Goal: Information Seeking & Learning: Find specific fact

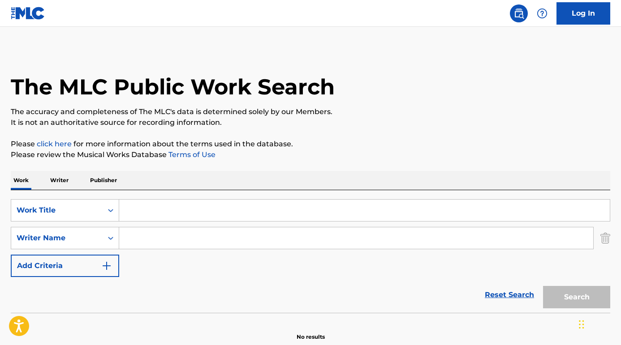
click at [179, 238] on input "Search Form" at bounding box center [356, 239] width 474 height 22
paste input "michael minelli memories we'll never make"
drag, startPoint x: 185, startPoint y: 239, endPoint x: 108, endPoint y: 239, distance: 77.1
click at [108, 239] on div "SearchWithCriteria6aca82a4-e335-4b2f-ae6a-5fa5376a27b5 Writer Name michael mine…" at bounding box center [310, 238] width 599 height 22
click at [275, 241] on input "memories we'll never make" at bounding box center [356, 239] width 474 height 22
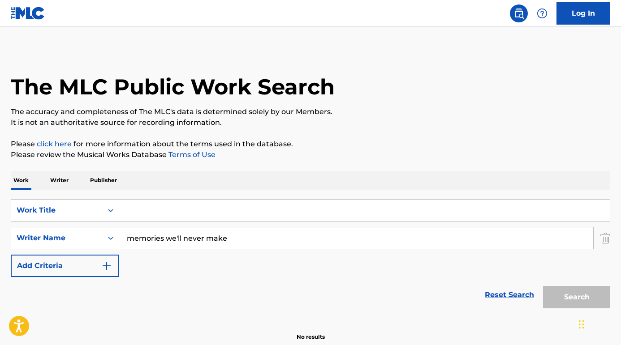
paste input "michael minelli"
drag, startPoint x: 219, startPoint y: 237, endPoint x: 108, endPoint y: 237, distance: 111.6
click at [108, 237] on div "SearchWithCriteria6aca82a4-e335-4b2f-ae6a-5fa5376a27b5 Writer Name memories we'…" at bounding box center [310, 238] width 599 height 22
type input "michael minelli"
click at [154, 200] on input "Search Form" at bounding box center [364, 211] width 491 height 22
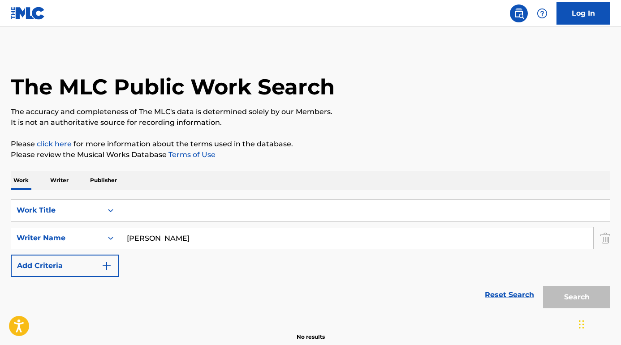
paste input "memories we'll never make"
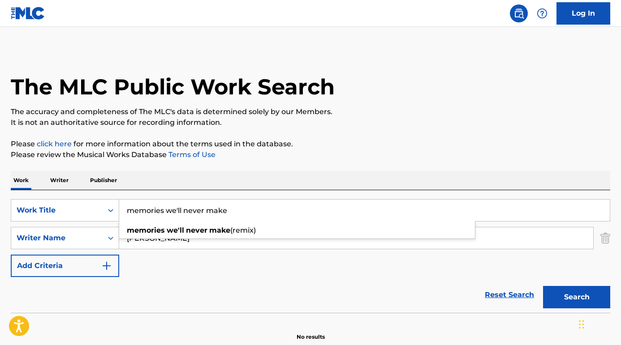
type input "memories we'll never make"
click at [566, 296] on button "Search" at bounding box center [576, 297] width 67 height 22
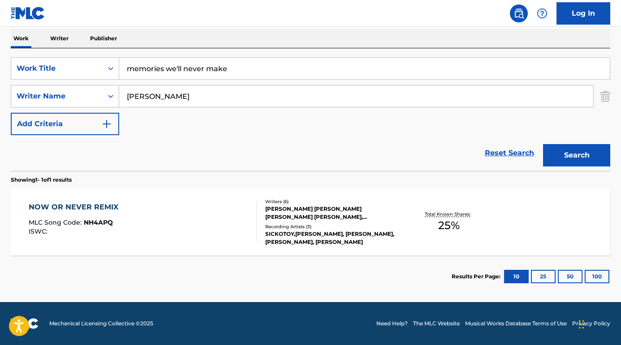
scroll to position [142, 0]
drag, startPoint x: 247, startPoint y: 72, endPoint x: 122, endPoint y: 68, distance: 124.6
click at [122, 68] on input "memories we'll never make" at bounding box center [364, 69] width 491 height 22
click at [184, 121] on div "SearchWithCriteria2ea6d46a-6c52-483f-8d0d-23b3a26e3beb Work Title memories we'l…" at bounding box center [310, 96] width 599 height 78
click at [161, 97] on input "michael minelli" at bounding box center [356, 97] width 474 height 22
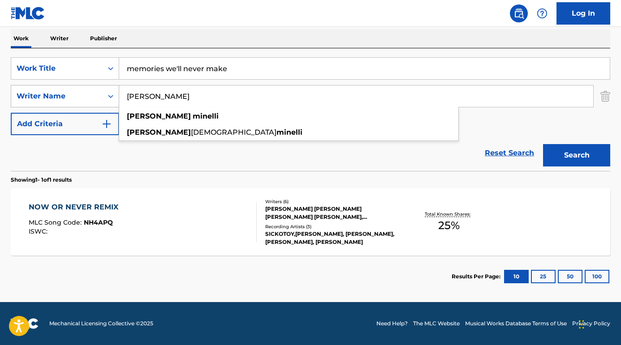
drag, startPoint x: 158, startPoint y: 96, endPoint x: 62, endPoint y: 86, distance: 96.0
click at [62, 86] on div "SearchWithCriteria6aca82a4-e335-4b2f-ae6a-5fa5376a27b5 Writer Name michael mine…" at bounding box center [310, 96] width 599 height 22
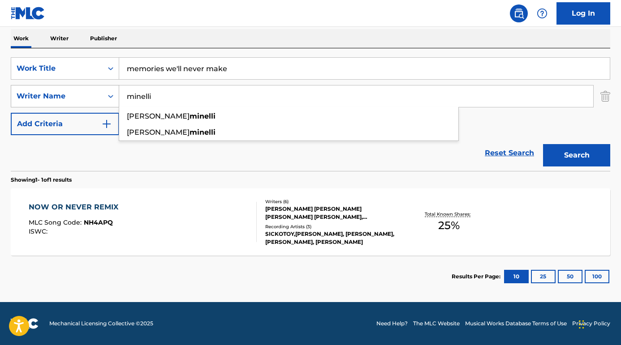
type input "minelli"
click at [577, 155] on button "Search" at bounding box center [576, 155] width 67 height 22
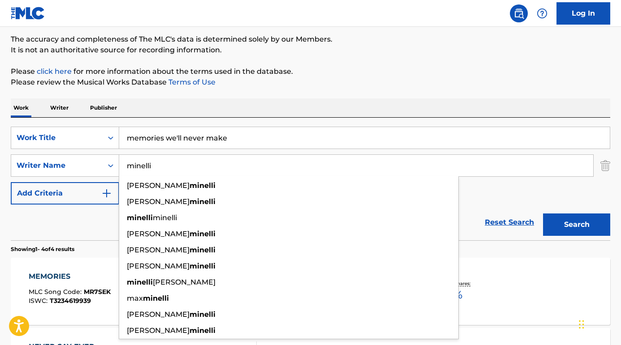
click at [89, 203] on button "Add Criteria" at bounding box center [65, 193] width 108 height 22
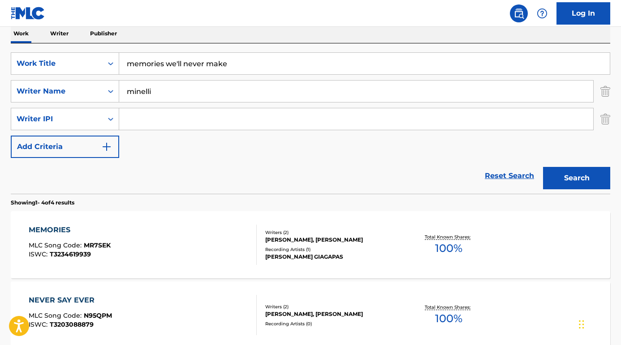
scroll to position [154, 0]
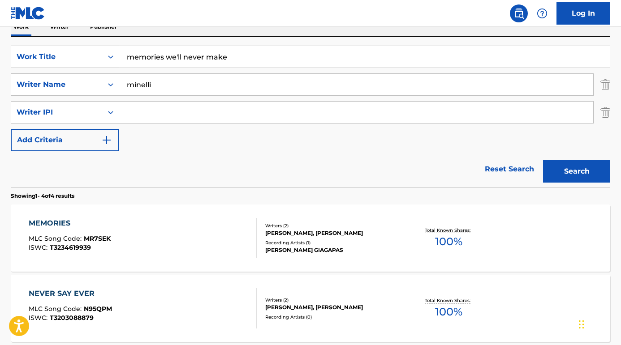
drag, startPoint x: 237, startPoint y: 65, endPoint x: 100, endPoint y: 51, distance: 137.3
click at [100, 51] on div "SearchWithCriteria2ea6d46a-6c52-483f-8d0d-23b3a26e3beb Work Title memories we'l…" at bounding box center [310, 57] width 599 height 22
click at [250, 132] on div "SearchWithCriteria2ea6d46a-6c52-483f-8d0d-23b3a26e3beb Work Title memories we'l…" at bounding box center [310, 99] width 599 height 106
click at [258, 56] on input "memories we'll never make" at bounding box center [364, 57] width 491 height 22
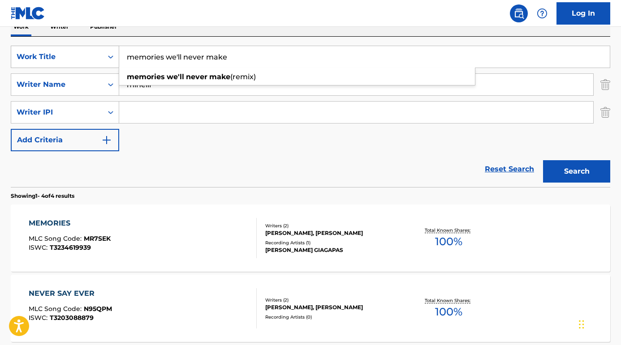
drag, startPoint x: 258, startPoint y: 56, endPoint x: 100, endPoint y: 56, distance: 158.2
click at [100, 56] on div "SearchWithCriteria2ea6d46a-6c52-483f-8d0d-23b3a26e3beb Work Title memories we'l…" at bounding box center [310, 57] width 599 height 22
paste input "Den røde tråd"
type input "Den røde tråd"
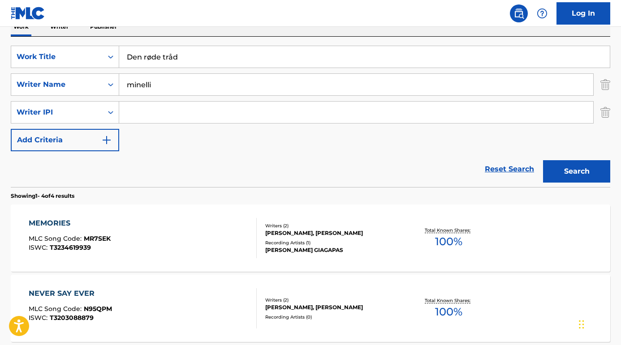
click at [168, 21] on nav "Log In" at bounding box center [310, 13] width 621 height 27
drag, startPoint x: 167, startPoint y: 90, endPoint x: 69, endPoint y: 86, distance: 97.3
click at [69, 86] on div "SearchWithCriteria6aca82a4-e335-4b2f-ae6a-5fa5376a27b5 Writer Name minelli" at bounding box center [310, 84] width 599 height 22
click at [577, 172] on button "Search" at bounding box center [576, 171] width 67 height 22
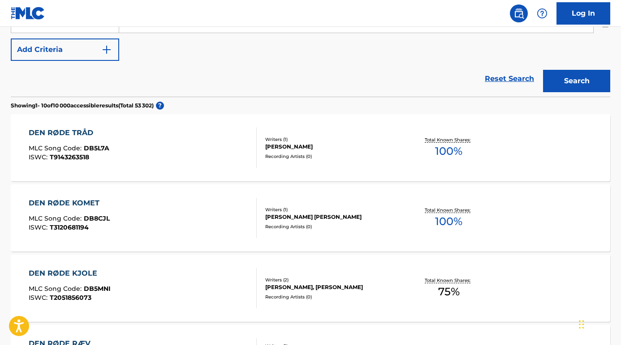
scroll to position [123, 0]
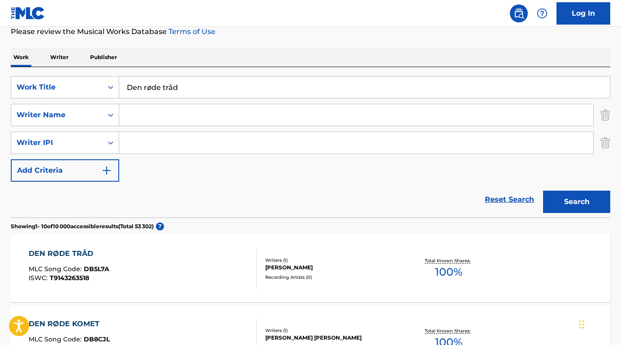
click at [151, 86] on input "Den røde tråd" at bounding box center [364, 88] width 491 height 22
click at [176, 88] on input "Den roede tråd" at bounding box center [364, 88] width 491 height 22
type input "Den roede trad"
click at [150, 125] on input "Search Form" at bounding box center [356, 115] width 474 height 22
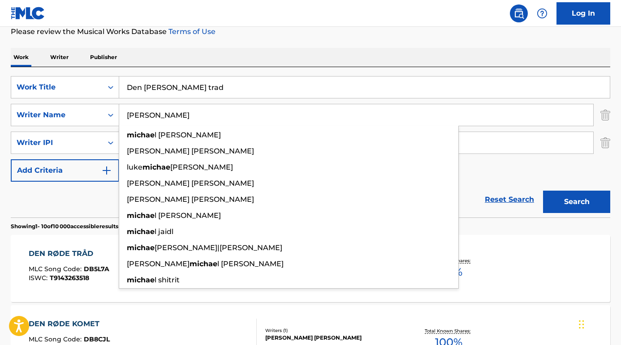
type input "michael"
click at [577, 202] on button "Search" at bounding box center [576, 202] width 67 height 22
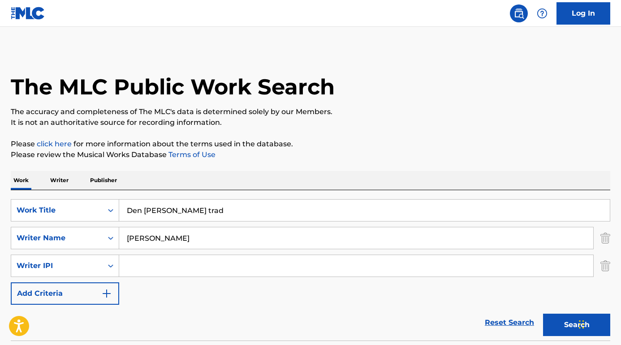
scroll to position [0, 0]
click at [176, 212] on input "Den roede trad" at bounding box center [364, 211] width 491 height 22
click at [577, 325] on button "Search" at bounding box center [576, 325] width 67 height 22
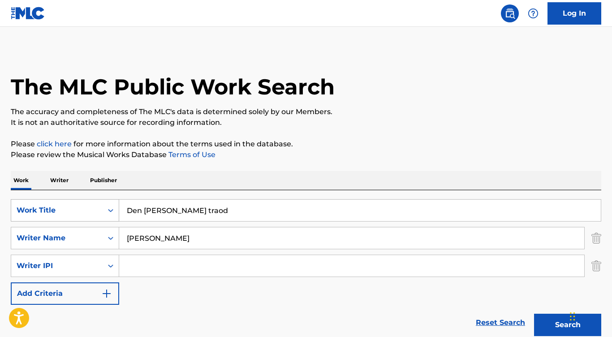
drag, startPoint x: 204, startPoint y: 213, endPoint x: 90, endPoint y: 209, distance: 114.3
click at [90, 209] on div "SearchWithCriteria2ea6d46a-6c52-483f-8d0d-23b3a26e3beb Work Title Den roede tra…" at bounding box center [306, 210] width 590 height 22
paste input "I Wonder If I Ever Said Goodbye"
type input "I Wonder If I Ever Said Goodbye"
click at [155, 177] on div "Work Writer Publisher" at bounding box center [306, 180] width 590 height 19
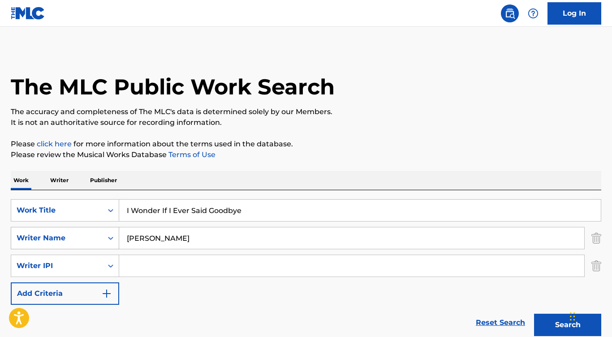
drag, startPoint x: 164, startPoint y: 239, endPoint x: 108, endPoint y: 234, distance: 56.7
click at [108, 234] on div "SearchWithCriteria6aca82a4-e335-4b2f-ae6a-5fa5376a27b5 Writer Name michael" at bounding box center [306, 238] width 590 height 22
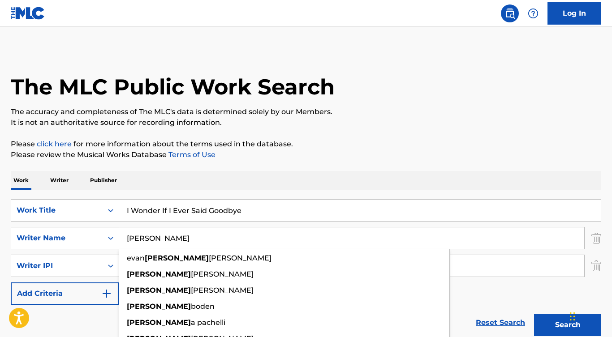
type input "e"
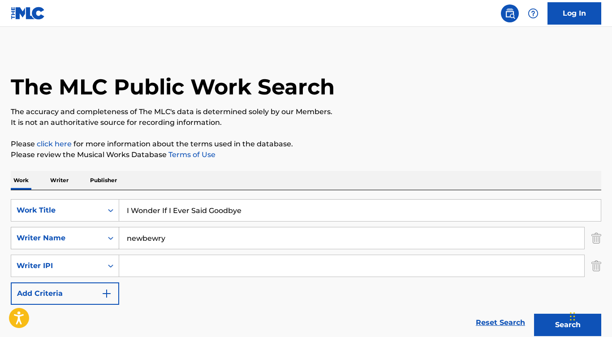
click at [568, 325] on button "Search" at bounding box center [567, 325] width 67 height 22
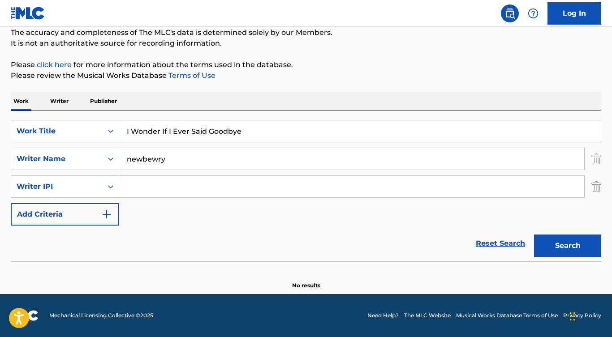
scroll to position [79, 0]
click at [159, 161] on input "newbewry" at bounding box center [351, 159] width 465 height 22
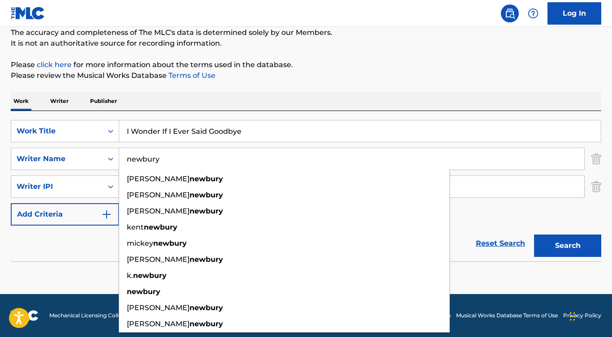
type input "newbury"
click at [568, 246] on button "Search" at bounding box center [567, 246] width 67 height 22
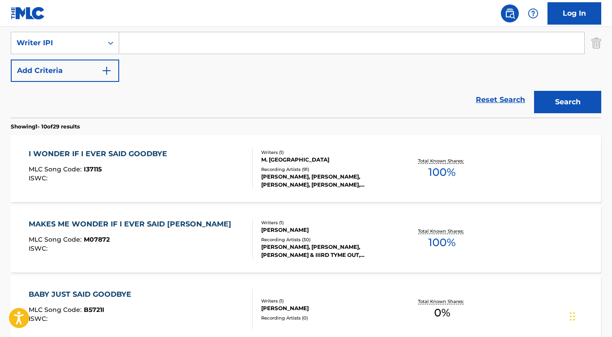
scroll to position [229, 0]
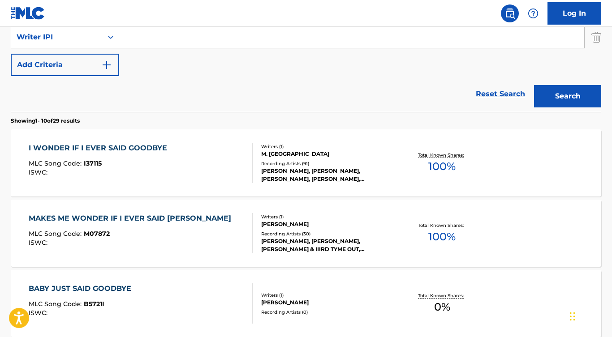
click at [151, 146] on div "I WONDER IF I EVER SAID GOODBYE" at bounding box center [100, 148] width 143 height 11
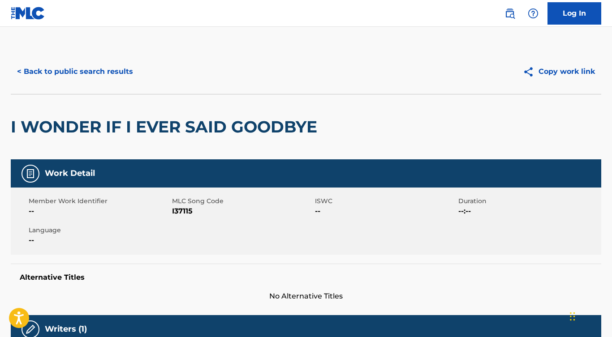
click at [122, 66] on button "< Back to public search results" at bounding box center [75, 71] width 129 height 22
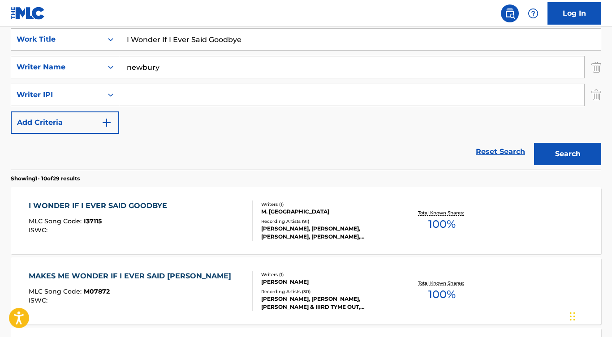
scroll to position [125, 0]
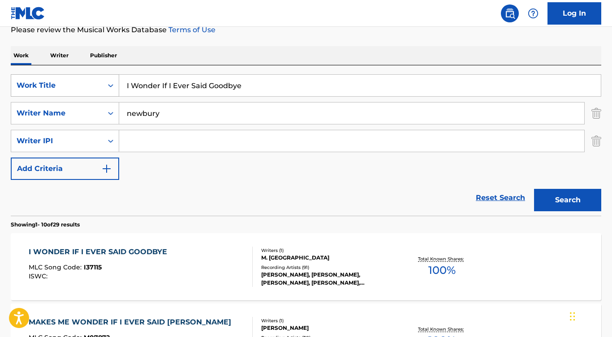
drag, startPoint x: 249, startPoint y: 86, endPoint x: 78, endPoint y: 82, distance: 171.6
click at [78, 82] on div "SearchWithCriteria2ea6d46a-6c52-483f-8d0d-23b3a26e3beb Work Title I Wonder If I…" at bounding box center [306, 85] width 590 height 22
paste input "t Is No Secret (What God Can Do)"
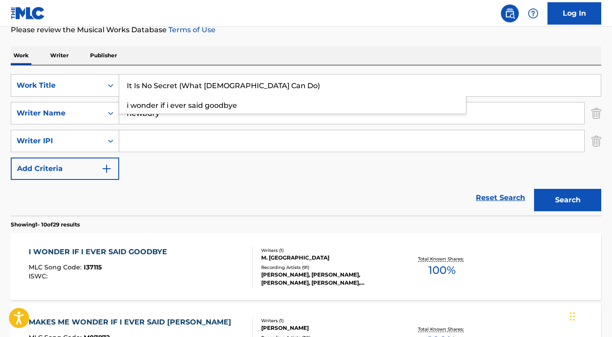
type input "It Is No Secret (What God Can Do)"
click at [176, 57] on div "Work Writer Publisher" at bounding box center [306, 55] width 590 height 19
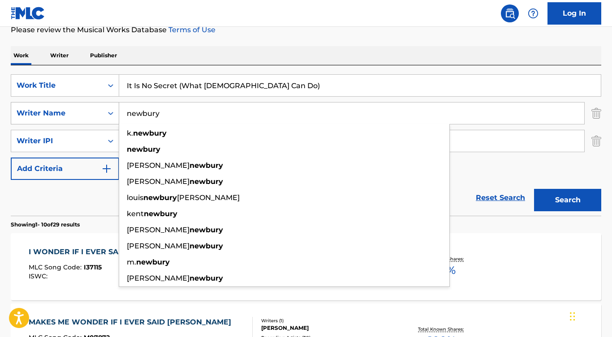
drag, startPoint x: 180, startPoint y: 110, endPoint x: 87, endPoint y: 111, distance: 92.3
click at [87, 111] on div "SearchWithCriteria6aca82a4-e335-4b2f-ae6a-5fa5376a27b5 Writer Name newbury k. n…" at bounding box center [306, 113] width 590 height 22
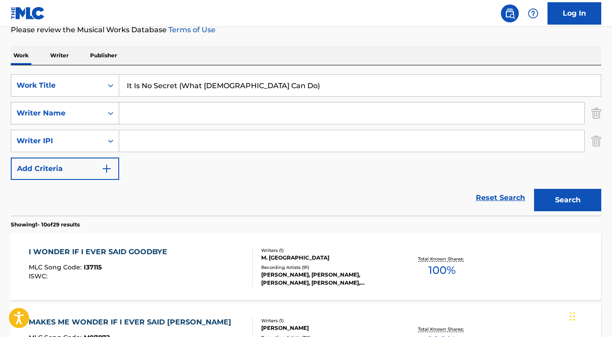
click at [568, 200] on button "Search" at bounding box center [567, 200] width 67 height 22
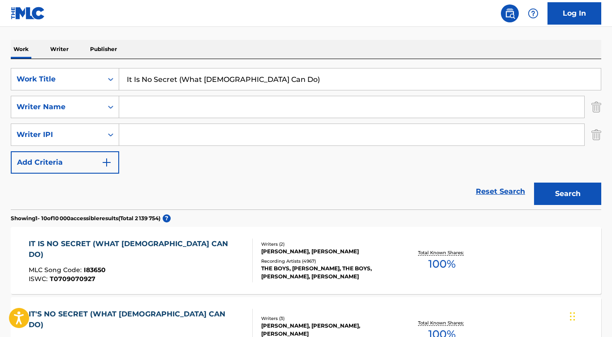
scroll to position [134, 0]
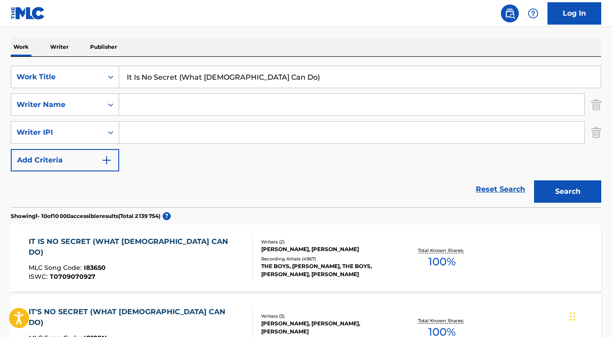
click at [85, 247] on div "IT IS NO SECRET (WHAT GOD CAN DO)" at bounding box center [137, 248] width 217 height 22
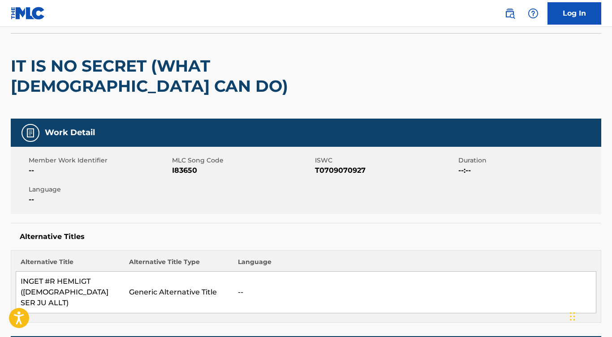
scroll to position [78, 0]
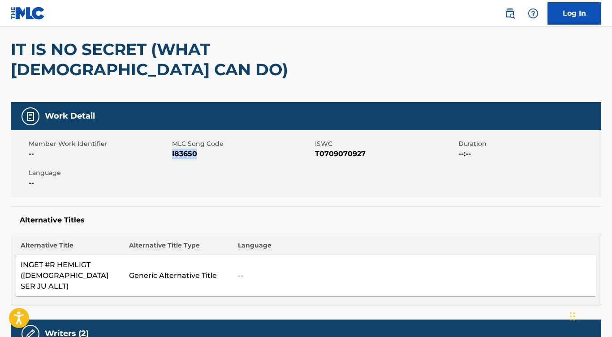
drag, startPoint x: 205, startPoint y: 137, endPoint x: 172, endPoint y: 136, distance: 33.2
click at [172, 149] on span "I83650" at bounding box center [242, 154] width 141 height 11
copy span "I83650"
drag, startPoint x: 312, startPoint y: 133, endPoint x: 368, endPoint y: 134, distance: 56.0
click at [368, 134] on div "Member Work Identifier -- MLC Song Code I83650 ISWC T0709070927 Duration --:-- …" at bounding box center [306, 163] width 590 height 67
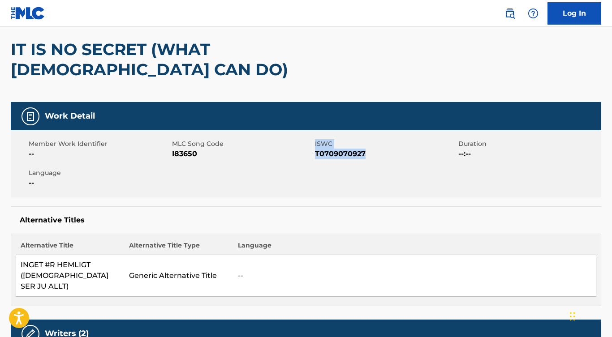
click at [368, 149] on span "T0709070927" at bounding box center [385, 154] width 141 height 11
drag, startPoint x: 368, startPoint y: 134, endPoint x: 315, endPoint y: 134, distance: 53.3
click at [315, 149] on span "T0709070927" at bounding box center [385, 154] width 141 height 11
copy span "T0709070927"
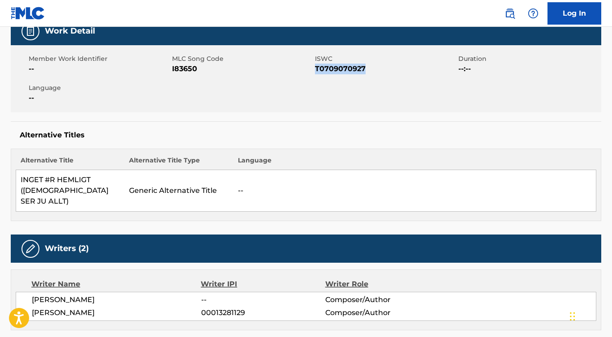
scroll to position [180, 0]
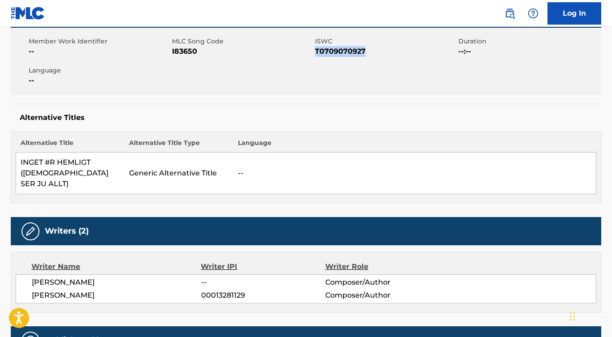
drag, startPoint x: 103, startPoint y: 251, endPoint x: 12, endPoint y: 251, distance: 90.5
click at [12, 252] on div "Writer Name Writer IPI Writer Role STUART HAMBLEN -- Composer/Author STUART HAM…" at bounding box center [306, 282] width 590 height 61
copy span "STUART HAMBLEN"
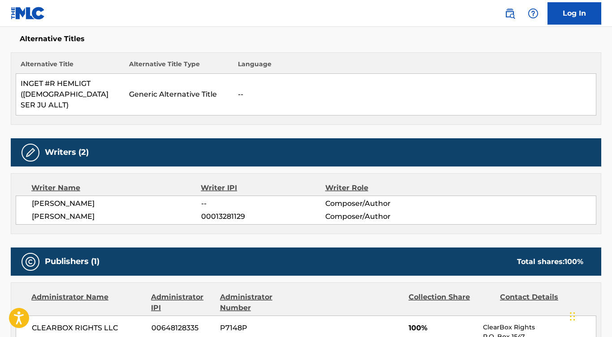
scroll to position [290, 0]
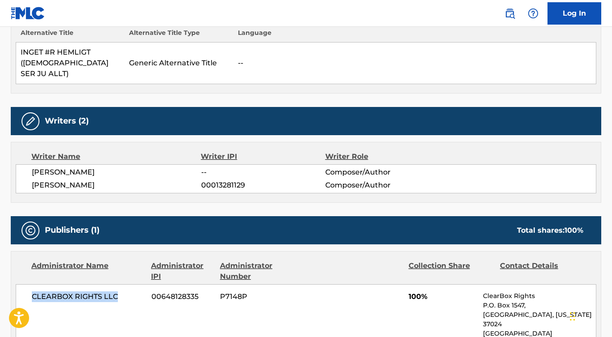
drag, startPoint x: 116, startPoint y: 267, endPoint x: 27, endPoint y: 267, distance: 89.6
click at [27, 284] on div "CLEARBOX RIGHTS LLC 00648128335 P7148P 100% ClearBox Rights P.O. Box 1547, Bren…" at bounding box center [306, 329] width 581 height 90
copy span "CLEARBOX RIGHTS LLC"
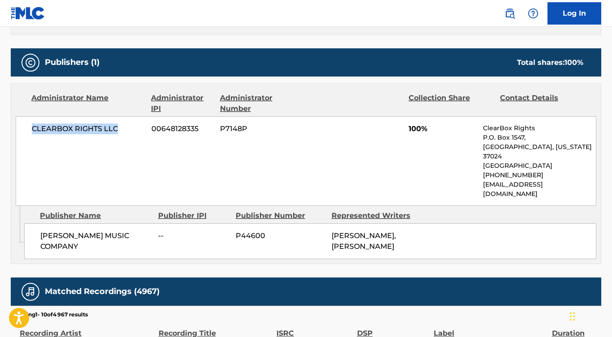
scroll to position [497, 0]
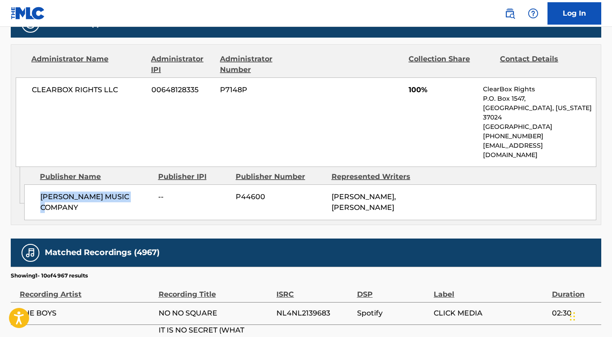
drag, startPoint x: 149, startPoint y: 147, endPoint x: 25, endPoint y: 142, distance: 124.2
click at [25, 185] on div "HAMBLEN MUSIC COMPANY -- P44600 STUART HAMBLEN, STUART HAMBLEN" at bounding box center [310, 203] width 572 height 36
copy span "HAMBLEN MUSIC COMPANY"
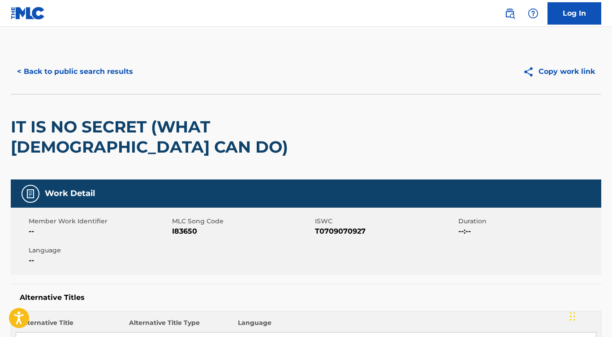
scroll to position [0, 0]
click at [128, 68] on button "< Back to public search results" at bounding box center [75, 71] width 129 height 22
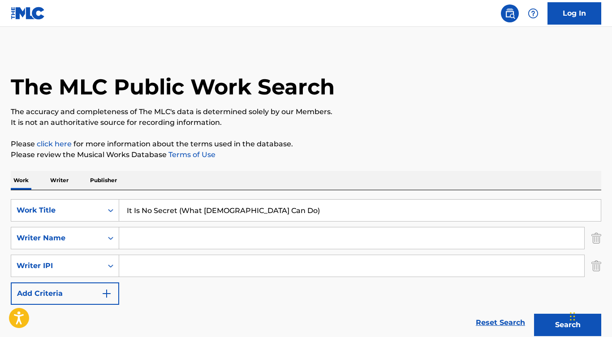
scroll to position [134, 0]
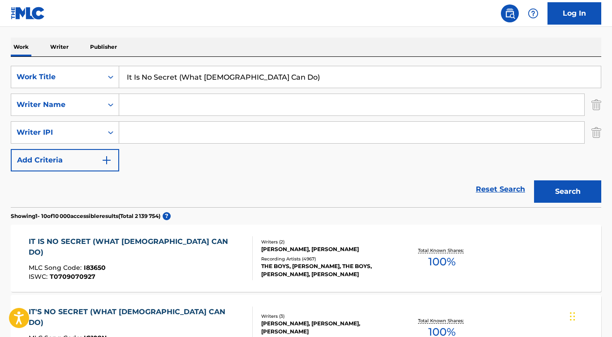
click at [177, 106] on input "Search Form" at bounding box center [351, 105] width 465 height 22
paste input "Maria Franz"
type input "Maria Franz"
drag, startPoint x: 263, startPoint y: 80, endPoint x: 113, endPoint y: 69, distance: 150.9
click at [113, 69] on div "SearchWithCriteria2ea6d46a-6c52-483f-8d0d-23b3a26e3beb Work Title It Is No Secr…" at bounding box center [306, 77] width 590 height 22
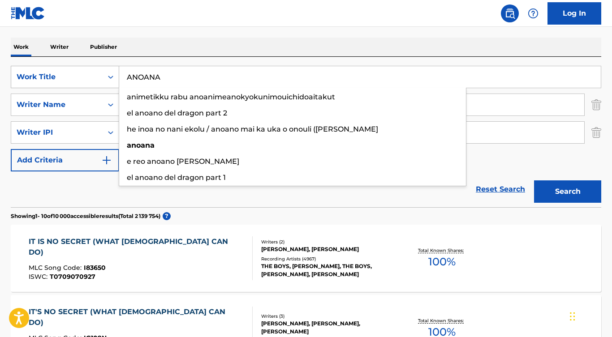
type input "ANOANA"
click at [568, 192] on button "Search" at bounding box center [567, 192] width 67 height 22
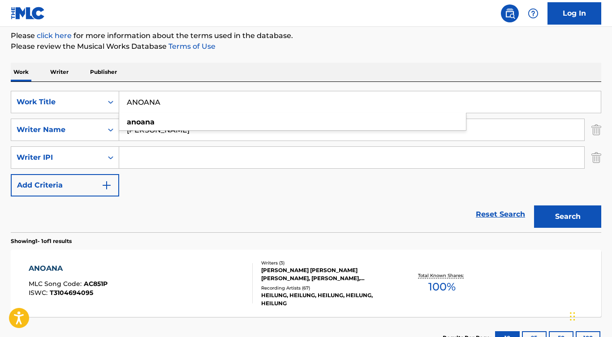
click at [65, 268] on div "ANOANA" at bounding box center [68, 268] width 79 height 11
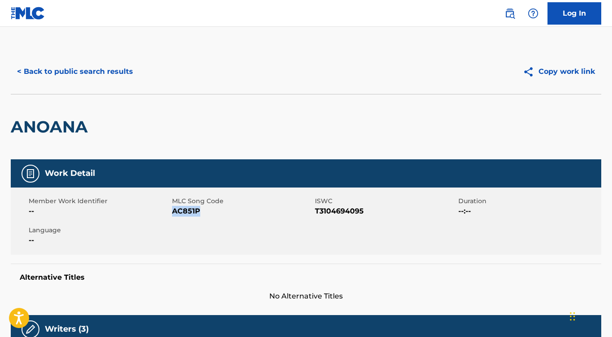
drag, startPoint x: 173, startPoint y: 211, endPoint x: 231, endPoint y: 212, distance: 57.8
click at [231, 212] on span "AC851P" at bounding box center [242, 211] width 141 height 11
copy span "AC851P"
drag, startPoint x: 374, startPoint y: 211, endPoint x: 316, endPoint y: 211, distance: 57.4
click at [316, 211] on span "T3104694095" at bounding box center [385, 211] width 141 height 11
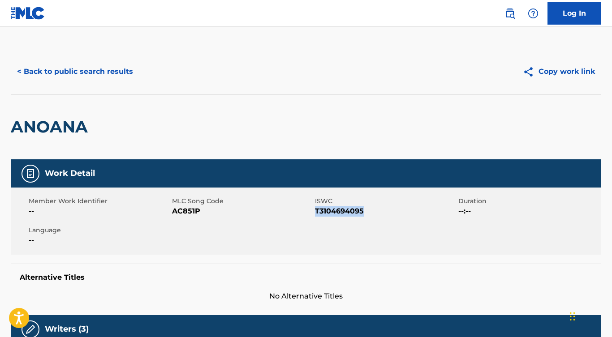
copy span "T3104694095"
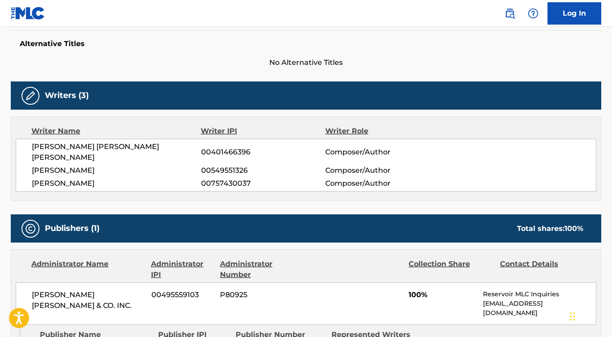
scroll to position [248, 0]
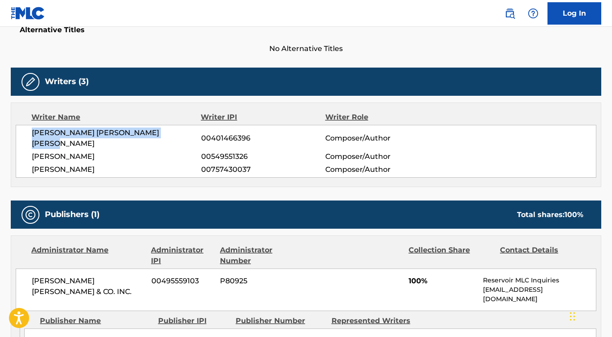
drag, startPoint x: 184, startPoint y: 134, endPoint x: 30, endPoint y: 133, distance: 153.2
click at [30, 133] on div "CHRISTOPHER MAGNUS JUUL KRISTENSEN 00401466396 Composer/Author MARIA FRANZ 0054…" at bounding box center [306, 151] width 581 height 53
copy span "CHRISTOPHER MAGNUS JUUL KRISTENSEN"
drag, startPoint x: 120, startPoint y: 148, endPoint x: 25, endPoint y: 149, distance: 95.4
click at [25, 149] on div "CHRISTOPHER MAGNUS JUUL KRISTENSEN 00401466396 Composer/Author MARIA FRANZ 0054…" at bounding box center [306, 151] width 581 height 53
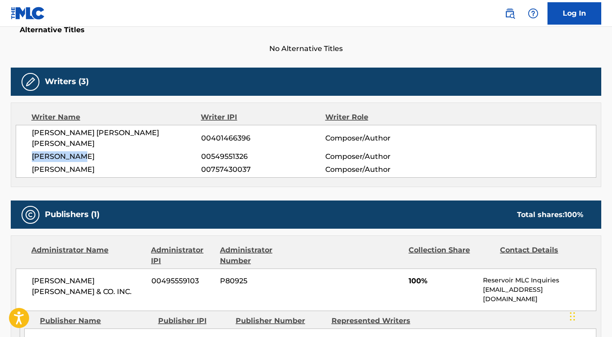
copy span "MARIA FRANZ"
drag, startPoint x: 99, startPoint y: 159, endPoint x: 30, endPoint y: 159, distance: 68.5
click at [30, 159] on div "CHRISTOPHER MAGNUS JUUL KRISTENSEN 00401466396 Composer/Author MARIA FRANZ 0054…" at bounding box center [306, 151] width 581 height 53
copy span "KAI UWE FAUST"
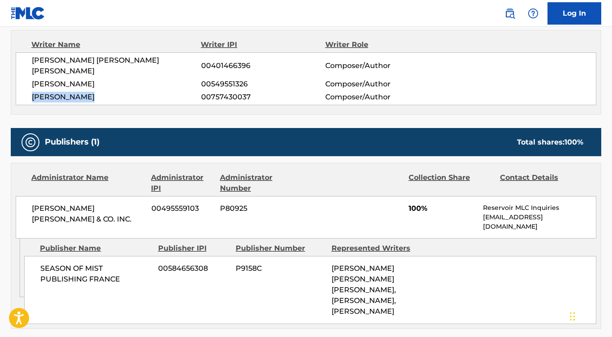
scroll to position [338, 0]
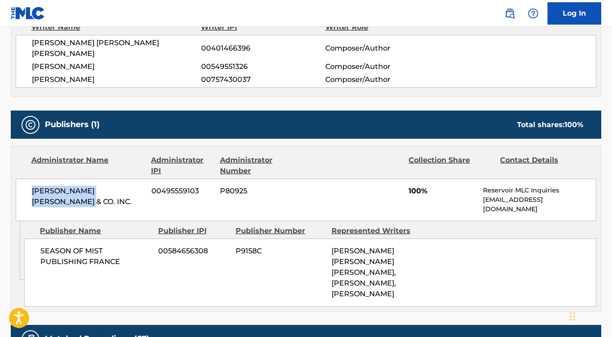
drag, startPoint x: 60, startPoint y: 190, endPoint x: 18, endPoint y: 182, distance: 41.9
click at [18, 182] on div "SHAPIRO BERNSTEIN & CO. INC. 00495559103 P80925 100% Reservoir MLC Inquiries ML…" at bounding box center [306, 200] width 581 height 43
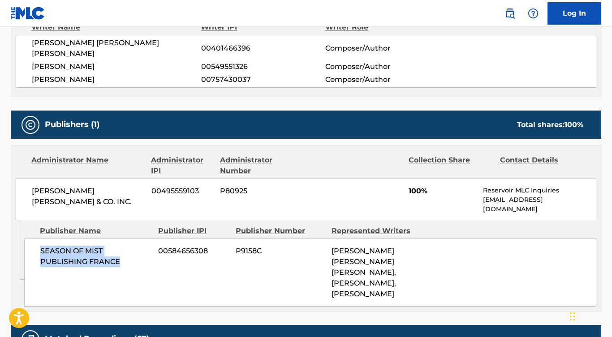
drag, startPoint x: 135, startPoint y: 244, endPoint x: 36, endPoint y: 236, distance: 99.8
click at [36, 239] on div "SEASON OF MIST PUBLISHING FRANCE 00584656308 P9158C CHRISTOPHER MAGNUS JUUL KRI…" at bounding box center [310, 273] width 572 height 68
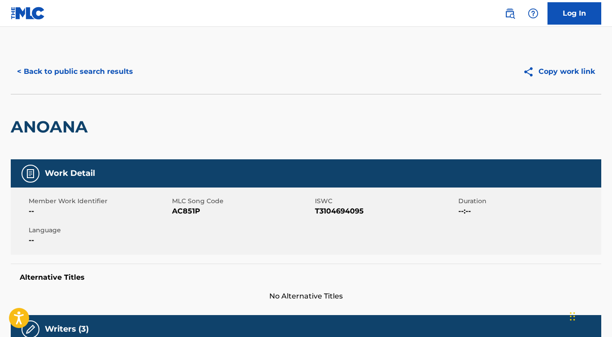
scroll to position [0, 0]
click at [92, 76] on button "< Back to public search results" at bounding box center [75, 71] width 129 height 22
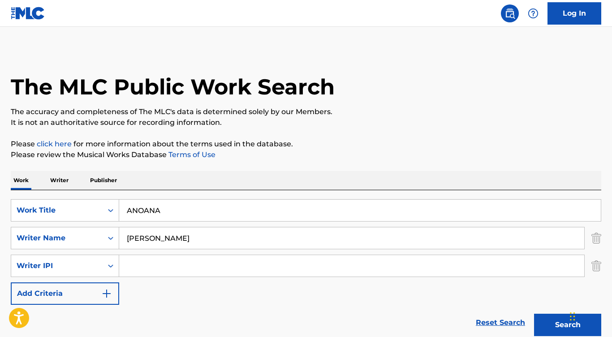
scroll to position [99, 0]
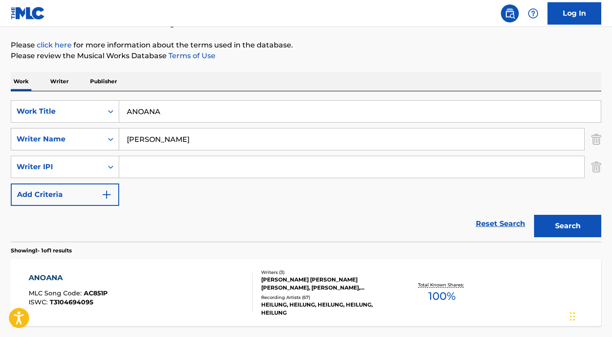
drag, startPoint x: 172, startPoint y: 136, endPoint x: 108, endPoint y: 134, distance: 64.5
click at [108, 134] on div "SearchWithCriteria6aca82a4-e335-4b2f-ae6a-5fa5376a27b5 Writer Name Maria Franz" at bounding box center [306, 139] width 590 height 22
click at [159, 116] on input "ANOANA" at bounding box center [360, 112] width 482 height 22
click at [167, 151] on div "SearchWithCriteria2ea6d46a-6c52-483f-8d0d-23b3a26e3beb Work Title ANOANA Search…" at bounding box center [306, 153] width 590 height 106
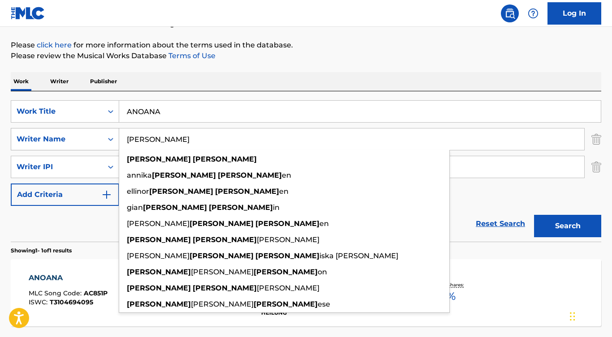
drag, startPoint x: 180, startPoint y: 140, endPoint x: 99, endPoint y: 139, distance: 81.1
click at [99, 139] on div "SearchWithCriteria6aca82a4-e335-4b2f-ae6a-5fa5376a27b5 Writer Name Maria Franz …" at bounding box center [306, 139] width 590 height 22
paste input "Joseph Hottinger,"
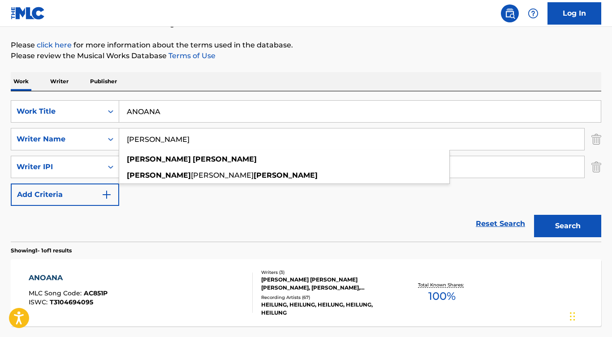
type input "Joseph Hottinger"
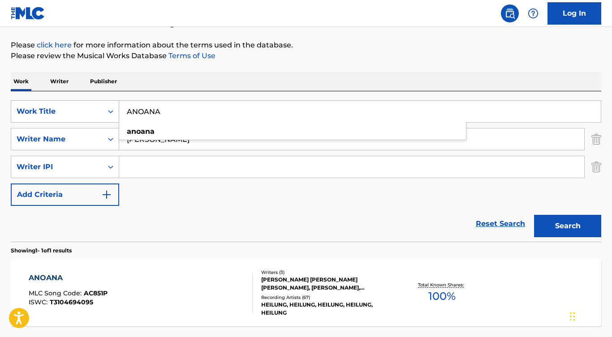
drag, startPoint x: 180, startPoint y: 115, endPoint x: 85, endPoint y: 101, distance: 95.6
click at [84, 103] on div "SearchWithCriteria2ea6d46a-6c52-483f-8d0d-23b3a26e3beb Work Title ANOANA anoana" at bounding box center [306, 111] width 590 height 22
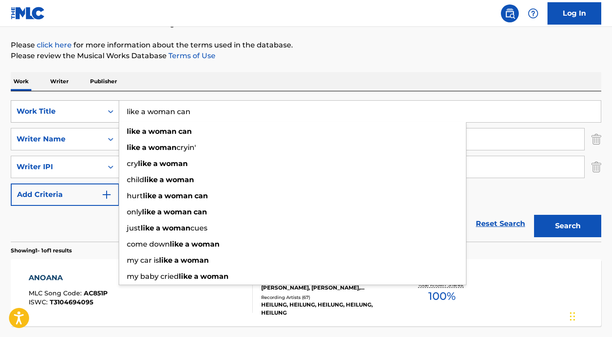
type input "like a woman can"
click at [568, 226] on button "Search" at bounding box center [567, 226] width 67 height 22
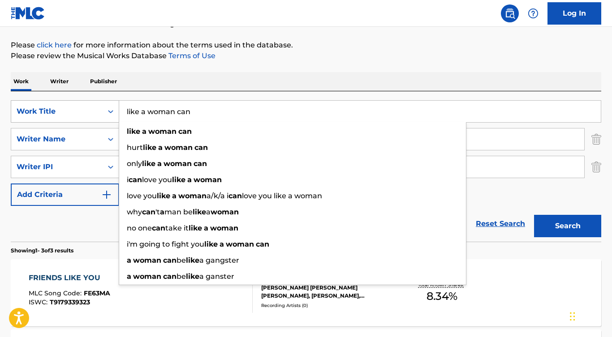
click at [568, 226] on button "Search" at bounding box center [567, 226] width 67 height 22
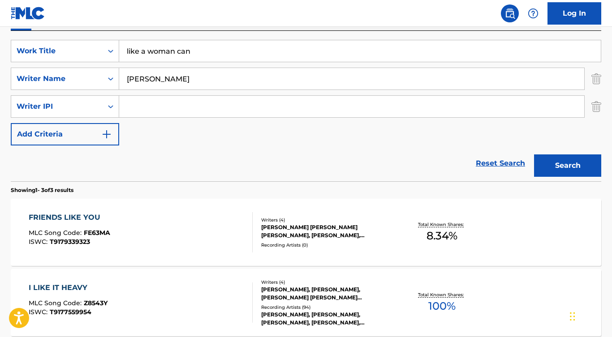
scroll to position [129, 0]
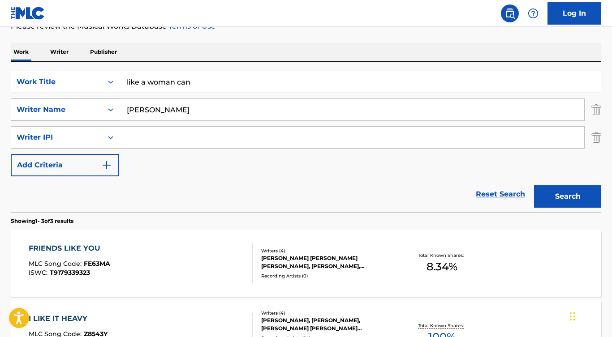
drag, startPoint x: 199, startPoint y: 117, endPoint x: 77, endPoint y: 100, distance: 123.5
click at [77, 100] on div "SearchWithCriteria6aca82a4-e335-4b2f-ae6a-5fa5376a27b5 Writer Name Joseph Hotti…" at bounding box center [306, 110] width 590 height 22
click at [568, 197] on button "Search" at bounding box center [567, 196] width 67 height 22
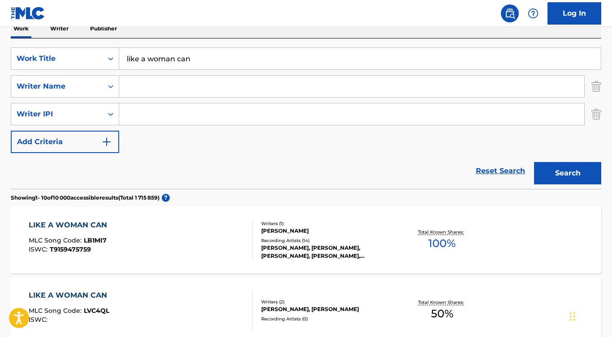
scroll to position [113, 0]
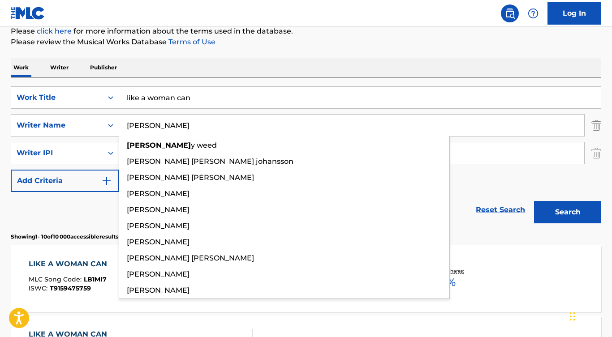
type input "hale"
click at [568, 212] on button "Search" at bounding box center [567, 212] width 67 height 22
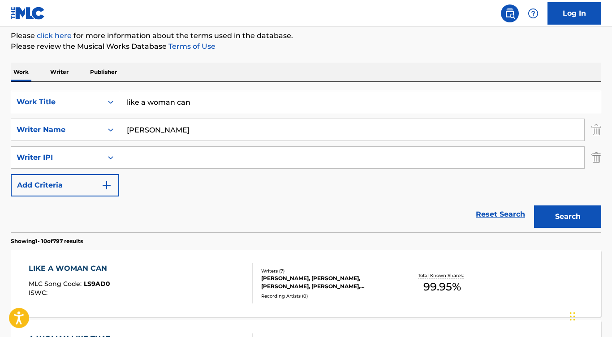
click at [83, 244] on p "Showing 1 - 10 of 797 results" at bounding box center [47, 241] width 72 height 8
click at [65, 269] on div "LIKE A WOMAN CAN" at bounding box center [70, 268] width 83 height 11
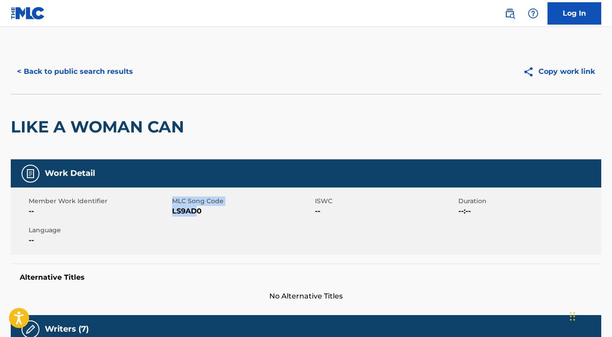
drag, startPoint x: 198, startPoint y: 215, endPoint x: 165, endPoint y: 215, distance: 33.6
click at [165, 215] on div "Member Work Identifier -- MLC Song Code LS9AD0 ISWC -- Duration --:-- Language …" at bounding box center [306, 221] width 590 height 67
drag, startPoint x: 203, startPoint y: 214, endPoint x: 173, endPoint y: 213, distance: 30.0
click at [173, 213] on span "LS9AD0" at bounding box center [242, 211] width 141 height 11
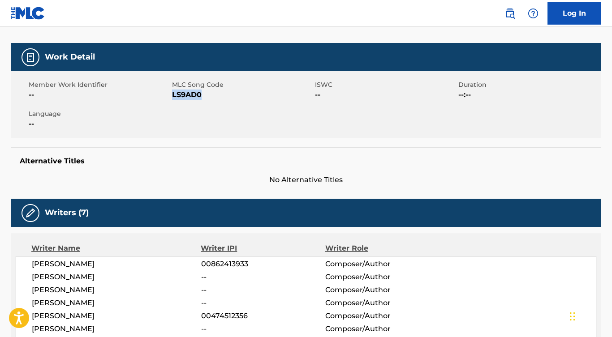
scroll to position [138, 0]
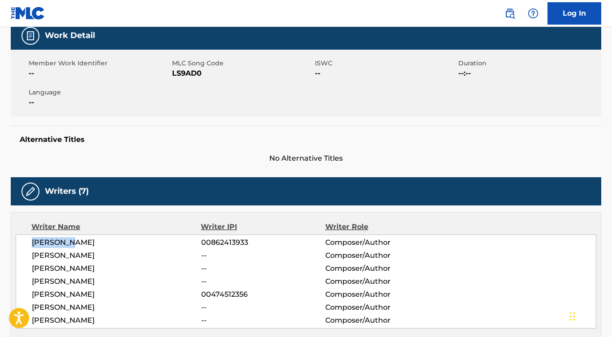
drag, startPoint x: 82, startPoint y: 241, endPoint x: 4, endPoint y: 242, distance: 78.9
drag, startPoint x: 102, startPoint y: 253, endPoint x: 21, endPoint y: 253, distance: 80.6
click at [21, 253] on div "DAVE COBB 00862413933 Composer/Author JOE HOTTINGER -- Composer/Author JOSH SMI…" at bounding box center [306, 282] width 581 height 94
drag, startPoint x: 85, startPoint y: 266, endPoint x: 26, endPoint y: 266, distance: 59.1
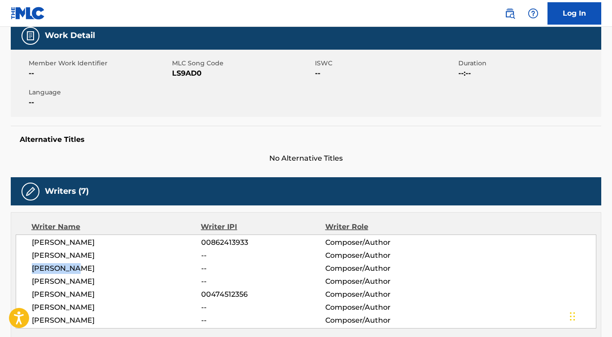
click at [26, 266] on div "DAVE COBB 00862413933 Composer/Author JOE HOTTINGER -- Composer/Author JOSH SMI…" at bounding box center [306, 282] width 581 height 94
drag, startPoint x: 86, startPoint y: 278, endPoint x: 28, endPoint y: 280, distance: 58.3
click at [28, 280] on div "DAVE COBB 00862413933 Composer/Author JOE HOTTINGER -- Composer/Author JOSH SMI…" at bounding box center [306, 282] width 581 height 94
drag, startPoint x: 84, startPoint y: 293, endPoint x: 30, endPoint y: 293, distance: 54.2
click at [30, 293] on div "DAVE COBB 00862413933 Composer/Author JOE HOTTINGER -- Composer/Author JOSH SMI…" at bounding box center [306, 282] width 581 height 94
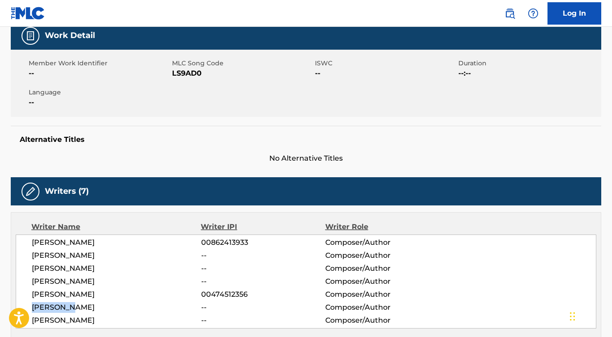
drag, startPoint x: 79, startPoint y: 306, endPoint x: 14, endPoint y: 306, distance: 64.5
click at [14, 306] on div "Writer Name Writer IPI Writer Role DAVE COBB 00862413933 Composer/Author JOE HO…" at bounding box center [306, 275] width 590 height 126
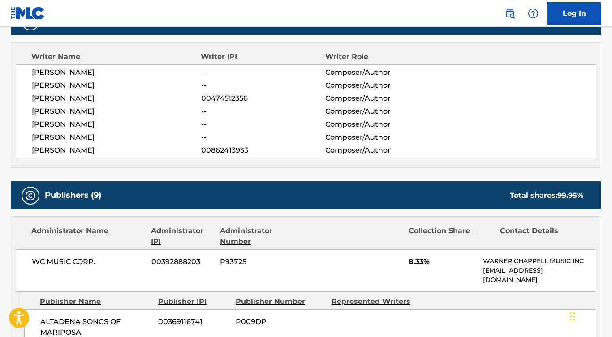
scroll to position [371, 0]
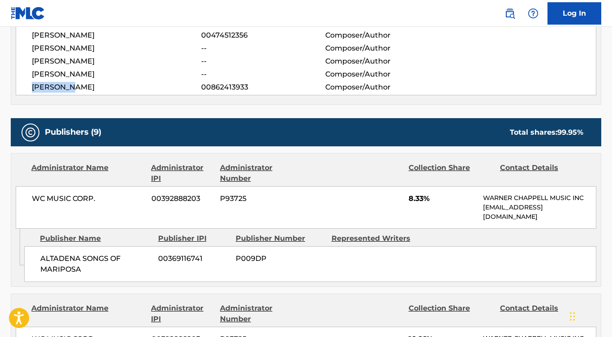
drag, startPoint x: 88, startPoint y: 83, endPoint x: 19, endPoint y: 83, distance: 68.5
click at [19, 83] on div "[PERSON_NAME] -- Composer/Author [PERSON_NAME] -- Composer/Author [PERSON_NAME]…" at bounding box center [306, 48] width 581 height 94
copy span "[PERSON_NAME]"
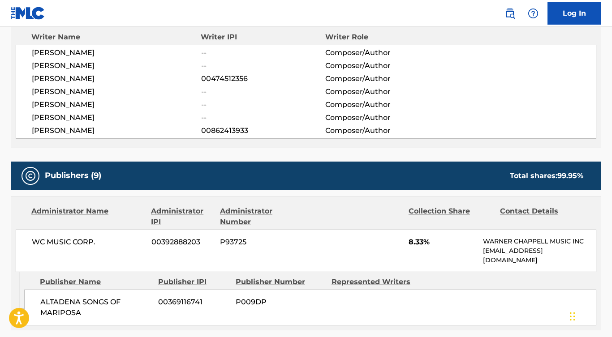
scroll to position [313, 0]
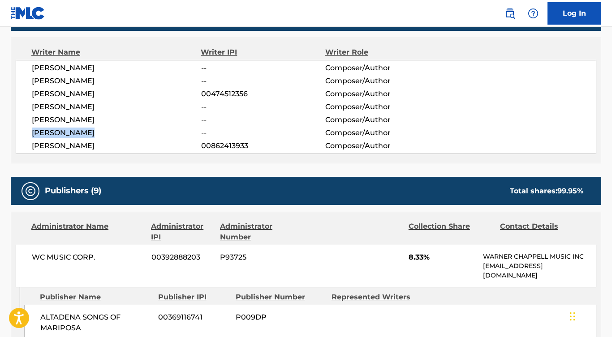
drag, startPoint x: 101, startPoint y: 134, endPoint x: 17, endPoint y: 134, distance: 84.2
click at [16, 134] on div "[PERSON_NAME] -- Composer/Author [PERSON_NAME] -- Composer/Author [PERSON_NAME]…" at bounding box center [306, 107] width 581 height 94
copy span "[PERSON_NAME]"
drag, startPoint x: 91, startPoint y: 108, endPoint x: 18, endPoint y: 108, distance: 73.0
click at [18, 108] on div "[PERSON_NAME] -- Composer/Author [PERSON_NAME] -- Composer/Author [PERSON_NAME]…" at bounding box center [306, 107] width 581 height 94
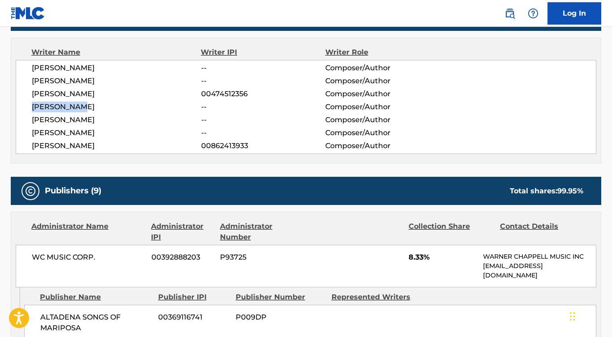
copy span "[PERSON_NAME]"
drag, startPoint x: 93, startPoint y: 68, endPoint x: 23, endPoint y: 69, distance: 69.9
click at [23, 69] on div "[PERSON_NAME] -- Composer/Author [PERSON_NAME] -- Composer/Author [PERSON_NAME]…" at bounding box center [306, 107] width 581 height 94
copy span "[PERSON_NAME]"
drag, startPoint x: 101, startPoint y: 255, endPoint x: 13, endPoint y: 255, distance: 88.3
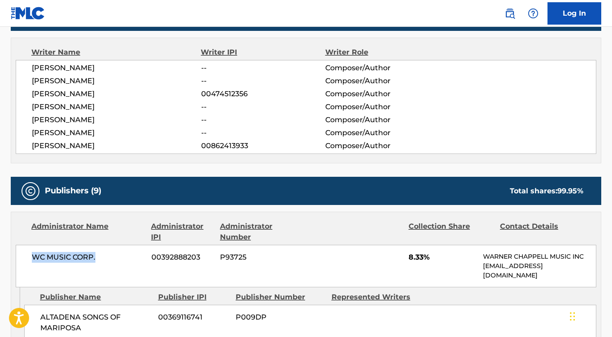
click at [13, 255] on div "Administrator Name Administrator IPI Administrator Number Collection Share Cont…" at bounding box center [306, 249] width 590 height 75
copy span "WC MUSIC CORP."
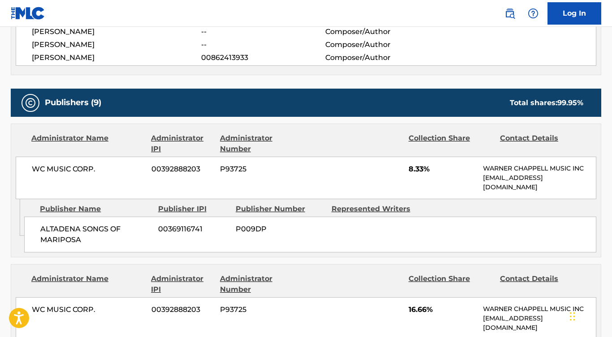
scroll to position [407, 0]
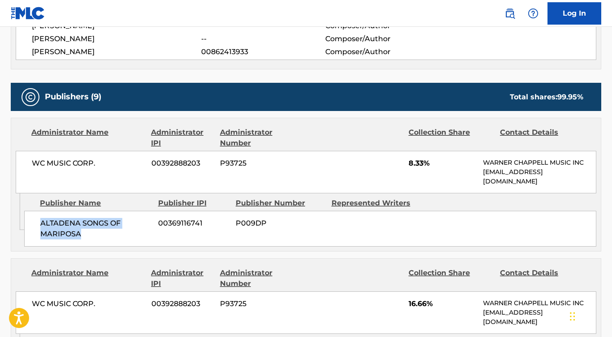
drag, startPoint x: 88, startPoint y: 233, endPoint x: 34, endPoint y: 224, distance: 54.6
click at [34, 224] on div "ALTADENA SONGS OF MARIPOSA 00369116741 P009DP" at bounding box center [310, 229] width 572 height 36
copy span "ALTADENA SONGS OF MARIPOSA"
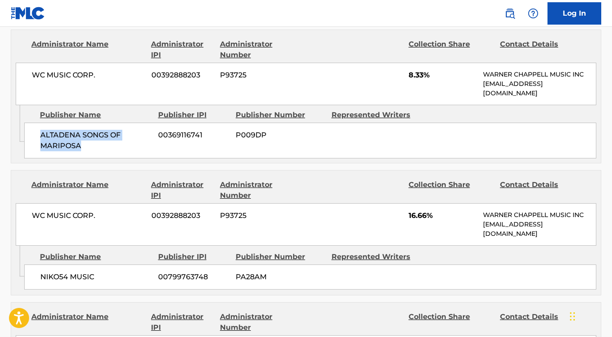
scroll to position [505, 0]
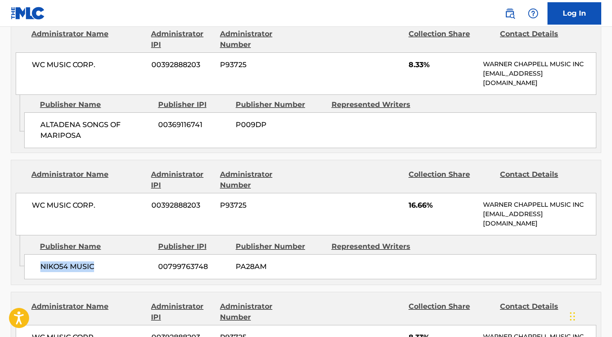
drag, startPoint x: 103, startPoint y: 266, endPoint x: 39, endPoint y: 267, distance: 65.0
click at [39, 267] on div "NIKO54 MUSIC 00799763748 PA28AM" at bounding box center [310, 266] width 572 height 25
copy span "NIKO54 MUSIC"
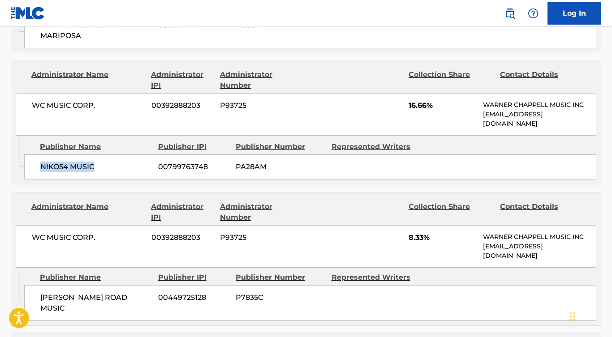
scroll to position [622, 0]
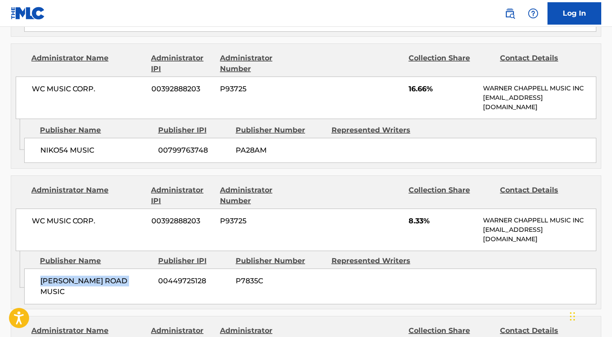
drag, startPoint x: 133, startPoint y: 278, endPoint x: 38, endPoint y: 278, distance: 95.0
click at [38, 278] on div "[PERSON_NAME] ROAD MUSIC 00449725128 P7835C" at bounding box center [310, 287] width 572 height 36
copy span "[PERSON_NAME] ROAD MUSIC"
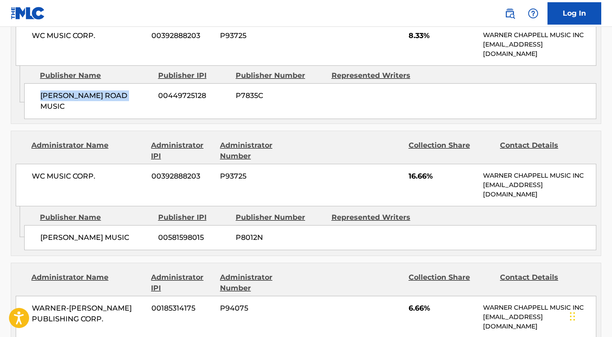
scroll to position [838, 0]
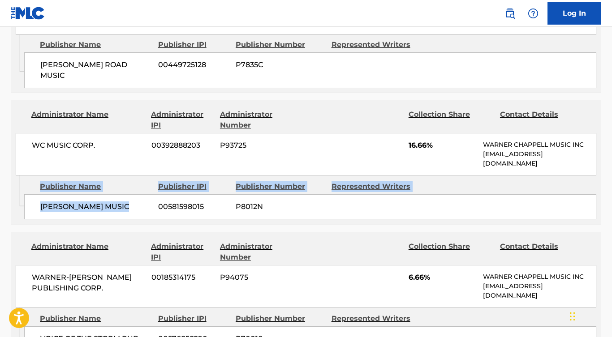
drag, startPoint x: 127, startPoint y: 195, endPoint x: 24, endPoint y: 195, distance: 103.0
click at [24, 195] on div "Admin Original Publisher Connecting Line Publisher Name Publisher IPI Publisher…" at bounding box center [306, 200] width 590 height 49
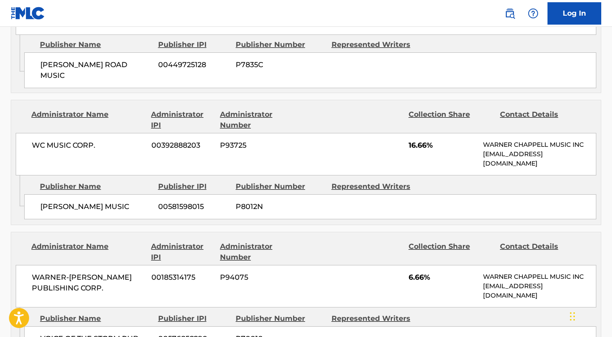
click at [68, 202] on span "[PERSON_NAME] MUSIC" at bounding box center [95, 207] width 111 height 11
drag, startPoint x: 125, startPoint y: 194, endPoint x: 37, endPoint y: 193, distance: 88.7
click at [37, 194] on div "[PERSON_NAME] MUSIC 00581598015 P8012N" at bounding box center [310, 206] width 572 height 25
copy span "[PERSON_NAME] MUSIC"
drag, startPoint x: 110, startPoint y: 277, endPoint x: 30, endPoint y: 265, distance: 81.2
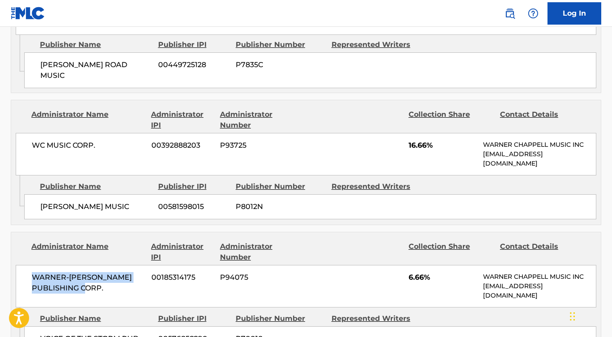
click at [30, 265] on div "WARNER-[PERSON_NAME] PUBLISHING CORP. 00185314175 P94075 6.66% [PERSON_NAME] MU…" at bounding box center [306, 286] width 581 height 43
copy span "WARNER-[PERSON_NAME] PUBLISHING CORP."
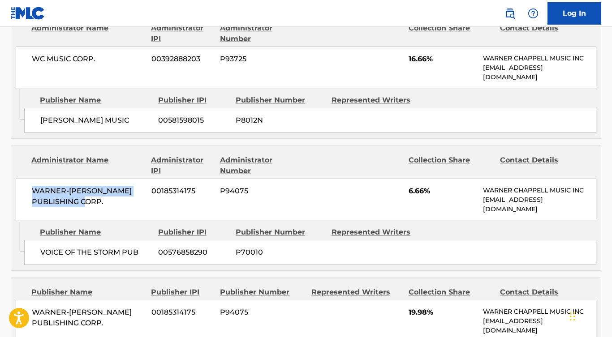
scroll to position [930, 0]
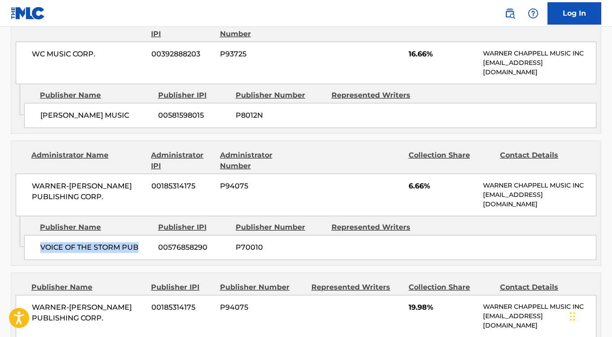
drag, startPoint x: 143, startPoint y: 236, endPoint x: 27, endPoint y: 238, distance: 116.1
click at [27, 238] on div "VOICE OF THE STORM PUB 00576858290 P70010" at bounding box center [310, 247] width 572 height 25
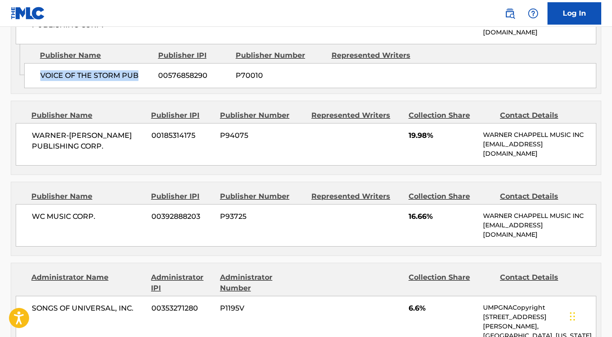
scroll to position [1142, 0]
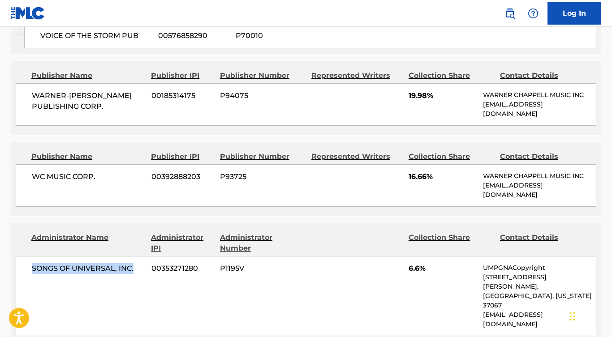
drag, startPoint x: 136, startPoint y: 255, endPoint x: 27, endPoint y: 256, distance: 109.3
click at [27, 256] on div "SONGS OF UNIVERSAL, INC. 00353271280 P1195V 6.6% UMPGNACopyright [STREET_ADDRES…" at bounding box center [306, 296] width 581 height 80
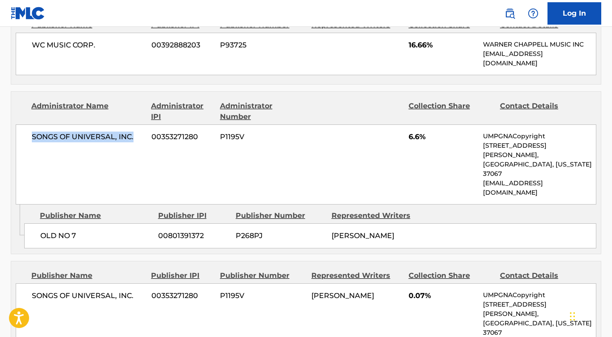
scroll to position [1333, 0]
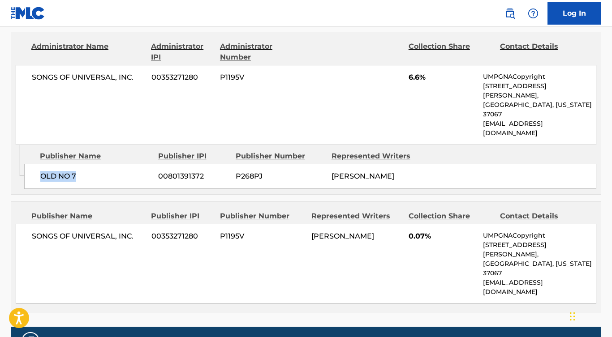
drag, startPoint x: 107, startPoint y: 146, endPoint x: 30, endPoint y: 138, distance: 77.0
click at [30, 164] on div "OLD NO 7 00801391372 P268PJ [PERSON_NAME]" at bounding box center [310, 176] width 572 height 25
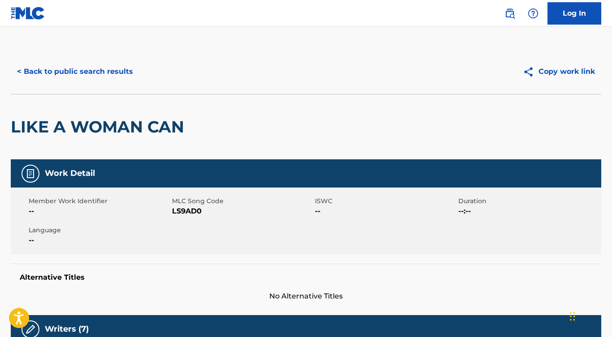
scroll to position [0, 0]
click at [108, 73] on button "< Back to public search results" at bounding box center [75, 71] width 129 height 22
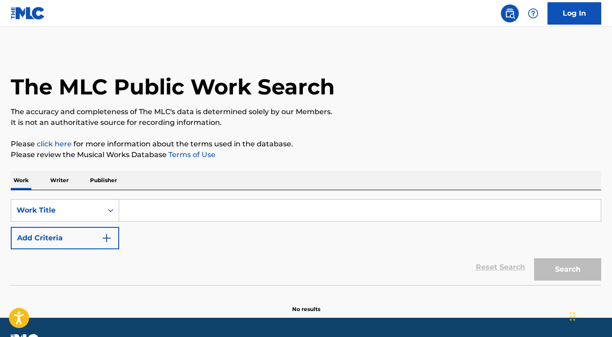
scroll to position [0, 0]
click at [95, 239] on button "Add Criteria" at bounding box center [65, 238] width 108 height 22
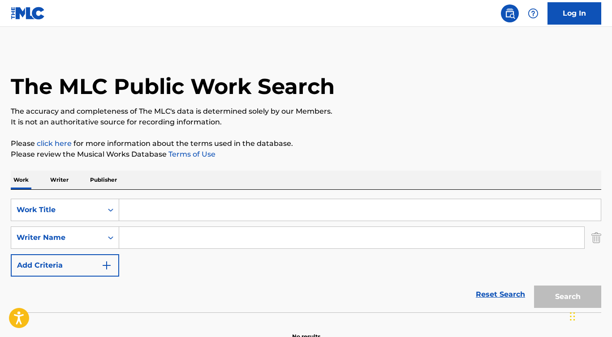
click at [123, 239] on input "Search Form" at bounding box center [351, 238] width 465 height 22
paste input "[PERSON_NAME]"
type input "[PERSON_NAME]"
click at [143, 206] on input "Search Form" at bounding box center [360, 210] width 482 height 22
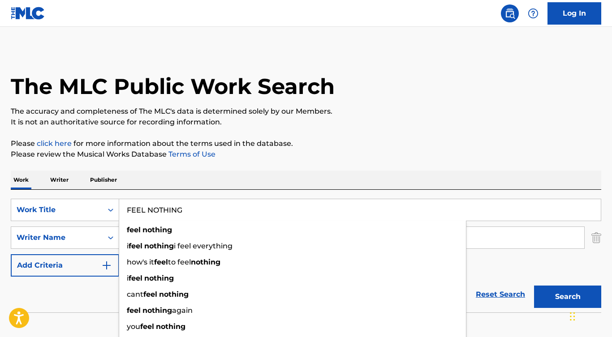
type input "FEEL NOTHING"
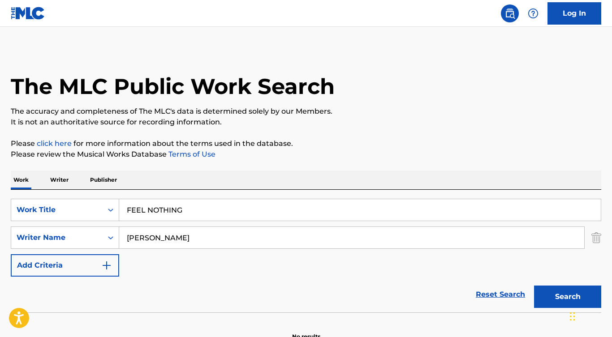
drag, startPoint x: 85, startPoint y: 297, endPoint x: 93, endPoint y: 285, distance: 14.4
click at [85, 297] on div "Reset Search Search" at bounding box center [306, 295] width 590 height 36
click at [567, 301] on button "Search" at bounding box center [567, 297] width 67 height 22
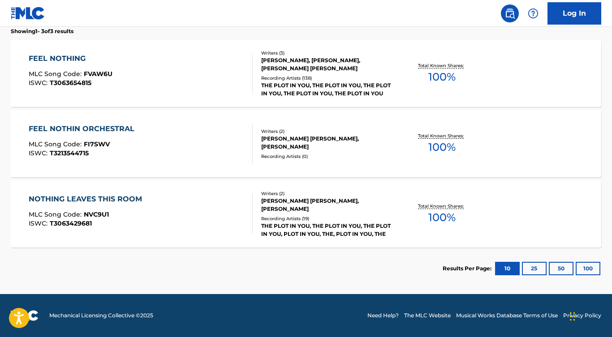
scroll to position [291, 0]
click at [74, 56] on div "FEEL NOTHING" at bounding box center [71, 58] width 84 height 11
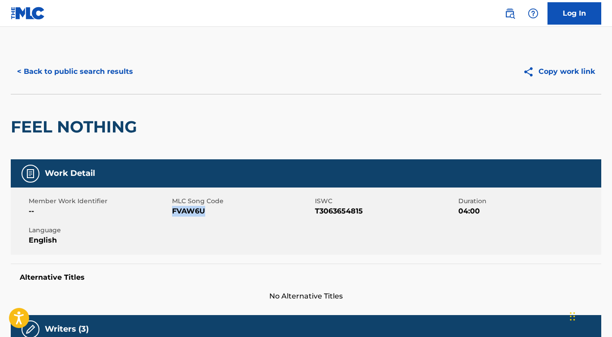
drag, startPoint x: 207, startPoint y: 214, endPoint x: 172, endPoint y: 213, distance: 35.0
click at [172, 213] on span "FVAW6U" at bounding box center [242, 211] width 141 height 11
drag, startPoint x: 316, startPoint y: 209, endPoint x: 369, endPoint y: 210, distance: 53.3
click at [369, 210] on span "T3063654815" at bounding box center [385, 211] width 141 height 11
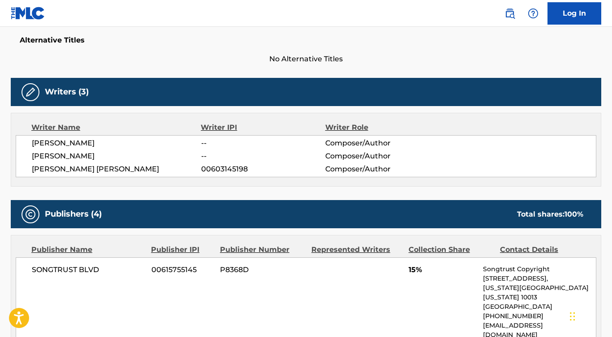
scroll to position [310, 0]
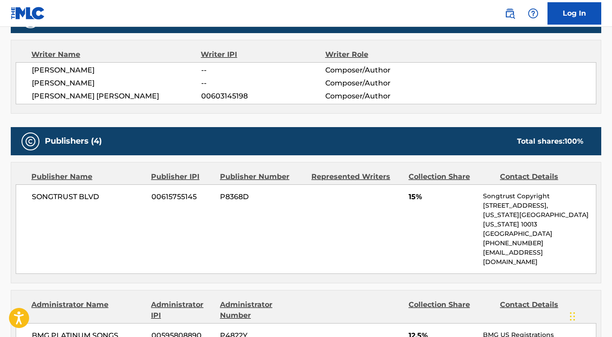
drag, startPoint x: 123, startPoint y: 67, endPoint x: 11, endPoint y: 65, distance: 111.6
click at [11, 65] on div "Writer Name Writer IPI Writer Role [PERSON_NAME] -- Composer/Author [PERSON_NAM…" at bounding box center [306, 77] width 590 height 74
drag, startPoint x: 98, startPoint y: 86, endPoint x: 23, endPoint y: 83, distance: 75.3
click at [23, 83] on div "[PERSON_NAME] -- Composer/Author [PERSON_NAME] -- Composer/Author [PERSON_NAME]…" at bounding box center [306, 83] width 581 height 42
drag, startPoint x: 142, startPoint y: 98, endPoint x: 17, endPoint y: 97, distance: 124.1
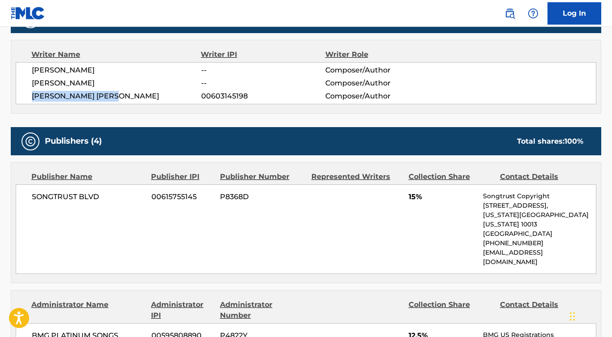
click at [17, 98] on div "[PERSON_NAME] -- Composer/Author [PERSON_NAME] -- Composer/Author [PERSON_NAME]…" at bounding box center [306, 83] width 581 height 42
drag, startPoint x: 103, startPoint y: 197, endPoint x: 18, endPoint y: 197, distance: 85.1
click at [18, 197] on div "SONGTRUST BLVD 00615755145 P8368D 15% Songtrust Copyright [STREET_ADDRESS][US_S…" at bounding box center [306, 230] width 581 height 90
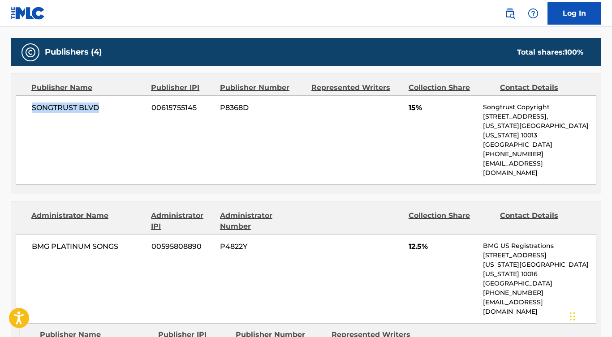
scroll to position [493, 0]
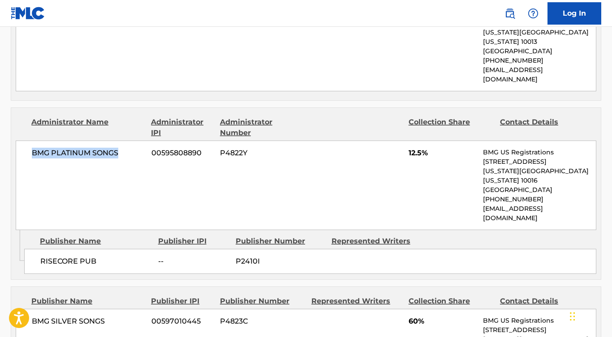
drag, startPoint x: 130, startPoint y: 134, endPoint x: 25, endPoint y: 131, distance: 105.3
click at [25, 141] on div "BMG PLATINUM SONGS 00595808890 P4822Y 12.5% BMG US Registrations [STREET_ADDRES…" at bounding box center [306, 186] width 581 height 90
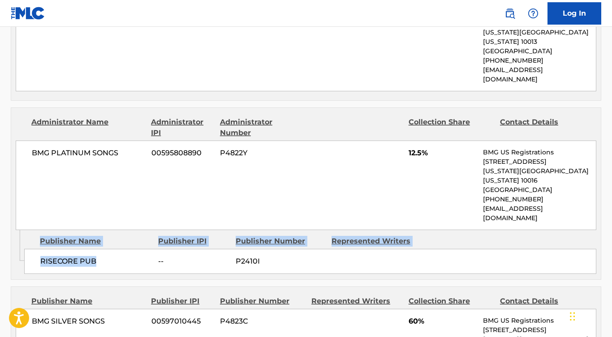
drag, startPoint x: 104, startPoint y: 224, endPoint x: 8, endPoint y: 224, distance: 96.8
click at [8, 224] on div "< Back to public search results Copy work link FEEL NOTHING Work Detail Member …" at bounding box center [306, 213] width 612 height 1314
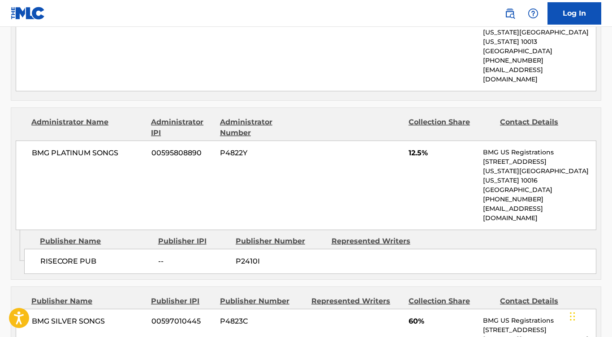
click at [103, 236] on div "Publisher Name" at bounding box center [95, 241] width 111 height 11
drag, startPoint x: 103, startPoint y: 222, endPoint x: 25, endPoint y: 221, distance: 78.9
click at [25, 249] on div "RISECORE PUB -- P2410I" at bounding box center [310, 261] width 572 height 25
drag, startPoint x: 121, startPoint y: 279, endPoint x: 29, endPoint y: 279, distance: 91.8
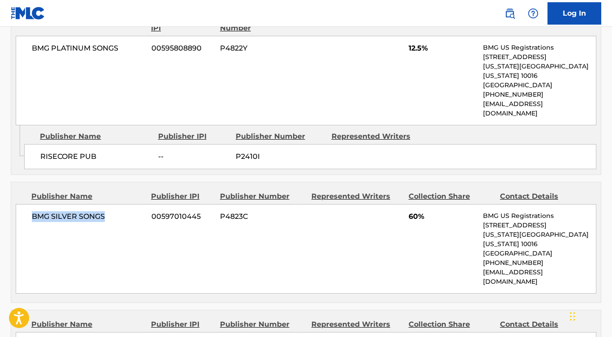
scroll to position [667, 0]
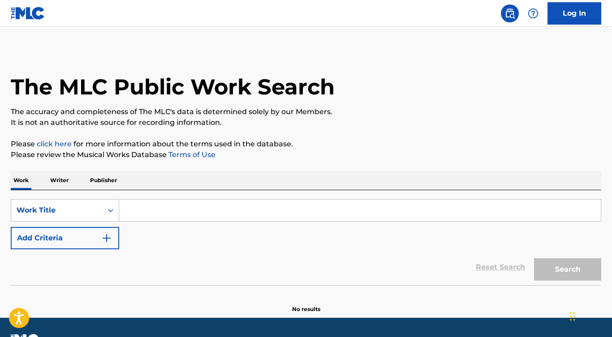
click at [158, 202] on input "Search Form" at bounding box center [360, 211] width 482 height 22
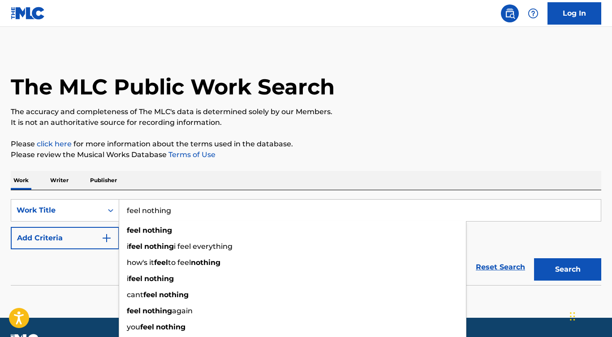
type input "feel nothing"
click at [568, 270] on button "Search" at bounding box center [567, 270] width 67 height 22
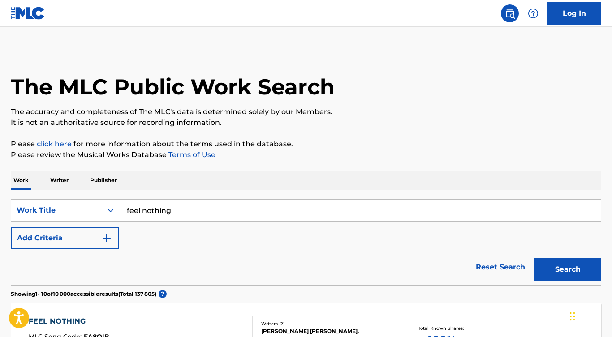
click at [74, 236] on button "Add Criteria" at bounding box center [65, 238] width 108 height 22
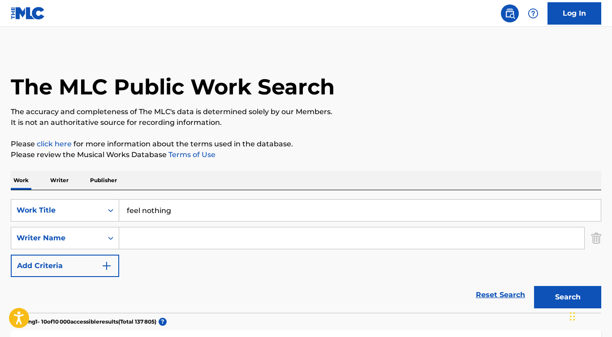
click at [151, 242] on input "Search Form" at bounding box center [351, 239] width 465 height 22
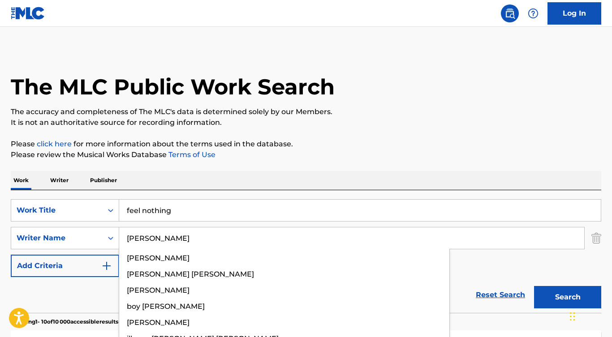
click at [568, 297] on button "Search" at bounding box center [567, 297] width 67 height 22
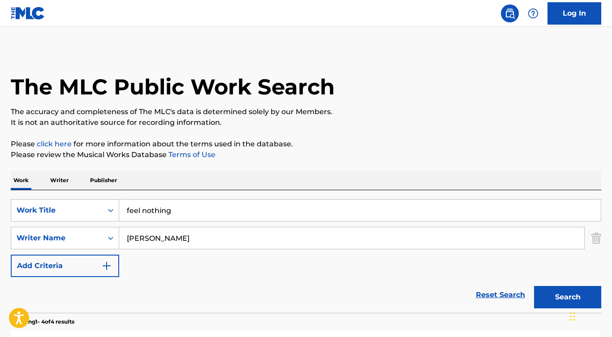
click at [88, 293] on div "Reset Search Search" at bounding box center [306, 295] width 590 height 36
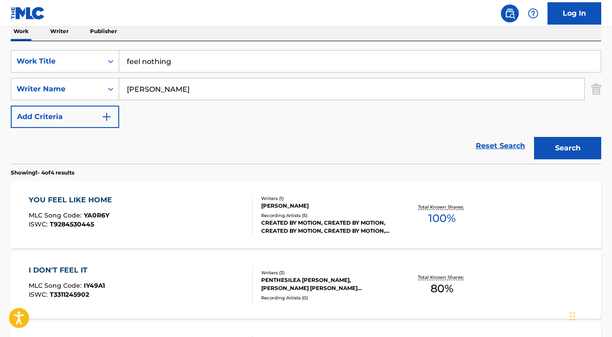
scroll to position [165, 0]
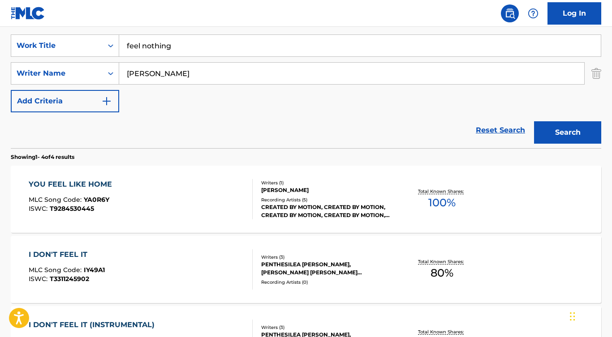
click at [147, 74] on input "matthis" at bounding box center [351, 74] width 465 height 22
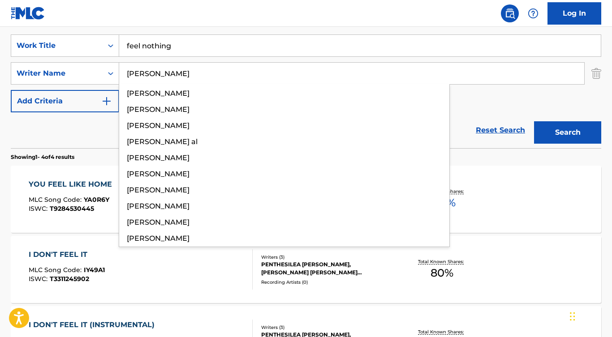
type input "mathis"
click at [568, 133] on button "Search" at bounding box center [567, 132] width 67 height 22
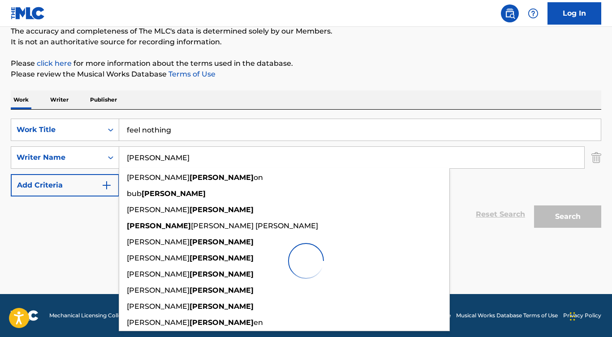
scroll to position [81, 0]
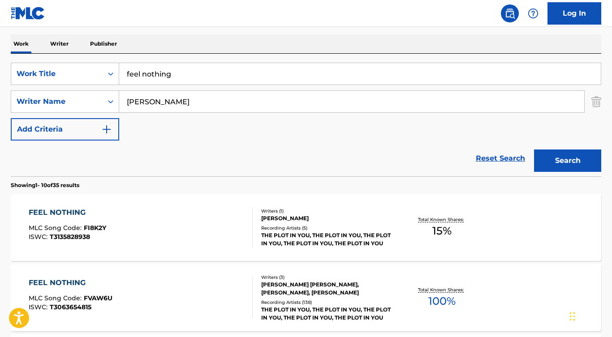
scroll to position [169, 0]
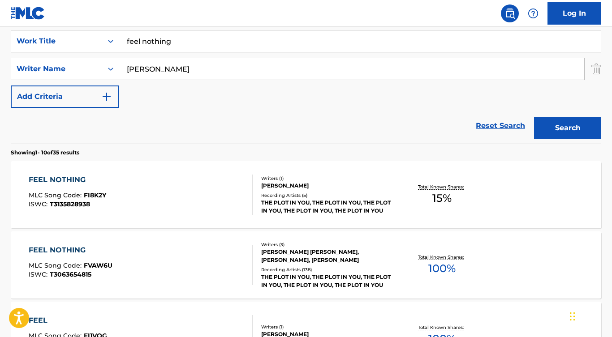
click at [56, 250] on div "FEEL NOTHING" at bounding box center [71, 250] width 84 height 11
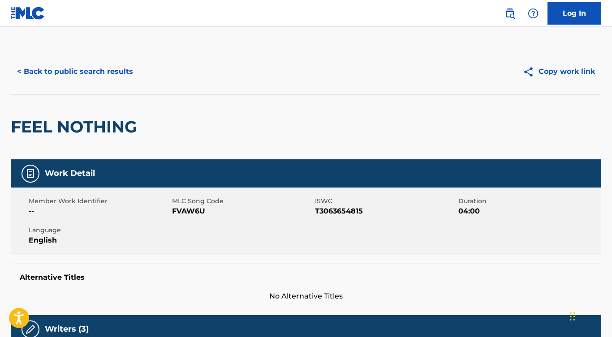
click at [121, 69] on button "< Back to public search results" at bounding box center [75, 71] width 129 height 22
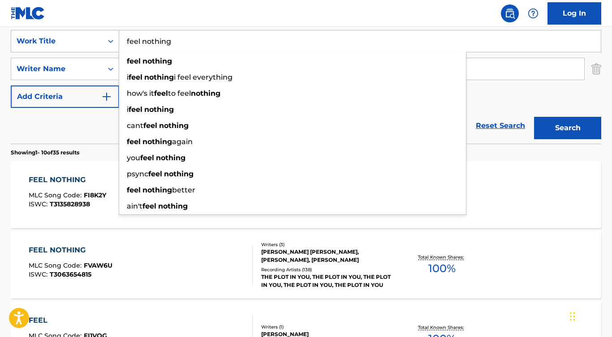
drag, startPoint x: 222, startPoint y: 47, endPoint x: 111, endPoint y: 34, distance: 111.9
click at [111, 34] on div "SearchWithCriteria7bf2918d-8b75-4c02-a93e-6578b7116757 Work Title feel nothing …" at bounding box center [306, 41] width 590 height 22
paste input "A Noun Is a Person, Place, or T"
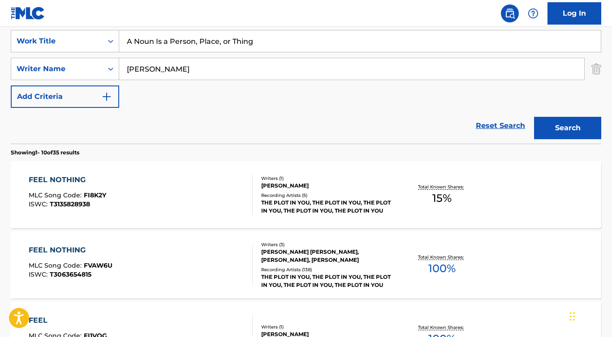
type input "A Noun Is a Person, Place, or Thing"
click at [130, 20] on nav "Log In" at bounding box center [306, 13] width 612 height 27
drag, startPoint x: 178, startPoint y: 67, endPoint x: 103, endPoint y: 66, distance: 75.3
click at [103, 66] on div "SearchWithCriteria4dbed3e0-66e1-4e89-b4fb-61bd0a59b6bb Writer Name mathis" at bounding box center [306, 69] width 590 height 22
click at [568, 128] on button "Search" at bounding box center [567, 128] width 67 height 22
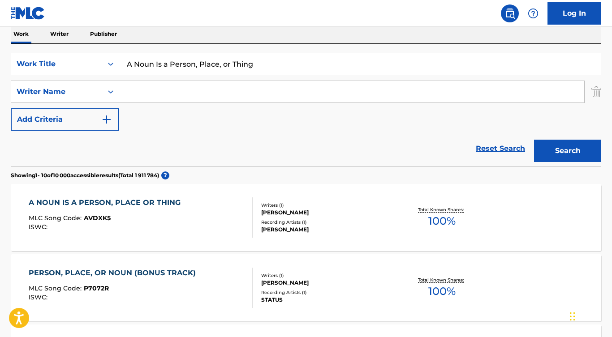
scroll to position [61, 0]
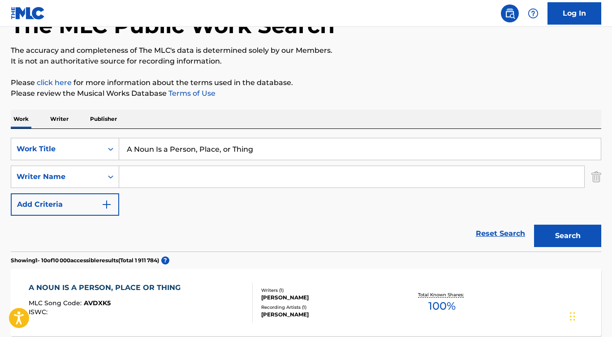
click at [104, 288] on div "A NOUN IS A PERSON, PLACE OR THING" at bounding box center [107, 288] width 156 height 11
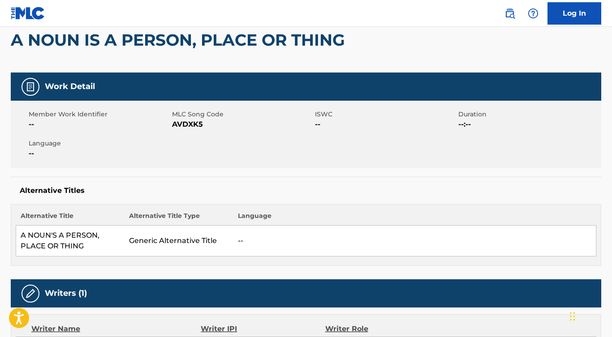
scroll to position [130, 0]
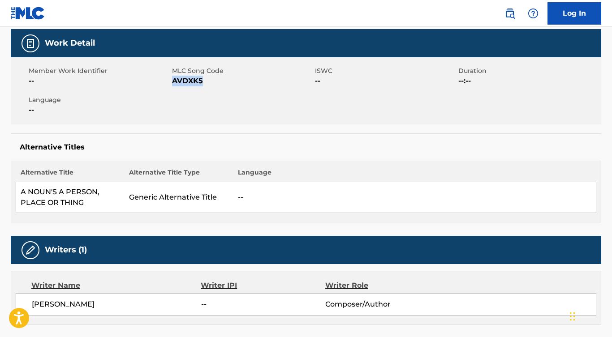
drag, startPoint x: 212, startPoint y: 82, endPoint x: 172, endPoint y: 82, distance: 39.9
click at [172, 82] on span "AVDXK5" at bounding box center [242, 81] width 141 height 11
copy span "AVDXK5"
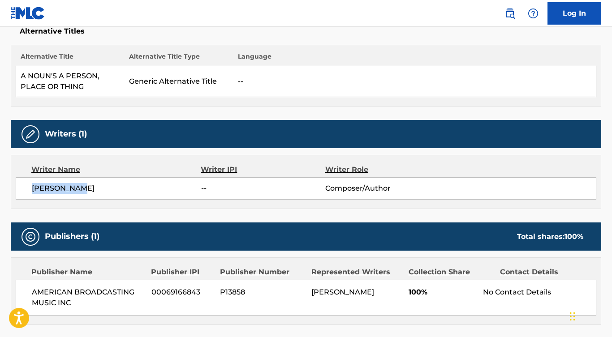
drag, startPoint x: 90, startPoint y: 190, endPoint x: 30, endPoint y: 190, distance: 60.0
click at [30, 190] on div "LYNN AHRENS -- Composer/Author" at bounding box center [306, 188] width 581 height 22
copy span "LYNN AHRENS"
drag, startPoint x: 69, startPoint y: 303, endPoint x: 19, endPoint y: 295, distance: 50.5
click at [19, 295] on div "AMERICAN BROADCASTING MUSIC INC 00069166843 P13858 LYNN AHRENS 100% No Contact …" at bounding box center [306, 298] width 581 height 36
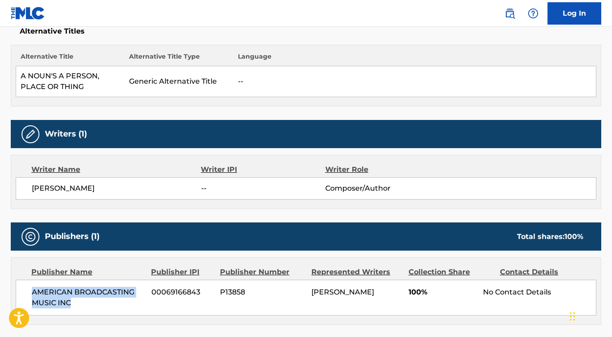
copy span "AMERICAN BROADCASTING MUSIC INC"
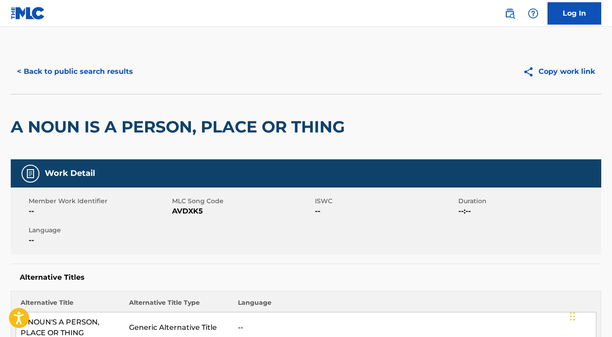
scroll to position [0, 0]
click at [125, 72] on button "< Back to public search results" at bounding box center [75, 71] width 129 height 22
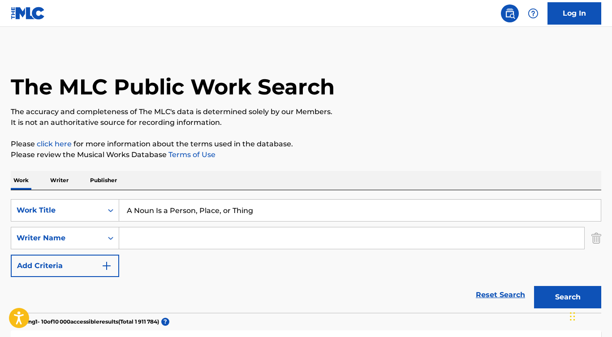
scroll to position [61, 0]
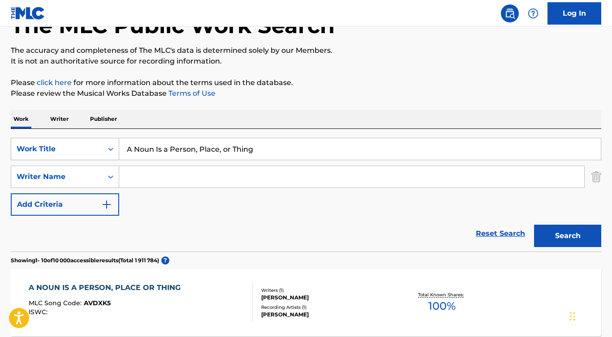
drag, startPoint x: 256, startPoint y: 153, endPoint x: 94, endPoint y: 145, distance: 161.9
click at [94, 145] on div "SearchWithCriteria7bf2918d-8b75-4c02-a93e-6578b7116757 Work Title A Noun Is a P…" at bounding box center [306, 149] width 590 height 22
paste input "I'd Really Love to See You Tonight"
type input "I'd Really Love to See You Tonight"
click at [568, 236] on button "Search" at bounding box center [567, 236] width 67 height 22
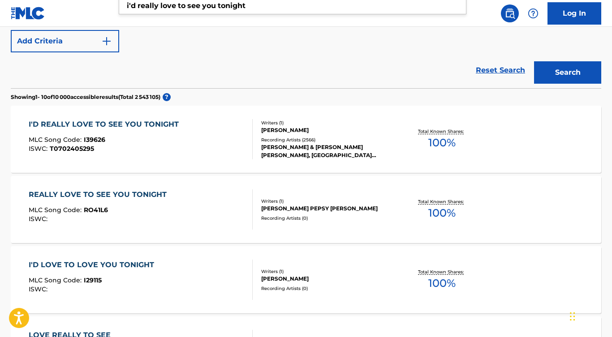
scroll to position [228, 0]
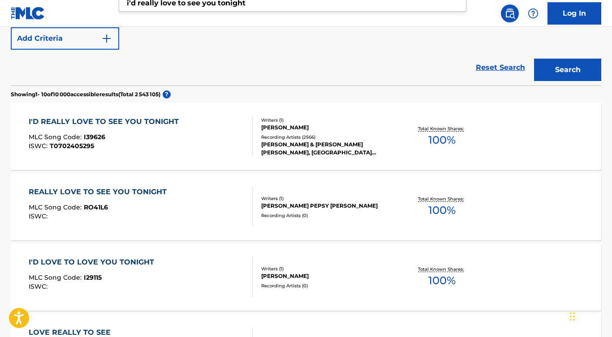
click at [168, 125] on div "I'D REALLY LOVE TO SEE YOU TONIGHT" at bounding box center [106, 121] width 155 height 11
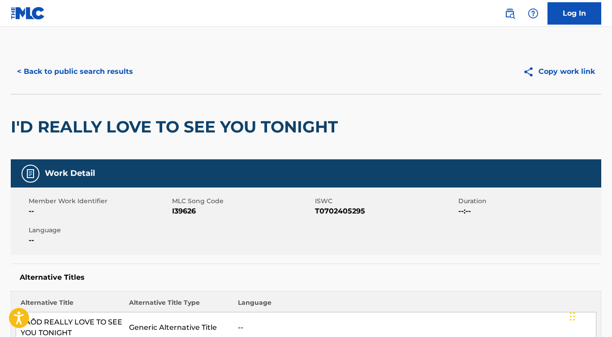
scroll to position [18, 0]
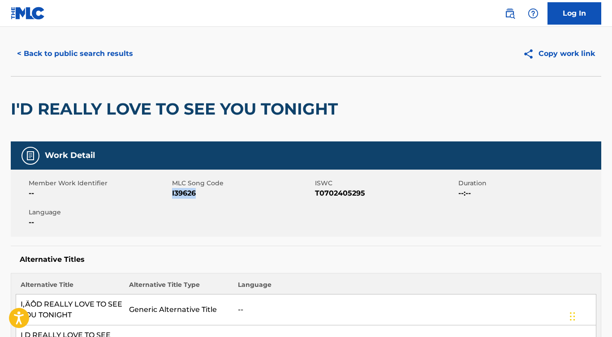
drag, startPoint x: 197, startPoint y: 193, endPoint x: 172, endPoint y: 194, distance: 24.7
click at [172, 194] on span "I39626" at bounding box center [242, 193] width 141 height 11
copy span "I39626"
drag, startPoint x: 370, startPoint y: 192, endPoint x: 315, endPoint y: 194, distance: 54.7
click at [315, 194] on span "T0702405295" at bounding box center [385, 193] width 141 height 11
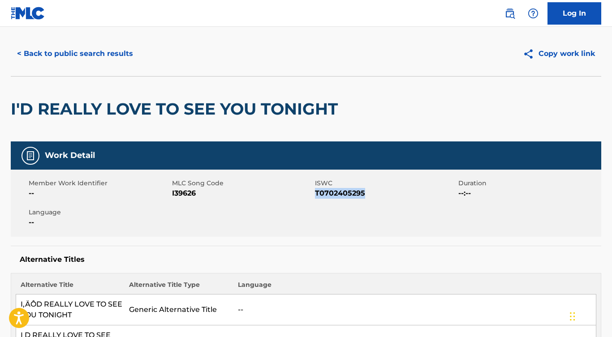
copy span "T0702405295"
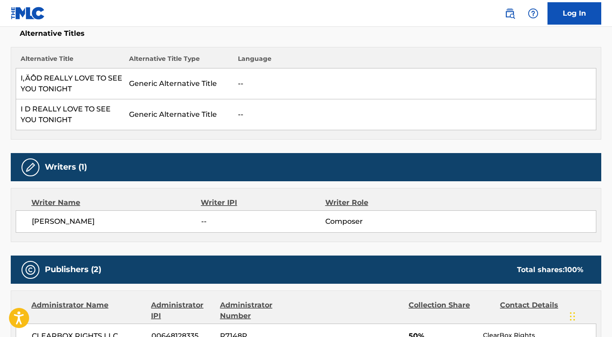
scroll to position [277, 0]
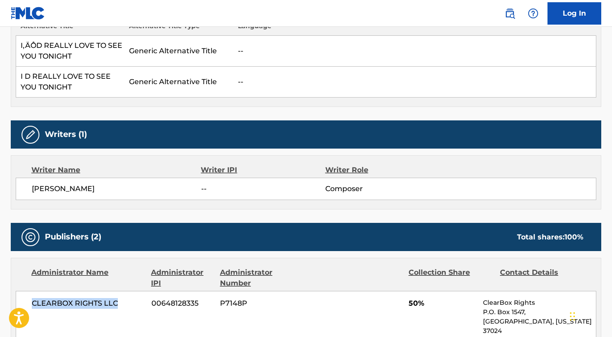
drag, startPoint x: 121, startPoint y: 302, endPoint x: 24, endPoint y: 301, distance: 97.2
click at [24, 301] on div "CLEARBOX RIGHTS LLC 00648128335 P7148P 50% ClearBox Rights P.O. Box 1547, Brent…" at bounding box center [306, 336] width 581 height 90
copy span "CLEARBOX RIGHTS LLC"
drag, startPoint x: 99, startPoint y: 192, endPoint x: 20, endPoint y: 192, distance: 78.4
click at [20, 192] on div "PARKER MCGEE -- Composer" at bounding box center [306, 189] width 581 height 22
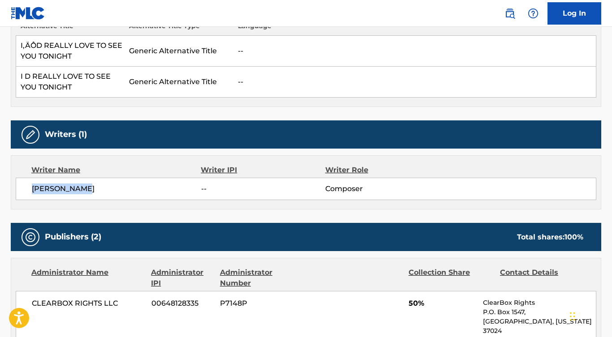
copy span "PARKER MCGEE"
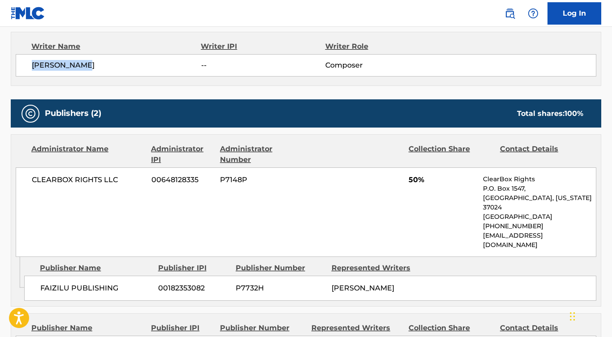
scroll to position [405, 0]
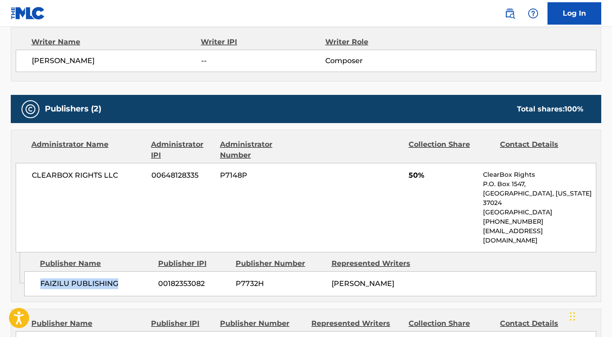
drag, startPoint x: 122, startPoint y: 262, endPoint x: 40, endPoint y: 262, distance: 82.0
click at [40, 279] on span "FAIZILU PUBLISHING" at bounding box center [95, 284] width 111 height 11
copy span "FAIZILU PUBLISHING"
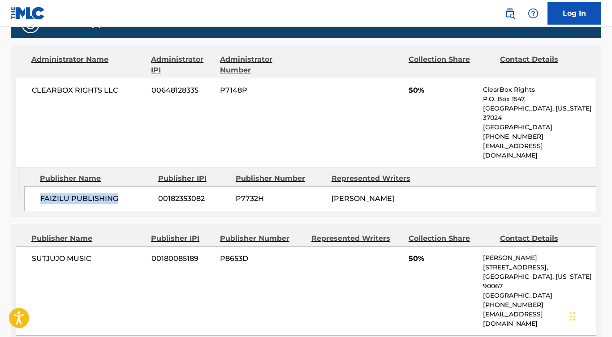
scroll to position [501, 0]
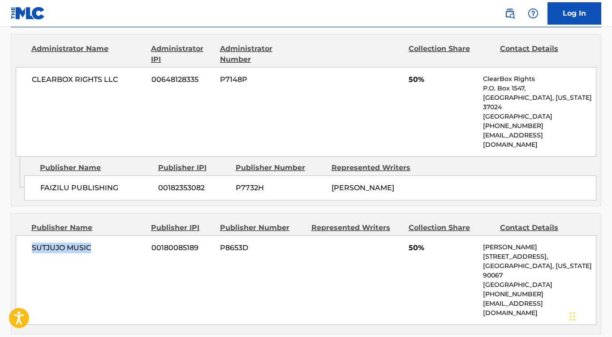
drag, startPoint x: 107, startPoint y: 228, endPoint x: 26, endPoint y: 225, distance: 81.1
click at [26, 236] on div "SUTJUJO MUSIC 00180085189 P8653D 50% Brian Sbardelli 2049 Century Park East, Un…" at bounding box center [306, 281] width 581 height 90
copy span "SUTJUJO MUSIC"
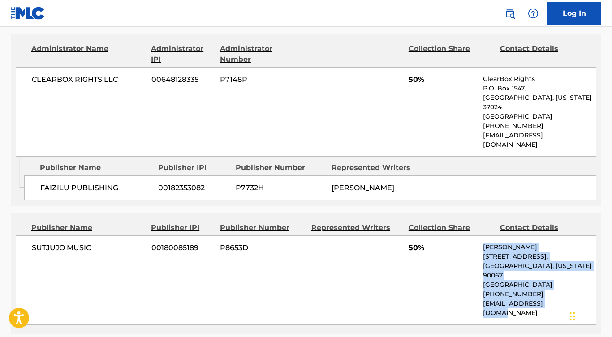
drag, startPoint x: 485, startPoint y: 223, endPoint x: 567, endPoint y: 279, distance: 99.3
click at [567, 279] on div "Brian Sbardelli 2049 Century Park East, Unit 1700, Los Angeles, California 9006…" at bounding box center [539, 280] width 113 height 75
copy div "Brian Sbardelli 2049 Century Park East, Unit 1700, Los Angeles, California 9006…"
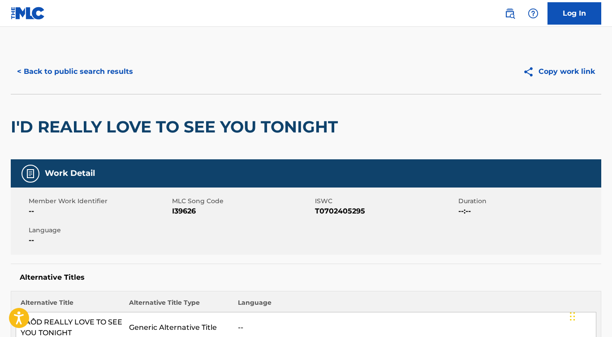
scroll to position [0, 0]
click at [100, 77] on button "< Back to public search results" at bounding box center [75, 71] width 129 height 22
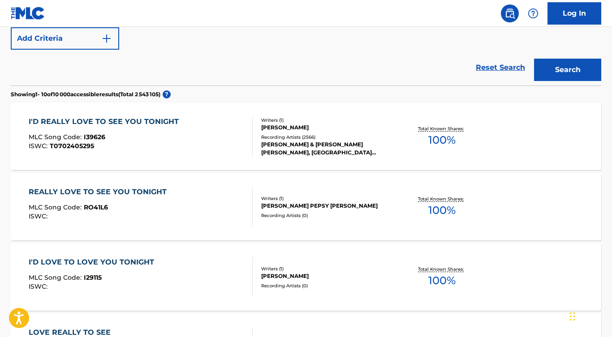
scroll to position [140, 0]
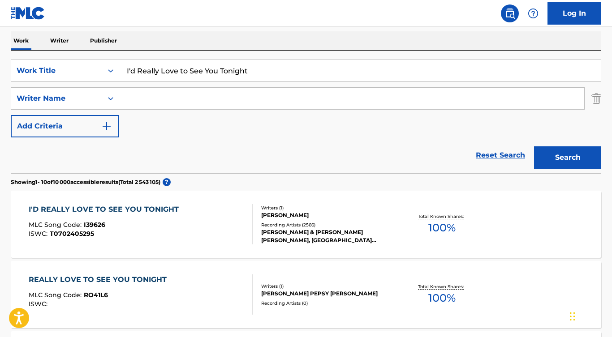
click at [152, 99] on input "Search Form" at bounding box center [351, 99] width 465 height 22
paste input "John Anderson"
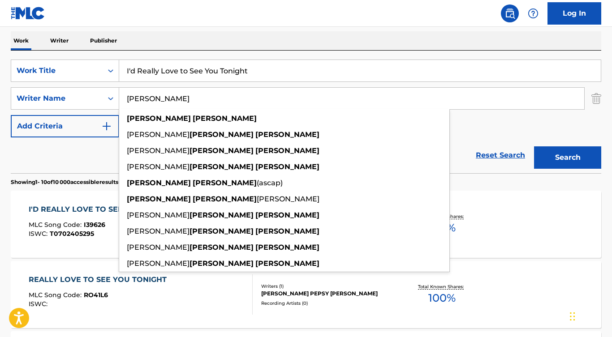
type input "John Anderson"
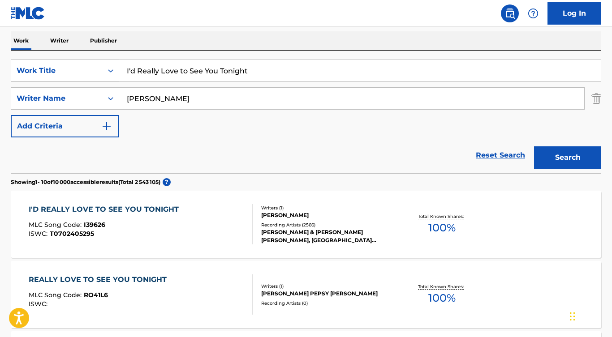
drag, startPoint x: 250, startPoint y: 75, endPoint x: 60, endPoint y: 69, distance: 189.6
click at [60, 69] on div "SearchWithCriteria7bf2918d-8b75-4c02-a93e-6578b7116757 Work Title I'd Really Lo…" at bounding box center [306, 71] width 590 height 22
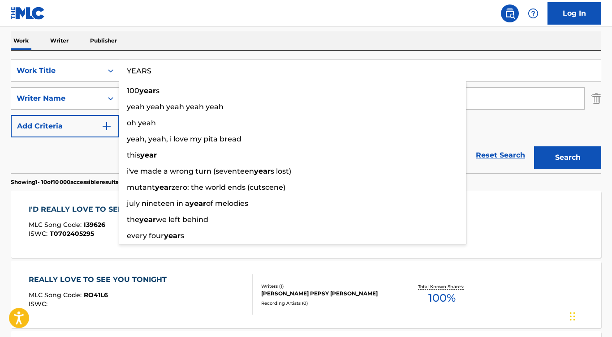
type input "YEARS"
click at [568, 158] on button "Search" at bounding box center [567, 158] width 67 height 22
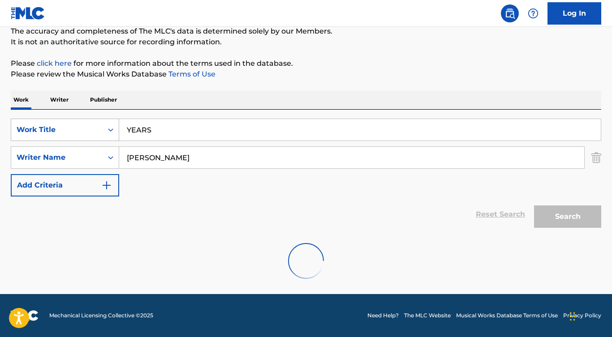
scroll to position [81, 0]
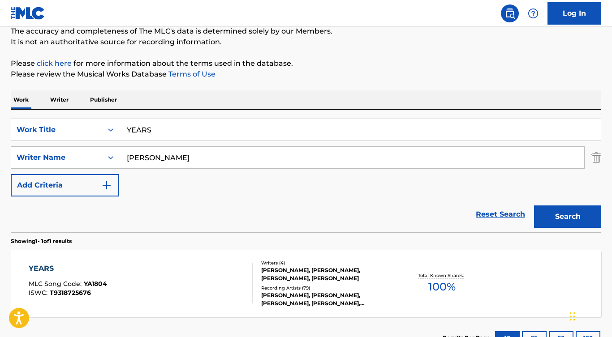
click at [38, 267] on div "YEARS" at bounding box center [68, 268] width 78 height 11
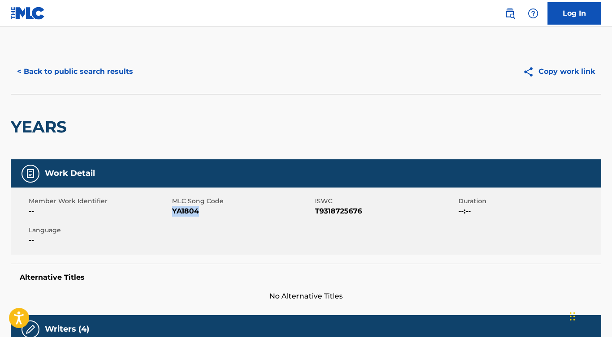
drag, startPoint x: 172, startPoint y: 211, endPoint x: 213, endPoint y: 211, distance: 41.2
click at [213, 211] on span "YA1804" at bounding box center [242, 211] width 141 height 11
drag, startPoint x: 374, startPoint y: 211, endPoint x: 316, endPoint y: 211, distance: 57.3
click at [316, 211] on span "T9318725676" at bounding box center [385, 211] width 141 height 11
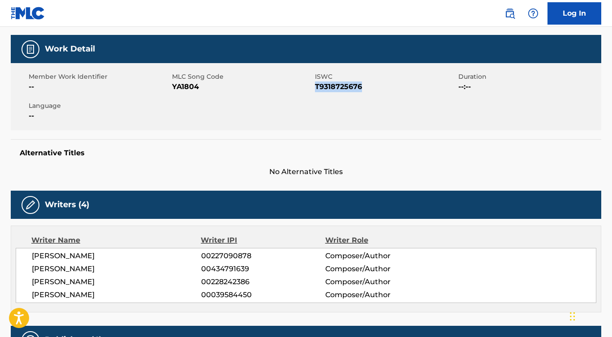
scroll to position [178, 0]
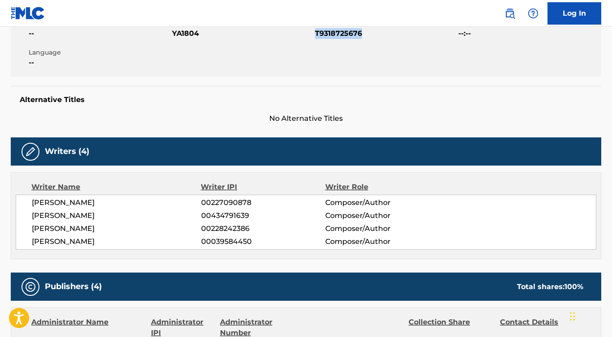
drag, startPoint x: 114, startPoint y: 202, endPoint x: 23, endPoint y: 201, distance: 91.4
click at [22, 201] on div "DAVID R FERGUSON 00227090878 Composer/Author DANIEL AUERBACH 00434791639 Compos…" at bounding box center [306, 222] width 581 height 55
drag, startPoint x: 112, startPoint y: 215, endPoint x: 32, endPoint y: 215, distance: 79.7
click at [32, 215] on span "DANIEL AUERBACH" at bounding box center [116, 216] width 169 height 11
drag, startPoint x: 118, startPoint y: 224, endPoint x: 32, endPoint y: 229, distance: 86.1
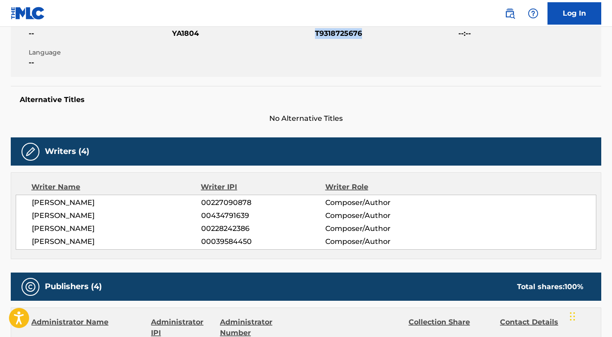
click at [32, 229] on span "PAT MCLAUGHLIN" at bounding box center [116, 229] width 169 height 11
drag, startPoint x: 110, startPoint y: 238, endPoint x: 31, endPoint y: 243, distance: 79.5
click at [31, 243] on div "DAVID R FERGUSON 00227090878 Composer/Author DANIEL AUERBACH 00434791639 Compos…" at bounding box center [306, 222] width 581 height 55
click at [396, 0] on nav "Log In" at bounding box center [306, 13] width 612 height 27
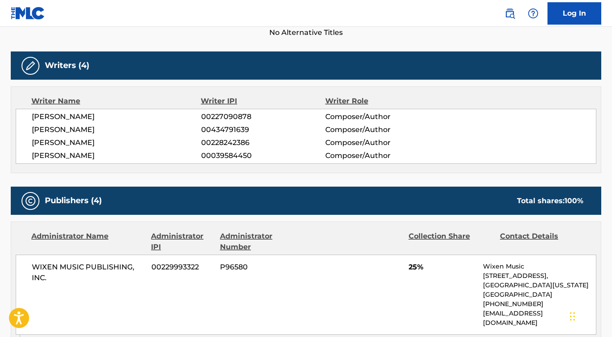
scroll to position [283, 0]
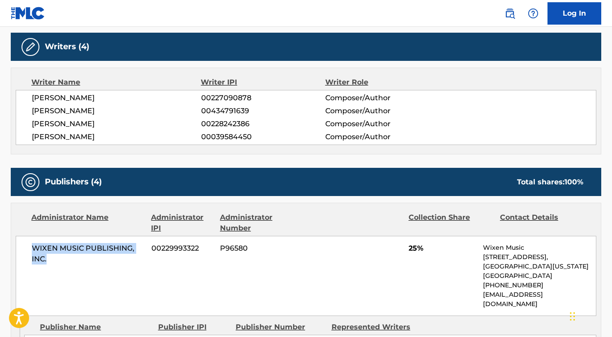
drag, startPoint x: 59, startPoint y: 263, endPoint x: 29, endPoint y: 245, distance: 35.6
click at [29, 245] on div "WIXEN MUSIC PUBLISHING, INC. 00229993322 P96580 25% Wixen Music 24025 Park Sorr…" at bounding box center [306, 276] width 581 height 80
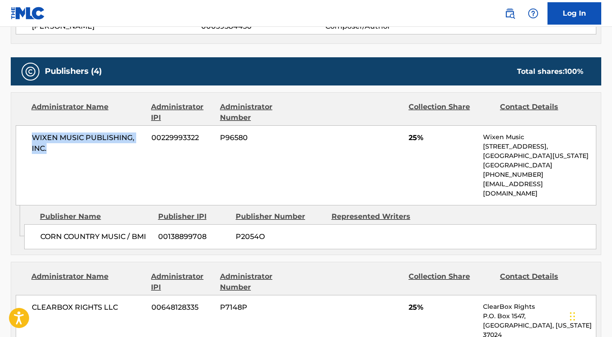
scroll to position [447, 0]
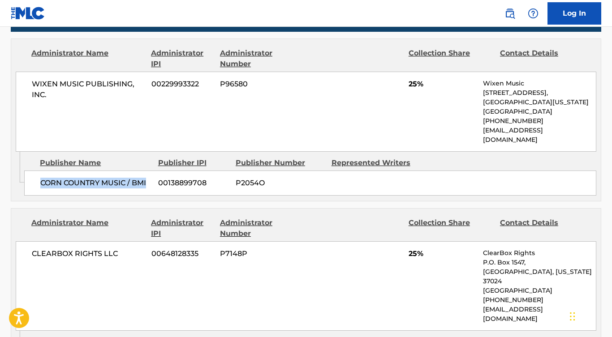
drag, startPoint x: 153, startPoint y: 172, endPoint x: 33, endPoint y: 172, distance: 119.6
click at [33, 172] on div "CORN COUNTRY MUSIC / BMI 00138899708 P2054O" at bounding box center [310, 183] width 572 height 25
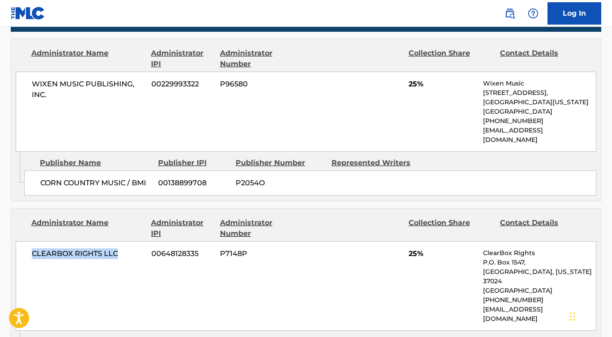
drag, startPoint x: 121, startPoint y: 243, endPoint x: 10, endPoint y: 243, distance: 110.7
click at [10, 243] on div "< Back to public search results Copy work link YEARS Work Detail Member Work Id…" at bounding box center [306, 328] width 612 height 1452
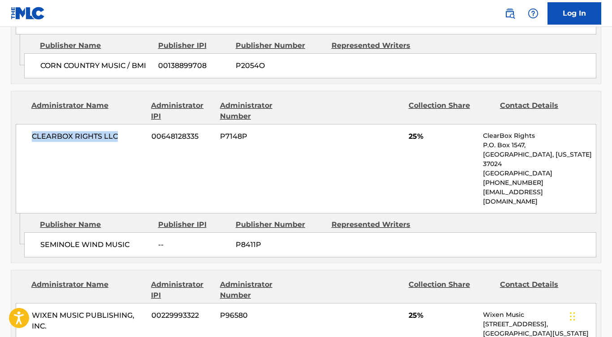
scroll to position [645, 0]
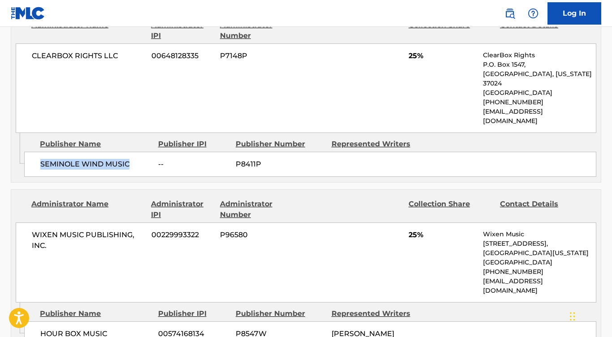
drag, startPoint x: 139, startPoint y: 134, endPoint x: 34, endPoint y: 134, distance: 104.8
click at [34, 152] on div "SEMINOLE WIND MUSIC -- P8411P" at bounding box center [310, 164] width 572 height 25
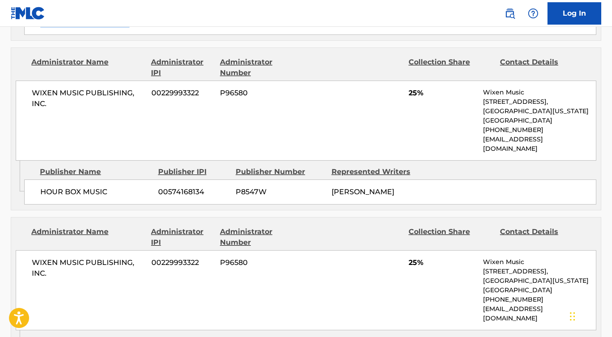
scroll to position [811, 0]
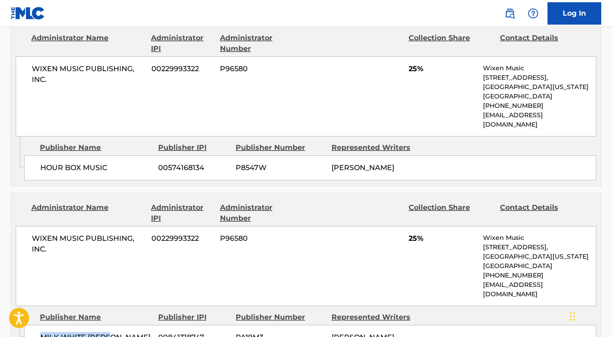
drag, startPoint x: 120, startPoint y: 289, endPoint x: 37, endPoint y: 288, distance: 82.9
click at [37, 325] on div "MILK WHITE STEED 00841318747 PA19M3 DAVID R FERGUSON" at bounding box center [310, 337] width 572 height 25
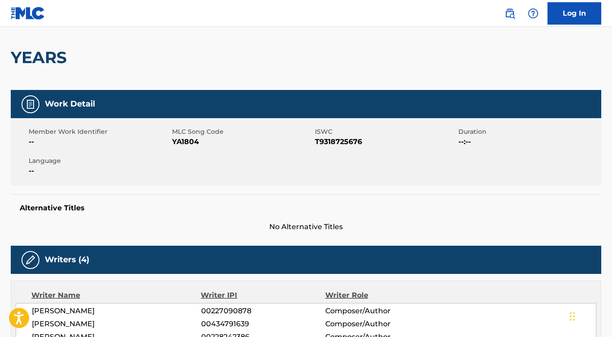
scroll to position [0, 0]
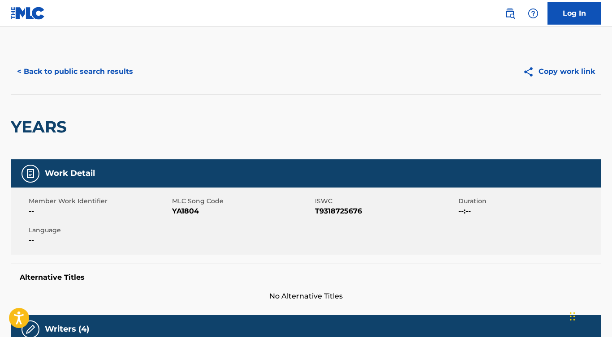
click at [63, 79] on button "< Back to public search results" at bounding box center [75, 71] width 129 height 22
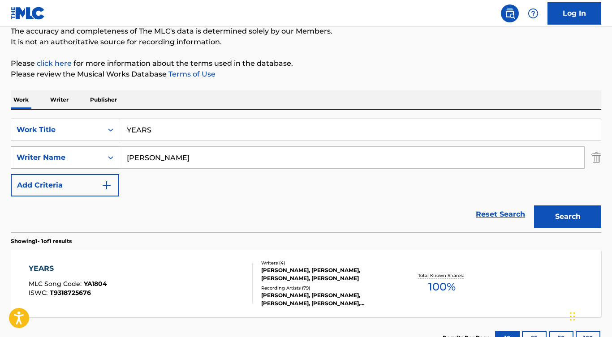
drag, startPoint x: 195, startPoint y: 160, endPoint x: 100, endPoint y: 159, distance: 94.5
click at [100, 159] on div "SearchWithCriteria4dbed3e0-66e1-4e89-b4fb-61bd0a59b6bb Writer Name John Anderson" at bounding box center [306, 158] width 590 height 22
paste input "Rose Alexandra Betts"
type input "Rose Alexandra Betts"
drag, startPoint x: 166, startPoint y: 135, endPoint x: 110, endPoint y: 127, distance: 56.6
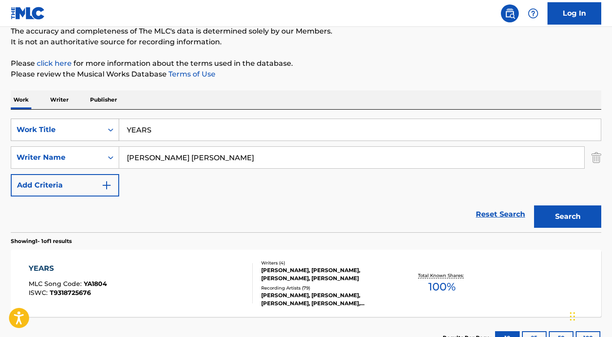
click at [110, 127] on div "SearchWithCriteria7bf2918d-8b75-4c02-a93e-6578b7116757 Work Title YEARS" at bounding box center [306, 130] width 590 height 22
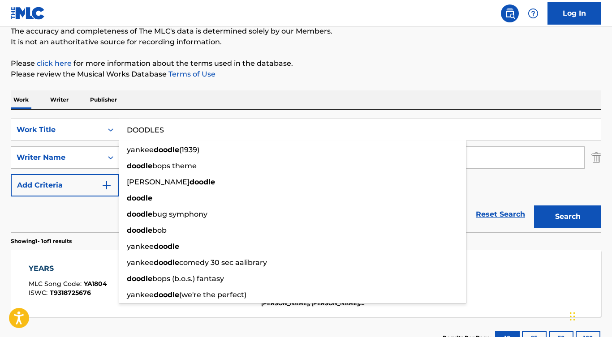
type input "DOODLES"
click at [568, 217] on button "Search" at bounding box center [567, 217] width 67 height 22
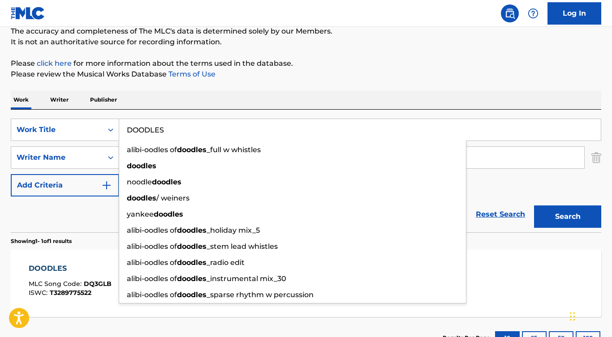
click at [89, 216] on div "Reset Search Search" at bounding box center [306, 215] width 590 height 36
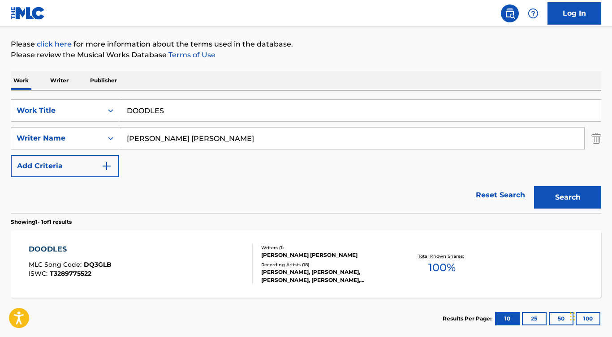
scroll to position [103, 0]
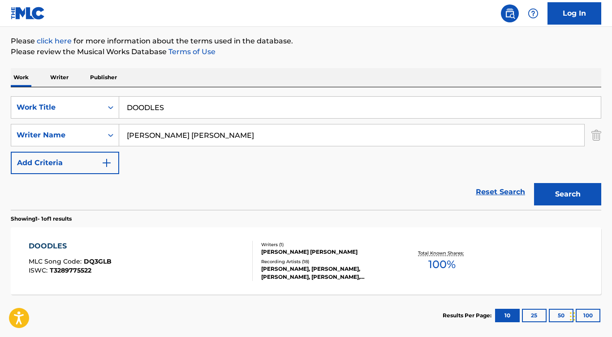
click at [58, 245] on div "DOODLES" at bounding box center [70, 246] width 83 height 11
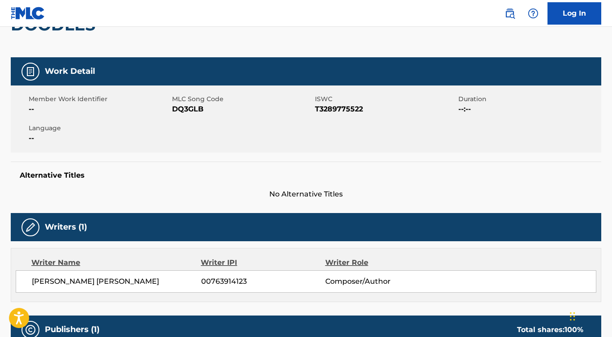
scroll to position [78, 0]
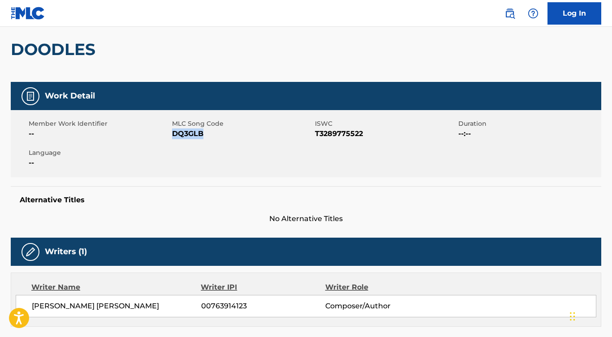
drag, startPoint x: 172, startPoint y: 134, endPoint x: 225, endPoint y: 135, distance: 53.3
click at [225, 135] on span "DQ3GLB" at bounding box center [242, 134] width 141 height 11
drag, startPoint x: 315, startPoint y: 134, endPoint x: 377, endPoint y: 136, distance: 61.4
click at [377, 137] on span "T3289775522" at bounding box center [385, 134] width 141 height 11
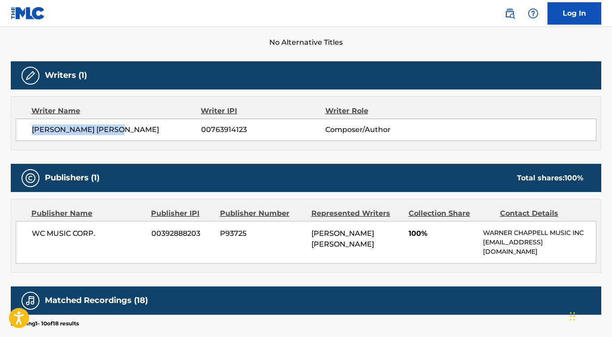
drag, startPoint x: 132, startPoint y: 129, endPoint x: 9, endPoint y: 127, distance: 122.8
click at [9, 127] on div "< Back to public search results Copy work link DOODLES Work Detail Member Work …" at bounding box center [306, 200] width 612 height 811
drag, startPoint x: 95, startPoint y: 227, endPoint x: 121, endPoint y: 233, distance: 27.2
click at [121, 233] on div "WC MUSIC CORP. 00392888203 P93725 ROSE ALEXANDRA BETTS 100% WARNER CHAPPELL MUS…" at bounding box center [306, 242] width 581 height 43
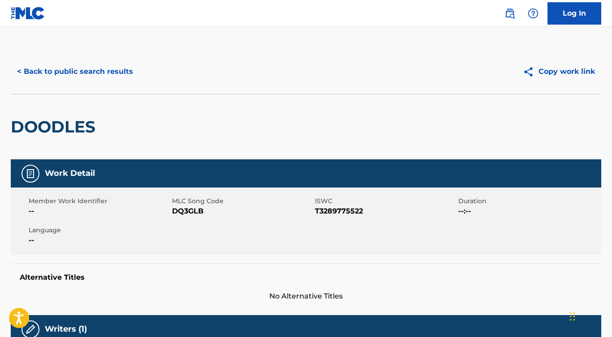
click at [94, 82] on button "< Back to public search results" at bounding box center [75, 71] width 129 height 22
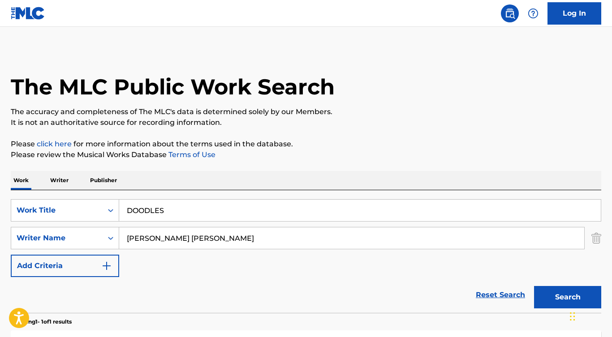
scroll to position [99, 0]
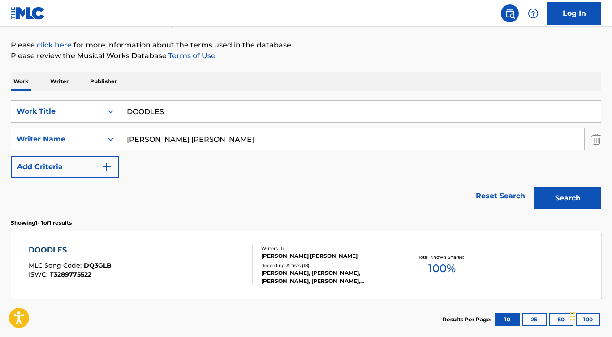
drag, startPoint x: 207, startPoint y: 144, endPoint x: 102, endPoint y: 142, distance: 104.9
click at [102, 142] on div "SearchWithCriteria4dbed3e0-66e1-4e89-b4fb-61bd0a59b6bb Writer Name Rose Alexand…" at bounding box center [306, 139] width 590 height 22
paste input "Samantha Ebert"
type input "Samantha Ebert"
drag, startPoint x: 176, startPoint y: 112, endPoint x: 86, endPoint y: 112, distance: 89.2
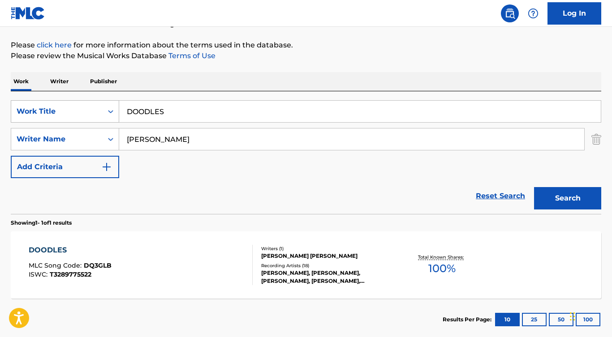
click at [86, 112] on div "SearchWithCriteria7bf2918d-8b75-4c02-a93e-6578b7116757 Work Title DOODLES" at bounding box center [306, 111] width 590 height 22
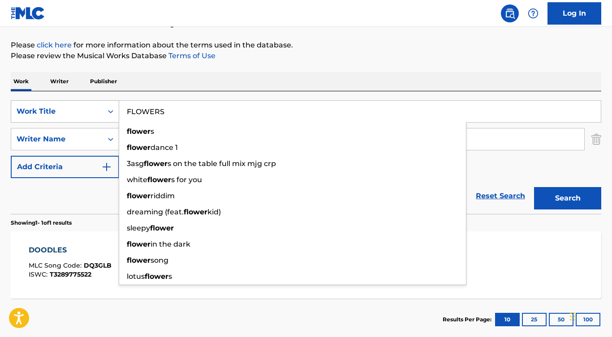
type input "FLOWERS"
click at [568, 198] on button "Search" at bounding box center [567, 198] width 67 height 22
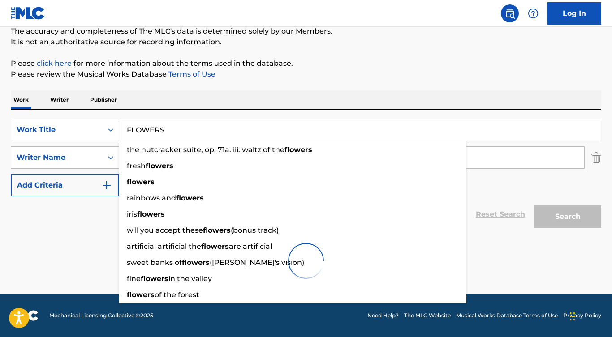
scroll to position [81, 0]
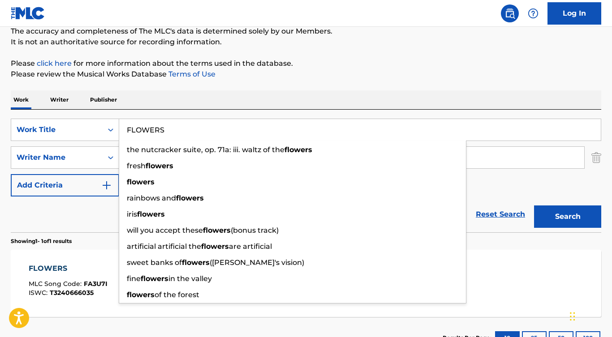
click at [69, 216] on div "Reset Search Search" at bounding box center [306, 215] width 590 height 36
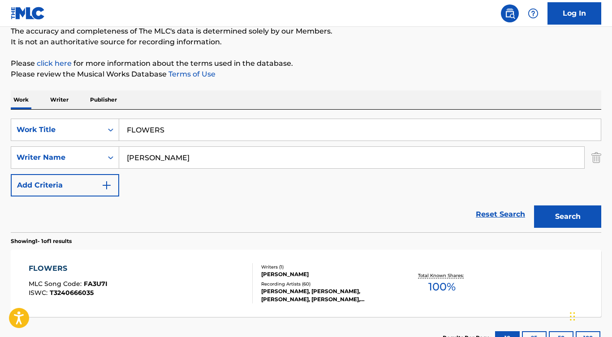
click at [60, 267] on div "FLOWERS" at bounding box center [68, 268] width 79 height 11
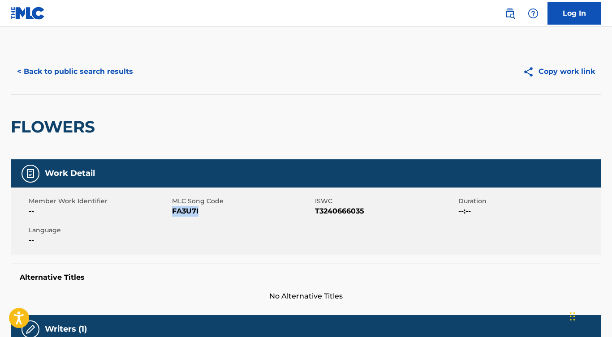
drag, startPoint x: 187, startPoint y: 212, endPoint x: 172, endPoint y: 212, distance: 15.2
click at [172, 212] on span "FA3U7I" at bounding box center [242, 211] width 141 height 11
drag, startPoint x: 315, startPoint y: 211, endPoint x: 390, endPoint y: 212, distance: 74.8
click at [391, 212] on span "T3240666035" at bounding box center [385, 211] width 141 height 11
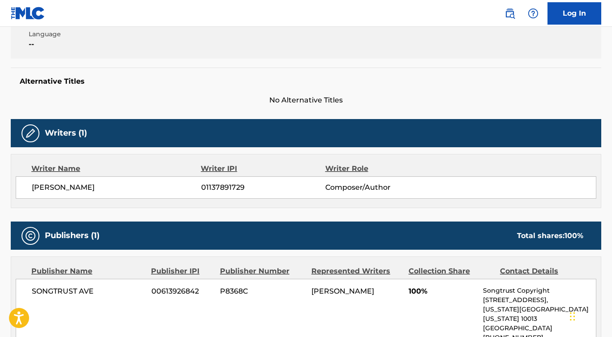
scroll to position [221, 0]
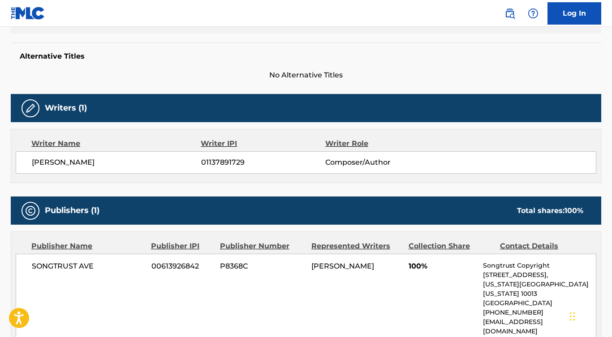
drag, startPoint x: 115, startPoint y: 160, endPoint x: 19, endPoint y: 160, distance: 95.9
click at [19, 160] on div "SAMANTHA EBERT 01137891729 Composer/Author" at bounding box center [306, 162] width 581 height 22
drag, startPoint x: 111, startPoint y: 270, endPoint x: 39, endPoint y: 256, distance: 73.0
click at [26, 267] on div "SONGTRUST AVE 00613926842 P8368C SAMANTHA EBERT 100% Songtrust Copyright 155 6t…" at bounding box center [306, 299] width 581 height 90
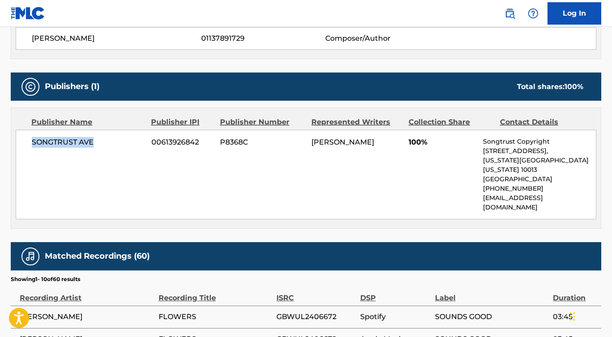
scroll to position [384, 0]
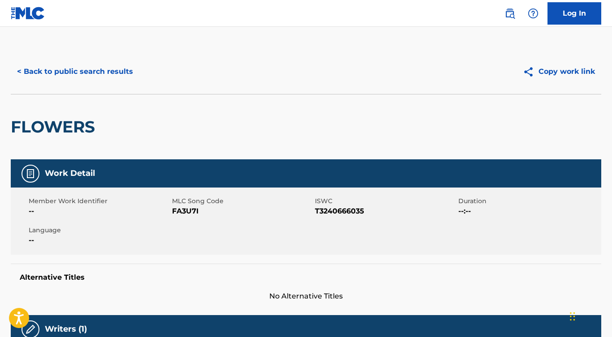
click at [94, 75] on button "< Back to public search results" at bounding box center [75, 71] width 129 height 22
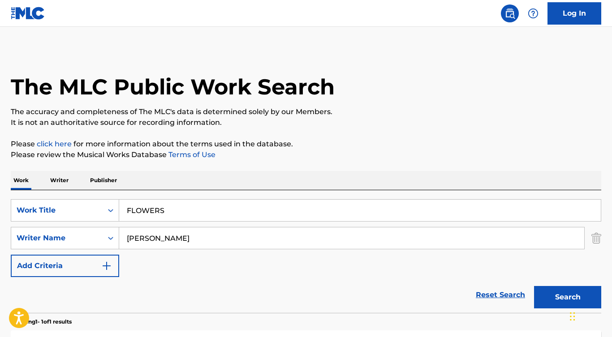
scroll to position [81, 0]
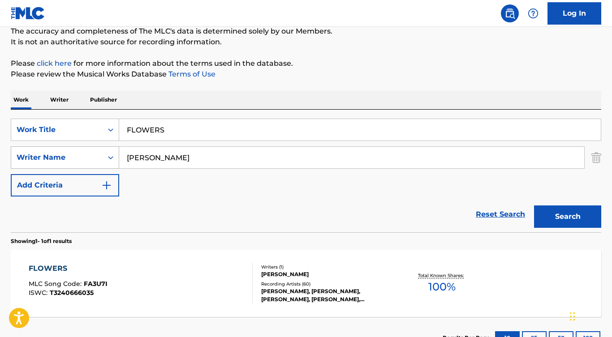
drag, startPoint x: 190, startPoint y: 154, endPoint x: 95, endPoint y: 154, distance: 95.0
click at [95, 154] on div "SearchWithCriteria4dbed3e0-66e1-4e89-b4fb-61bd0a59b6bb Writer Name Samantha Ebe…" at bounding box center [306, 158] width 590 height 22
paste input "Jaten Collin Dimsdale"
type input "Jaten Collin Dimsdale"
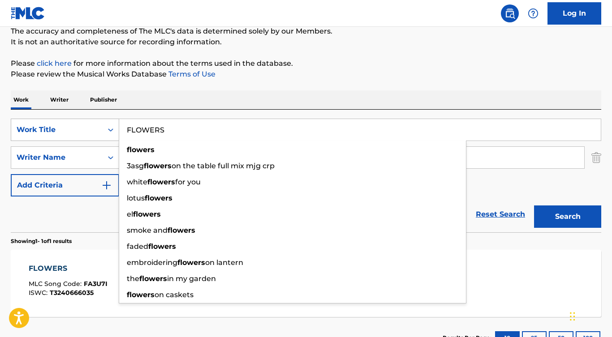
drag, startPoint x: 177, startPoint y: 133, endPoint x: 57, endPoint y: 130, distance: 119.6
click at [57, 130] on div "SearchWithCriteria7bf2918d-8b75-4c02-a93e-6578b7116757 Work Title FLOWERS flowe…" at bounding box center [306, 130] width 590 height 22
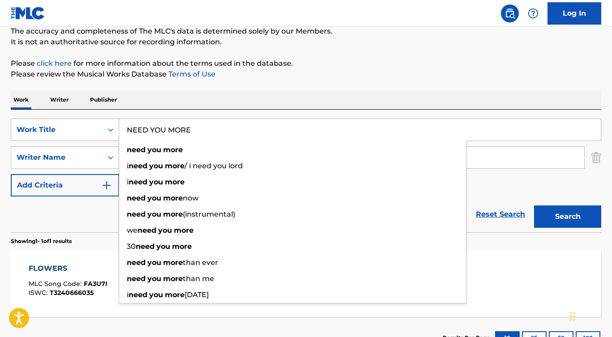
type input "NEED YOU MORE"
click at [568, 217] on button "Search" at bounding box center [567, 217] width 67 height 22
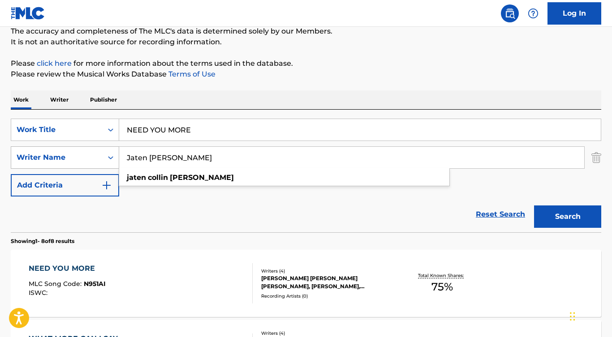
drag, startPoint x: 213, startPoint y: 160, endPoint x: 117, endPoint y: 159, distance: 96.3
click at [117, 159] on div "SearchWithCriteria4dbed3e0-66e1-4e89-b4fb-61bd0a59b6bb Writer Name Jaten Collin…" at bounding box center [306, 158] width 590 height 22
click at [98, 238] on section "Showing 1 - 8 of 8 results" at bounding box center [306, 239] width 590 height 13
click at [61, 276] on div "NEED YOU MORE MLC Song Code : N951AI ISWC :" at bounding box center [67, 283] width 77 height 40
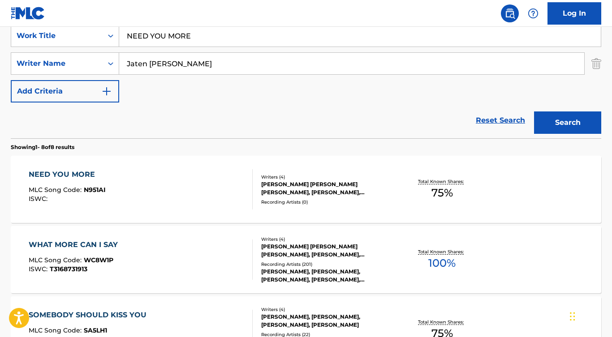
scroll to position [212, 0]
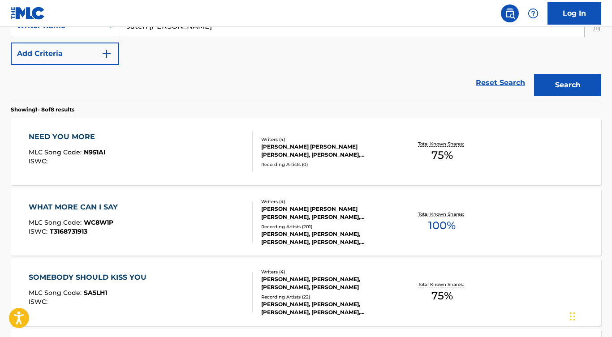
click at [76, 138] on div "NEED YOU MORE" at bounding box center [67, 137] width 77 height 11
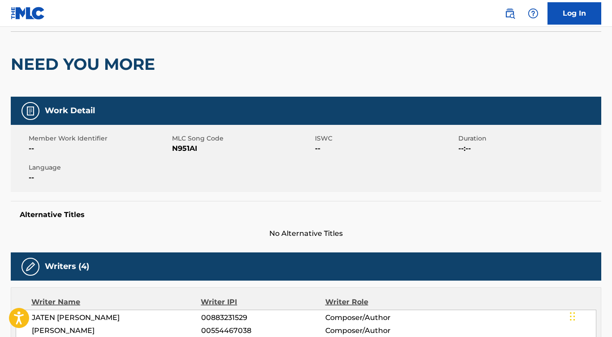
scroll to position [155, 0]
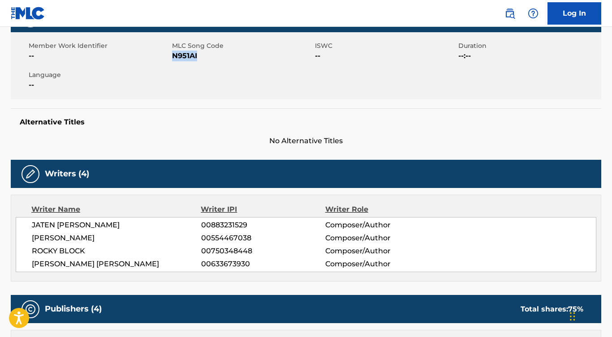
drag, startPoint x: 204, startPoint y: 60, endPoint x: 172, endPoint y: 58, distance: 32.3
click at [172, 58] on span "N951AI" at bounding box center [242, 56] width 141 height 11
drag, startPoint x: 108, startPoint y: 238, endPoint x: 19, endPoint y: 238, distance: 89.6
click at [19, 238] on div "JATEN COLLIN DIMSDALE 00883231529 Composer/Author JOHN HENRY RYAN 00554467038 C…" at bounding box center [306, 244] width 581 height 55
drag, startPoint x: 84, startPoint y: 254, endPoint x: 25, endPoint y: 254, distance: 58.7
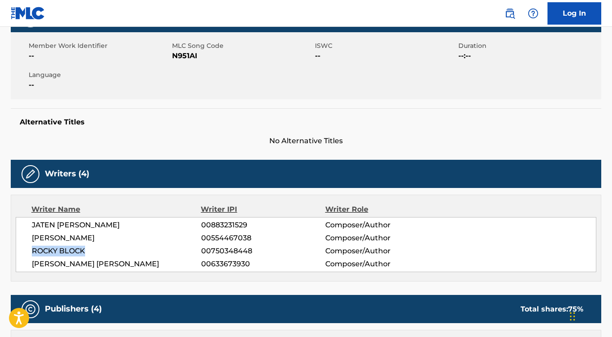
click at [25, 254] on div "JATEN COLLIN DIMSDALE 00883231529 Composer/Author JOHN HENRY RYAN 00554467038 C…" at bounding box center [306, 244] width 581 height 55
drag, startPoint x: 120, startPoint y: 265, endPoint x: 27, endPoint y: 266, distance: 93.2
click at [27, 266] on div "JATEN COLLIN DIMSDALE 00883231529 Composer/Author JOHN HENRY RYAN 00554467038 C…" at bounding box center [306, 244] width 581 height 55
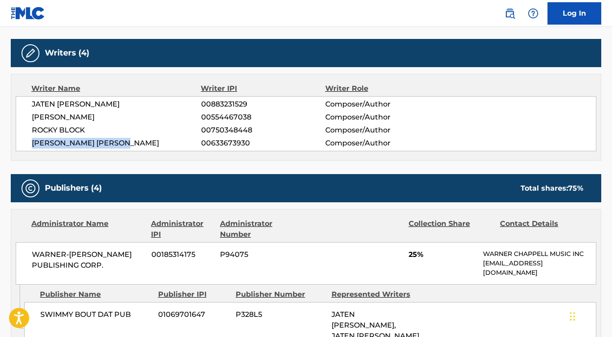
scroll to position [321, 0]
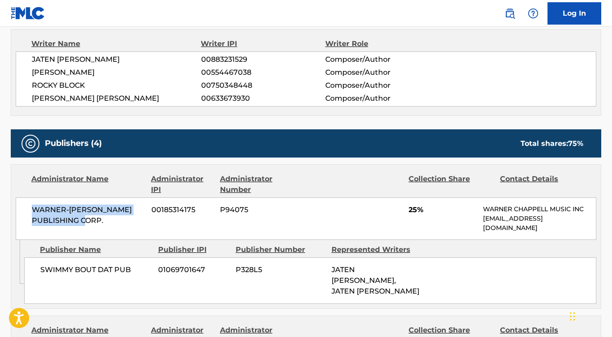
drag, startPoint x: 108, startPoint y: 218, endPoint x: 33, endPoint y: 205, distance: 75.9
click at [26, 208] on div "WARNER-TAMERLANE PUBLISHING CORP. 00185314175 P94075 25% WARNER CHAPPELL MUSIC …" at bounding box center [306, 219] width 581 height 43
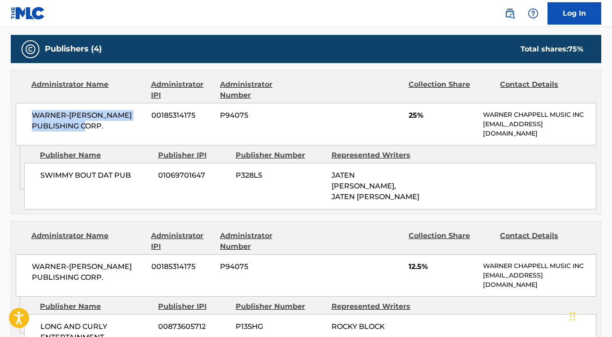
scroll to position [443, 0]
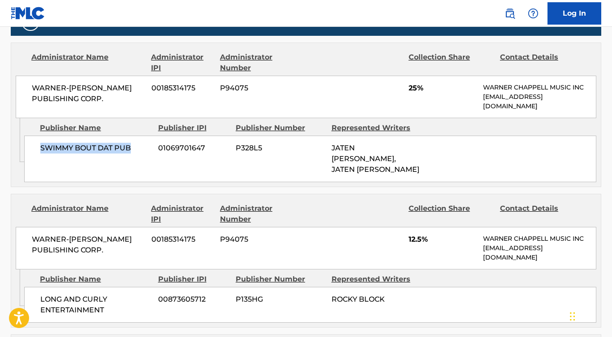
drag, startPoint x: 133, startPoint y: 151, endPoint x: 30, endPoint y: 150, distance: 103.5
click at [30, 150] on div "SWIMMY BOUT DAT PUB 01069701647 P328L5 JATEN COLLIN DIMSDALE, JATEN COLLIN DIMS…" at bounding box center [310, 159] width 572 height 47
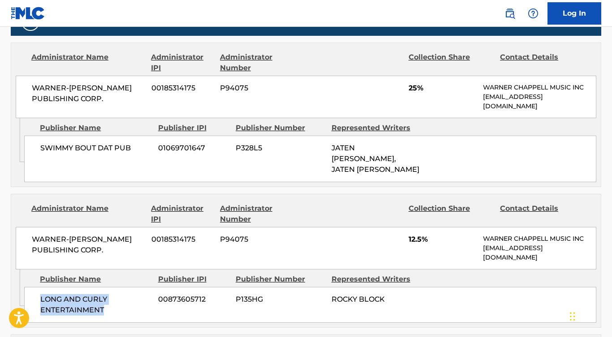
drag, startPoint x: 109, startPoint y: 307, endPoint x: 26, endPoint y: 294, distance: 84.4
click at [26, 294] on div "LONG AND CURLY ENTERTAINMENT 00873605712 P135HG ROCKY BLOCK" at bounding box center [310, 305] width 572 height 36
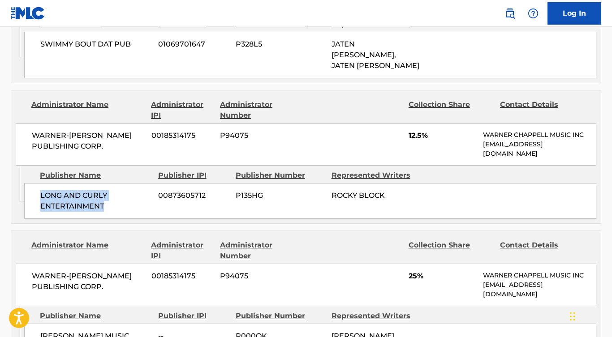
scroll to position [572, 0]
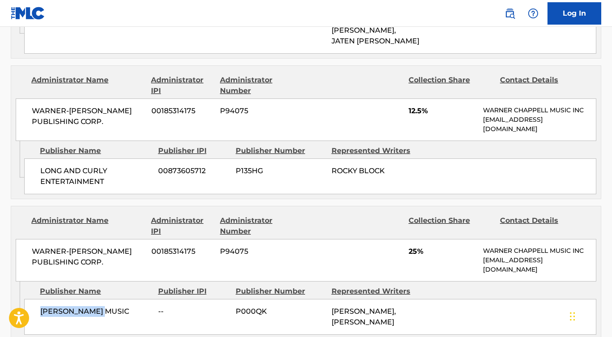
drag, startPoint x: 114, startPoint y: 310, endPoint x: 34, endPoint y: 310, distance: 79.7
click at [34, 310] on div "DON WYAN MUSIC -- P000QK JOHN HENRY RYAN, JOHN HENRY RYAN" at bounding box center [310, 317] width 572 height 36
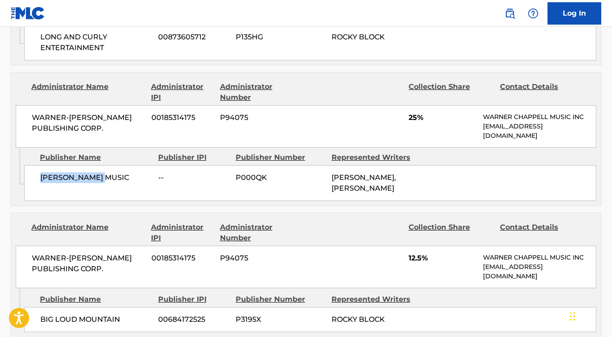
scroll to position [729, 0]
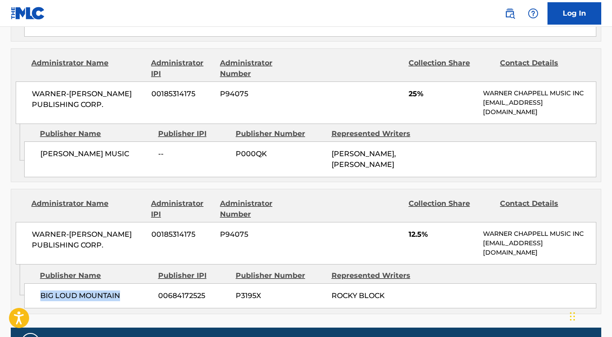
drag, startPoint x: 130, startPoint y: 296, endPoint x: 44, endPoint y: 290, distance: 86.2
click at [36, 295] on div "BIG LOUD MOUNTAIN 00684172525 P3195X ROCKY BLOCK" at bounding box center [310, 296] width 572 height 25
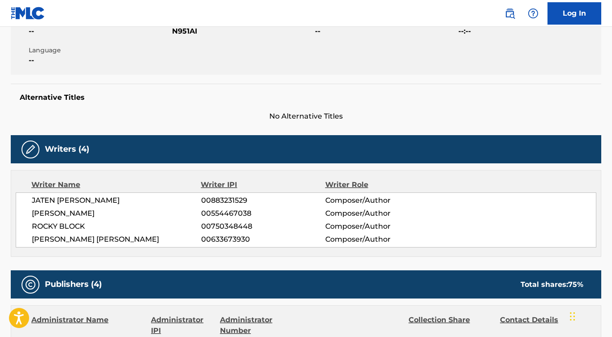
scroll to position [185, 0]
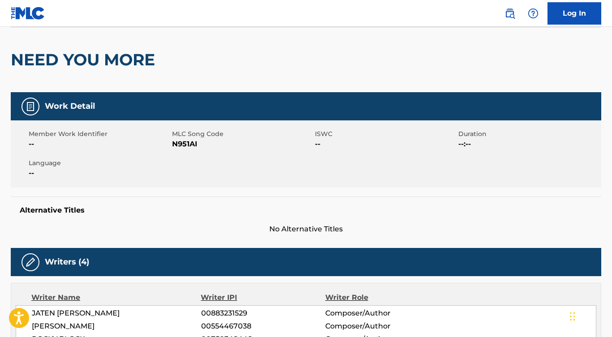
click at [106, 16] on button "< Back to public search results" at bounding box center [75, 4] width 129 height 22
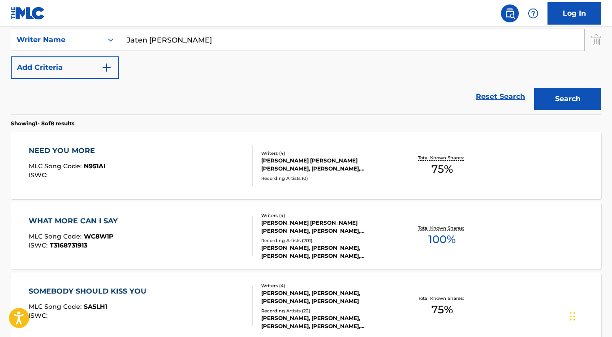
scroll to position [154, 0]
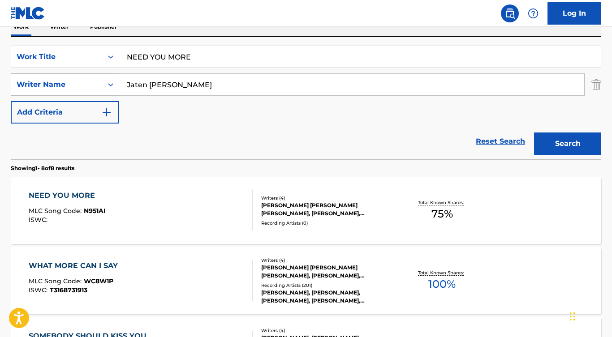
drag, startPoint x: 203, startPoint y: 86, endPoint x: 98, endPoint y: 84, distance: 105.7
click at [98, 84] on div "SearchWithCriteria4dbed3e0-66e1-4e89-b4fb-61bd0a59b6bb Writer Name Jaten Collin…" at bounding box center [306, 84] width 590 height 22
paste input "Peder Losnegard /"
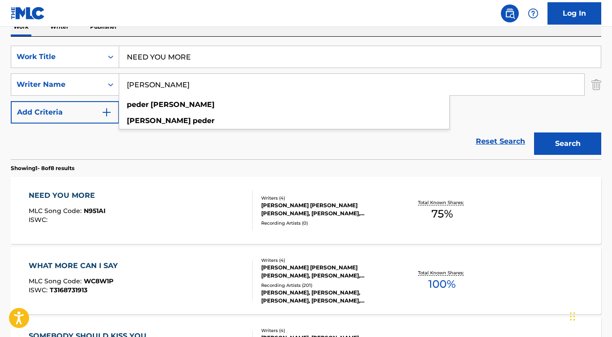
type input "Peder Losnegard"
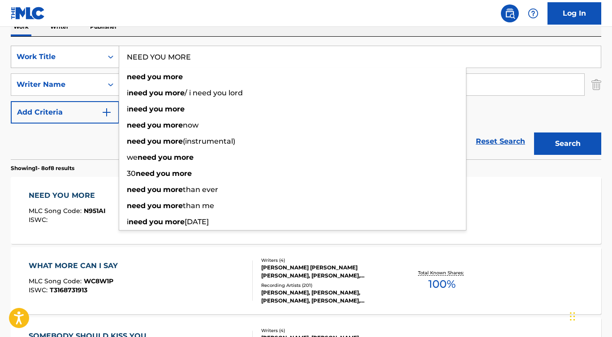
drag, startPoint x: 202, startPoint y: 61, endPoint x: 90, endPoint y: 60, distance: 111.1
click at [90, 60] on div "SearchWithCriteria7bf2918d-8b75-4c02-a93e-6578b7116757 Work Title NEED YOU MORE…" at bounding box center [306, 57] width 590 height 22
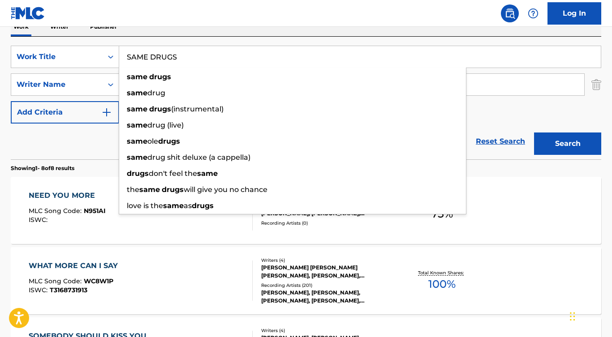
type input "SAME DRUGS"
click at [568, 144] on button "Search" at bounding box center [567, 144] width 67 height 22
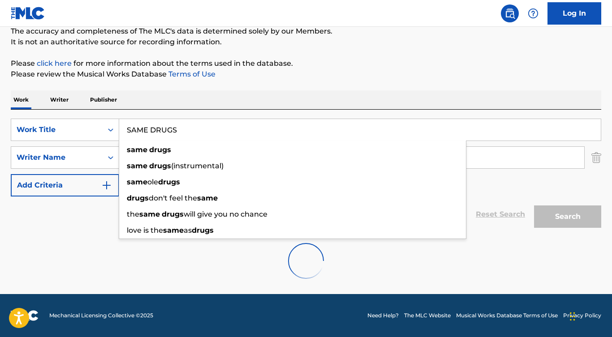
scroll to position [52, 0]
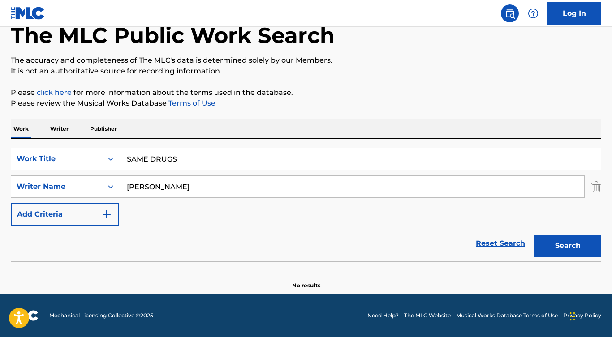
click at [89, 243] on div "Reset Search Search" at bounding box center [306, 244] width 590 height 36
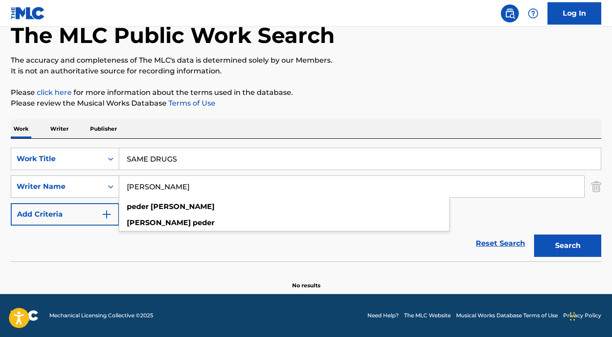
drag, startPoint x: 153, startPoint y: 186, endPoint x: 79, endPoint y: 177, distance: 74.1
click at [79, 178] on div "SearchWithCriteria4dbed3e0-66e1-4e89-b4fb-61bd0a59b6bb Writer Name Peder Losneg…" at bounding box center [306, 187] width 590 height 22
type input "Losnegard"
click at [568, 246] on button "Search" at bounding box center [567, 246] width 67 height 22
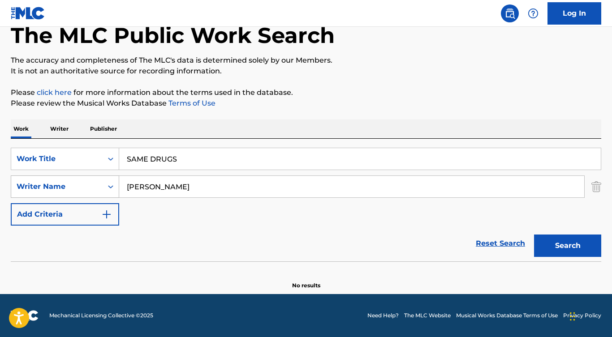
drag, startPoint x: 164, startPoint y: 189, endPoint x: 79, endPoint y: 183, distance: 85.4
click at [79, 183] on div "SearchWithCriteria4dbed3e0-66e1-4e89-b4fb-61bd0a59b6bb Writer Name Losnegard" at bounding box center [306, 187] width 590 height 22
click at [568, 246] on button "Search" at bounding box center [567, 246] width 67 height 22
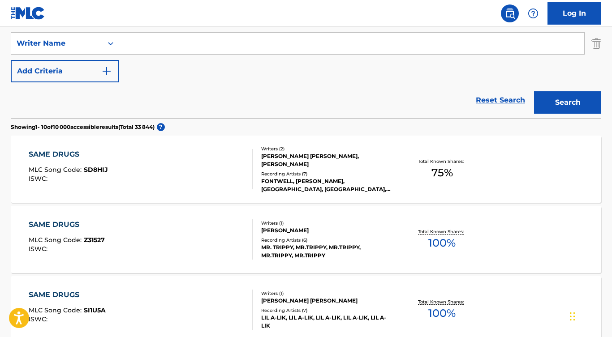
scroll to position [198, 0]
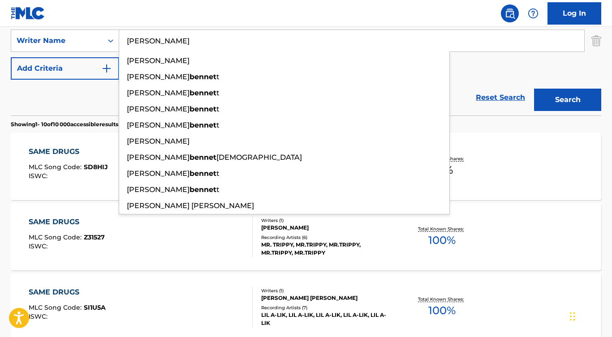
type input "BENNETT"
click at [568, 100] on button "Search" at bounding box center [567, 100] width 67 height 22
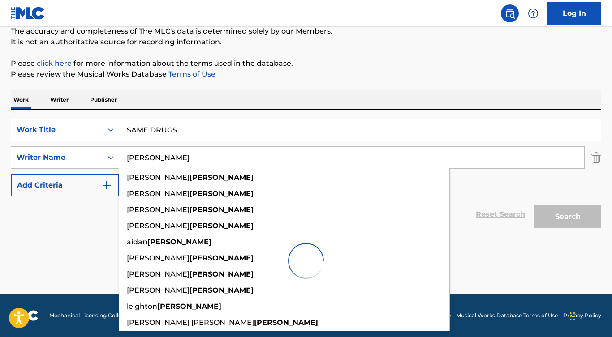
scroll to position [81, 0]
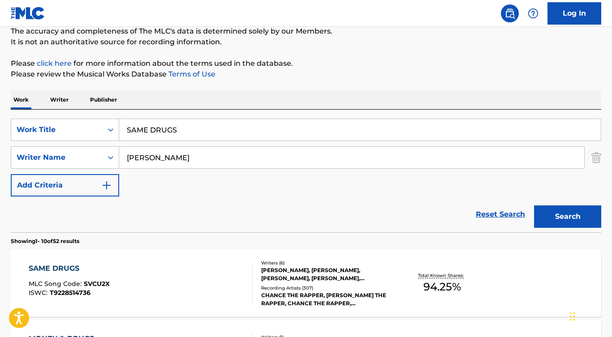
click at [77, 223] on div "Reset Search Search" at bounding box center [306, 215] width 590 height 36
click at [54, 267] on div "SAME DRUGS" at bounding box center [69, 268] width 81 height 11
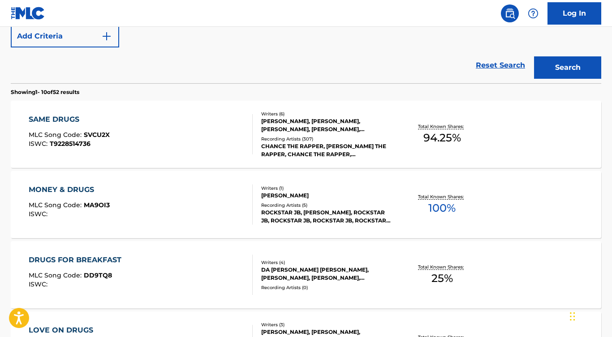
scroll to position [245, 0]
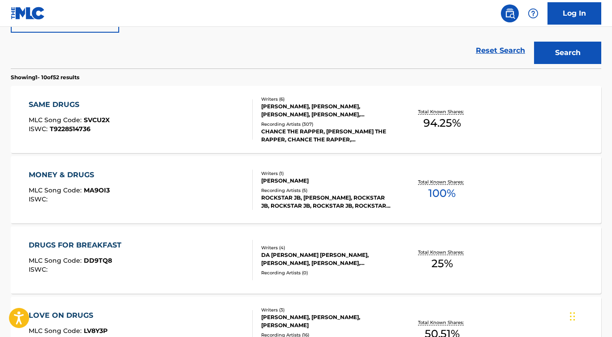
click at [61, 103] on div "SAME DRUGS" at bounding box center [69, 104] width 81 height 11
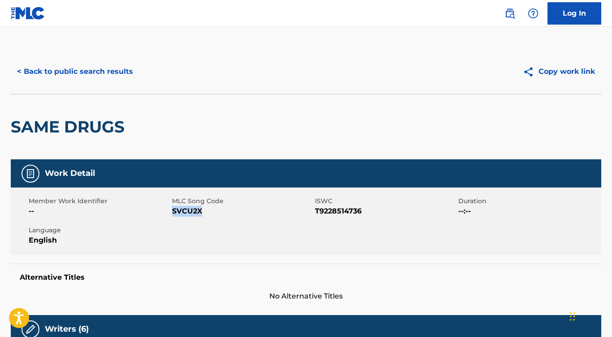
drag, startPoint x: 172, startPoint y: 212, endPoint x: 227, endPoint y: 214, distance: 54.7
click at [227, 214] on span "SVCU2X" at bounding box center [242, 211] width 141 height 11
drag, startPoint x: 371, startPoint y: 213, endPoint x: 316, endPoint y: 212, distance: 54.2
click at [316, 212] on span "T9228514736" at bounding box center [385, 211] width 141 height 11
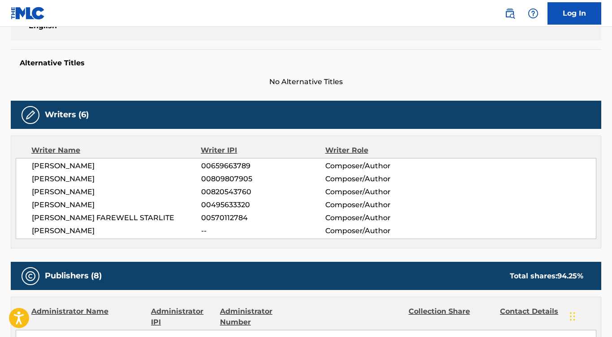
scroll to position [249, 0]
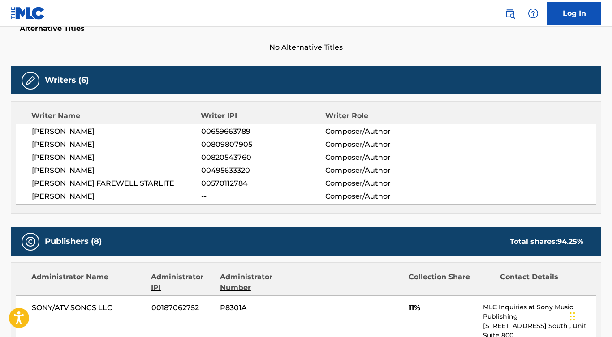
drag, startPoint x: 120, startPoint y: 195, endPoint x: 33, endPoint y: 186, distance: 87.3
click at [27, 195] on div "NATE FOX 00659663789 Composer/Author NICO SEGAL 00809807905 Composer/Author PET…" at bounding box center [306, 164] width 581 height 81
drag, startPoint x: 149, startPoint y: 183, endPoint x: 27, endPoint y: 182, distance: 121.4
click at [27, 182] on div "NATE FOX 00659663789 Composer/Author NICO SEGAL 00809807905 Composer/Author PET…" at bounding box center [306, 164] width 581 height 81
drag, startPoint x: 125, startPoint y: 170, endPoint x: 32, endPoint y: 173, distance: 93.3
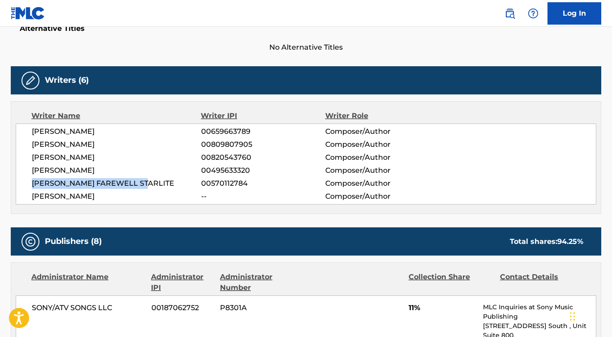
click at [32, 173] on span "PEDER LOSNEGAARD" at bounding box center [116, 170] width 169 height 11
drag, startPoint x: 96, startPoint y: 160, endPoint x: 26, endPoint y: 158, distance: 70.8
click at [26, 158] on div "NATE FOX 00659663789 Composer/Author NICO SEGAL 00809807905 Composer/Author PET…" at bounding box center [306, 164] width 581 height 81
drag, startPoint x: 86, startPoint y: 142, endPoint x: 32, endPoint y: 142, distance: 54.2
click at [32, 142] on span "NICO SEGAL" at bounding box center [116, 144] width 169 height 11
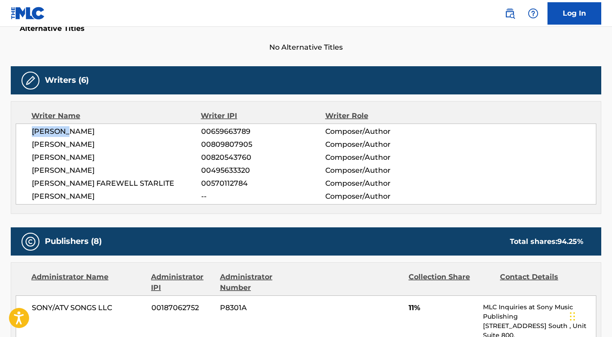
drag, startPoint x: 85, startPoint y: 130, endPoint x: 20, endPoint y: 130, distance: 64.5
click at [20, 130] on div "NATE FOX 00659663789 Composer/Author NICO SEGAL 00809807905 Composer/Author PET…" at bounding box center [306, 164] width 581 height 81
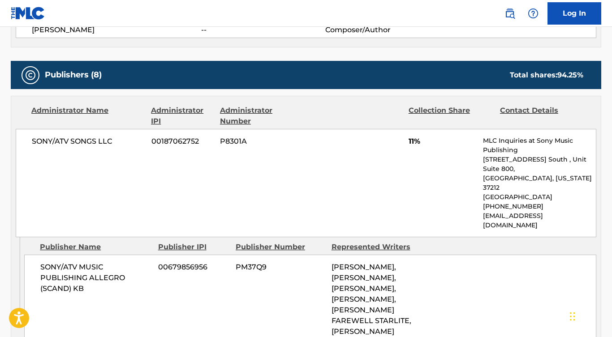
scroll to position [427, 0]
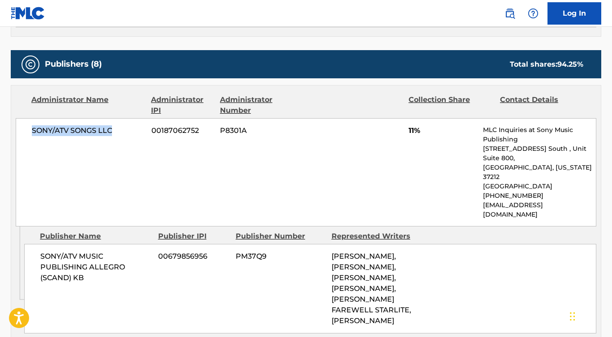
drag, startPoint x: 120, startPoint y: 134, endPoint x: 12, endPoint y: 128, distance: 108.1
click at [12, 128] on div "Administrator Name Administrator IPI Administrator Number Collection Share Cont…" at bounding box center [306, 156] width 590 height 141
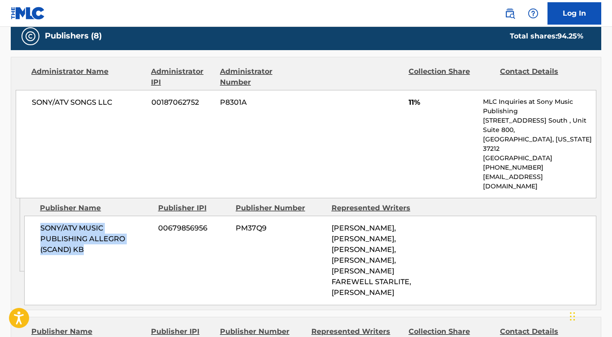
drag, startPoint x: 102, startPoint y: 225, endPoint x: 40, endPoint y: 207, distance: 64.4
click at [40, 223] on span "SONY/ATV MUSIC PUBLISHING ALLEGRO (SCAND) KB" at bounding box center [95, 239] width 111 height 32
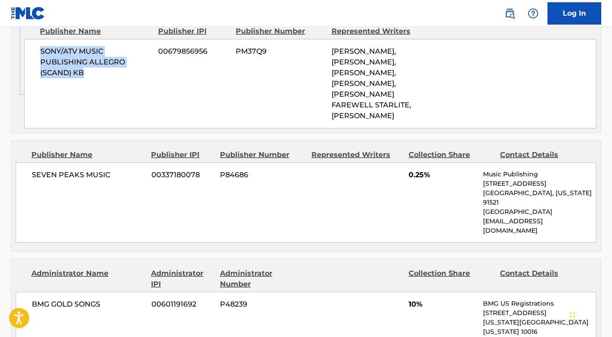
scroll to position [679, 0]
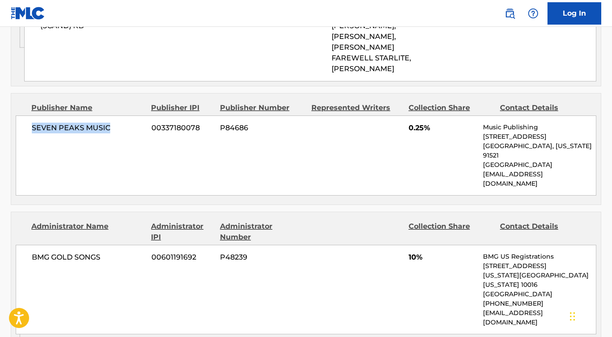
drag, startPoint x: 115, startPoint y: 100, endPoint x: 23, endPoint y: 100, distance: 92.3
click at [23, 116] on div "SEVEN PEAKS MUSIC 00337180078 P84686 0.25% Music Publishing 500 S Buena Vista S…" at bounding box center [306, 156] width 581 height 80
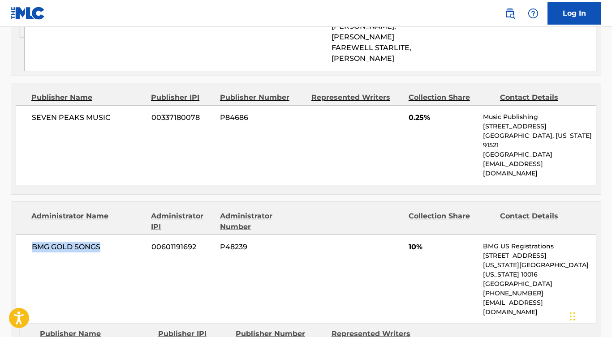
drag, startPoint x: 108, startPoint y: 193, endPoint x: 24, endPoint y: 193, distance: 84.2
click at [24, 235] on div "BMG GOLD SONGS 00601191692 P48239 10% BMG US Registrations 1 Park Ave, New York…" at bounding box center [306, 280] width 581 height 90
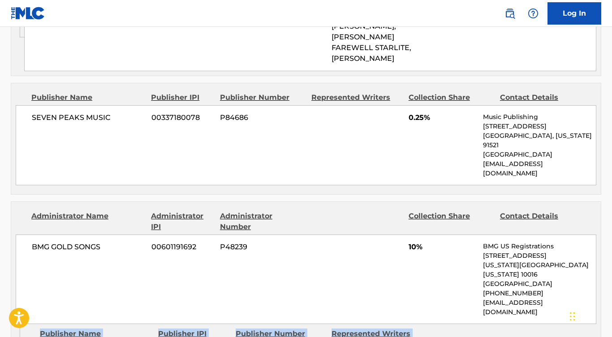
drag, startPoint x: 74, startPoint y: 293, endPoint x: 22, endPoint y: 288, distance: 52.7
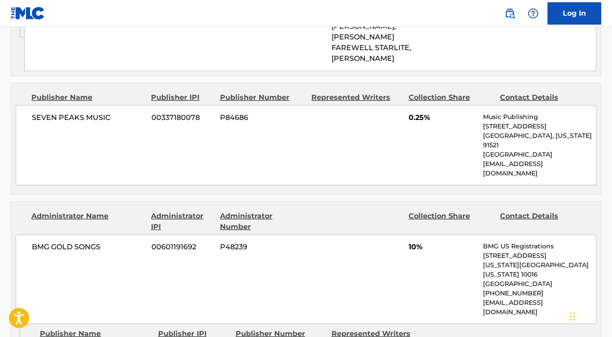
drag, startPoint x: 76, startPoint y: 298, endPoint x: 34, endPoint y: 284, distance: 44.3
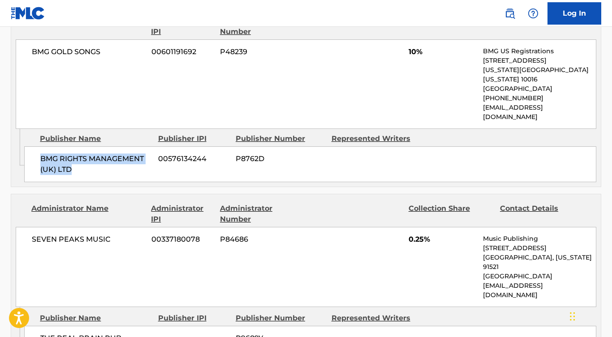
scroll to position [911, 0]
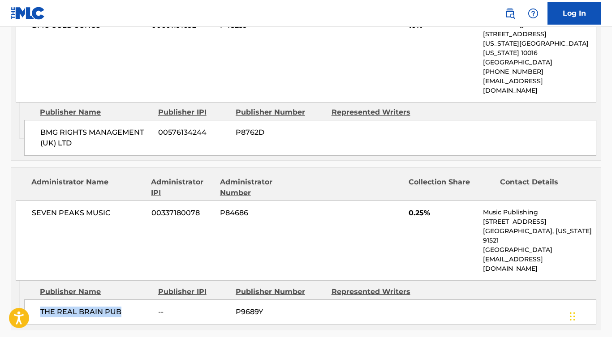
drag, startPoint x: 123, startPoint y: 224, endPoint x: 35, endPoint y: 222, distance: 87.8
click at [35, 300] on div "THE REAL BRAIN PUB -- P9689Y" at bounding box center [310, 312] width 572 height 25
drag, startPoint x: 67, startPoint y: 303, endPoint x: 26, endPoint y: 291, distance: 42.2
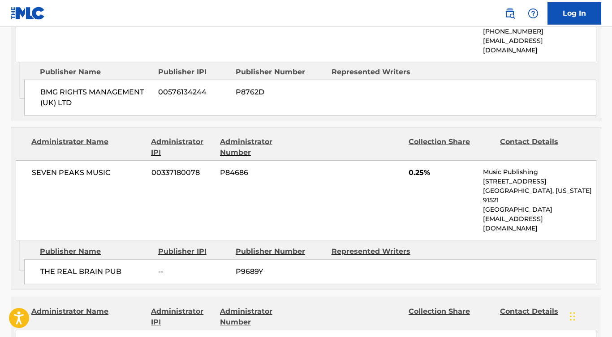
scroll to position [981, 0]
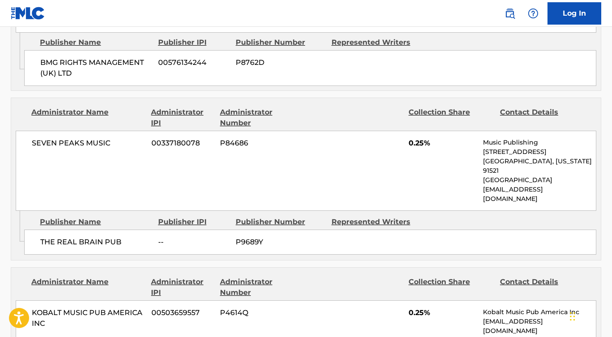
drag, startPoint x: 133, startPoint y: 287, endPoint x: 39, endPoint y: 287, distance: 93.2
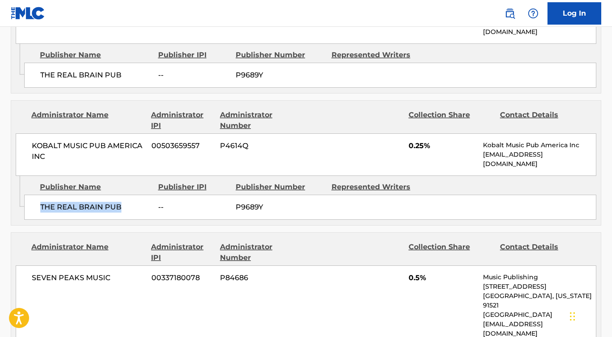
scroll to position [1171, 0]
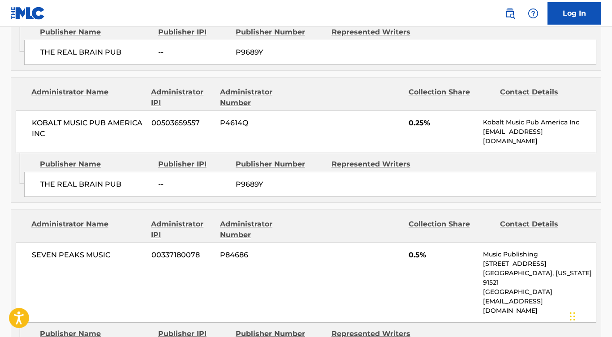
drag, startPoint x: 109, startPoint y: 246, endPoint x: 30, endPoint y: 246, distance: 78.9
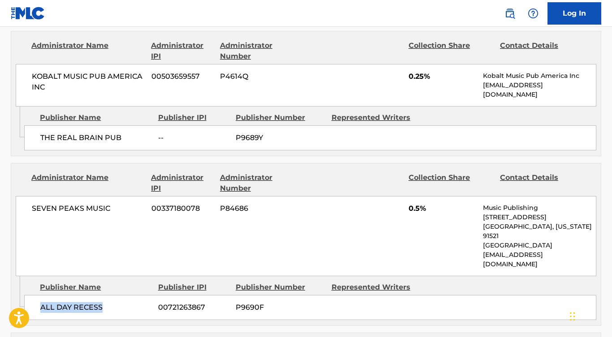
scroll to position [1225, 0]
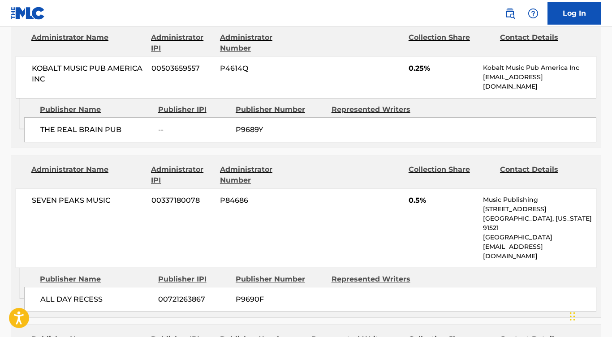
drag, startPoint x: 118, startPoint y: 249, endPoint x: 24, endPoint y: 249, distance: 94.5
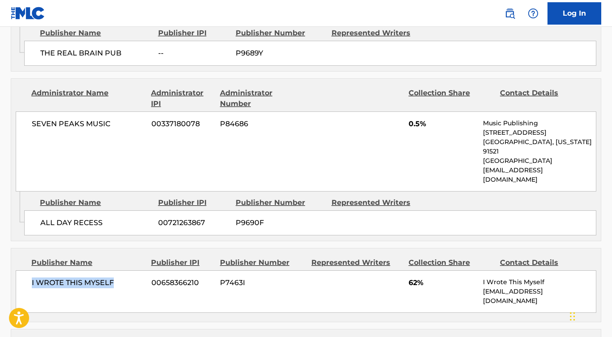
scroll to position [1337, 0]
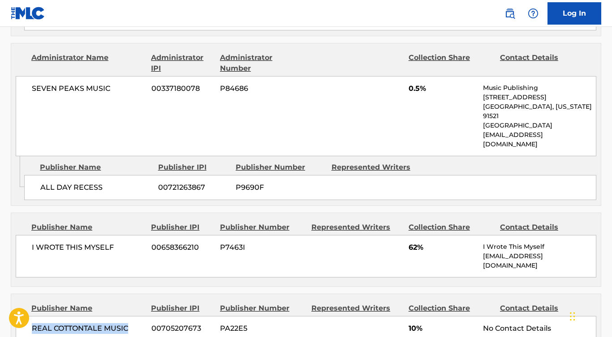
drag, startPoint x: 131, startPoint y: 209, endPoint x: 5, endPoint y: 207, distance: 126.3
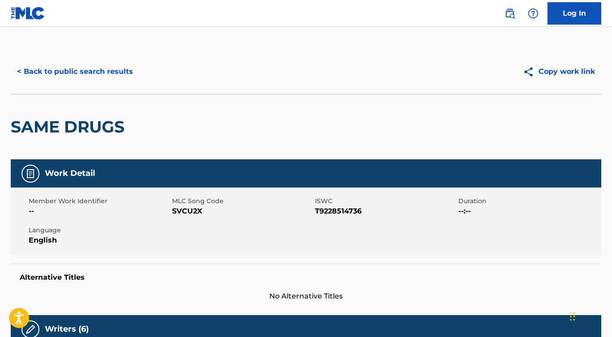
scroll to position [0, 0]
click at [123, 75] on button "< Back to public search results" at bounding box center [75, 71] width 129 height 22
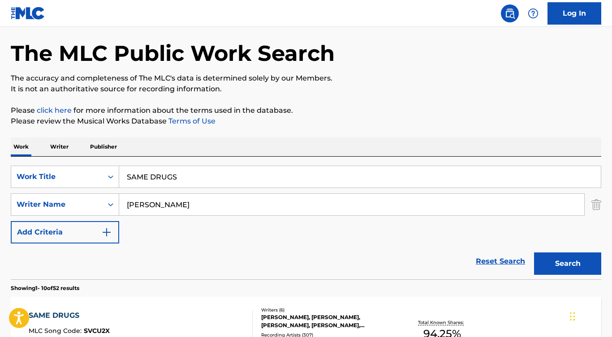
scroll to position [17, 0]
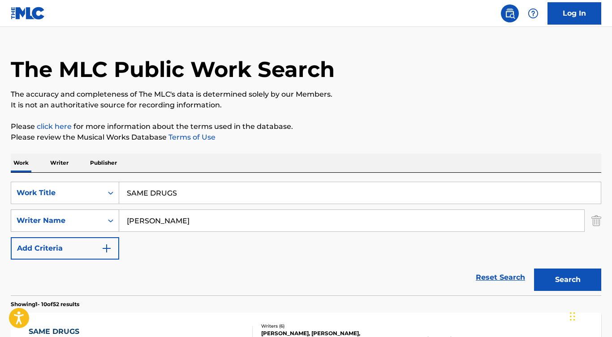
drag, startPoint x: 162, startPoint y: 226, endPoint x: 103, endPoint y: 221, distance: 58.5
click at [103, 221] on div "SearchWithCriteria4dbed3e0-66e1-4e89-b4fb-61bd0a59b6bb Writer Name BENNETT" at bounding box center [306, 221] width 590 height 22
paste input "Zara Larsson Midnight Sun"
drag, startPoint x: 176, startPoint y: 221, endPoint x: 264, endPoint y: 222, distance: 87.8
click at [264, 222] on input "Zara Larsson Midnight Sun" at bounding box center [351, 221] width 465 height 22
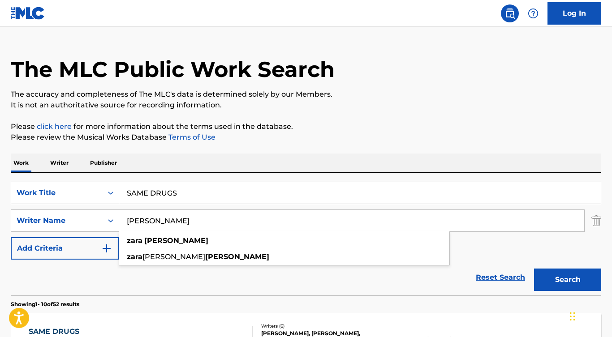
type input "Zara Larsson"
drag, startPoint x: 201, startPoint y: 191, endPoint x: 87, endPoint y: 190, distance: 113.8
click at [87, 190] on div "SearchWithCriteria7bf2918d-8b75-4c02-a93e-6578b7116757 Work Title SAME DRUGS" at bounding box center [306, 193] width 590 height 22
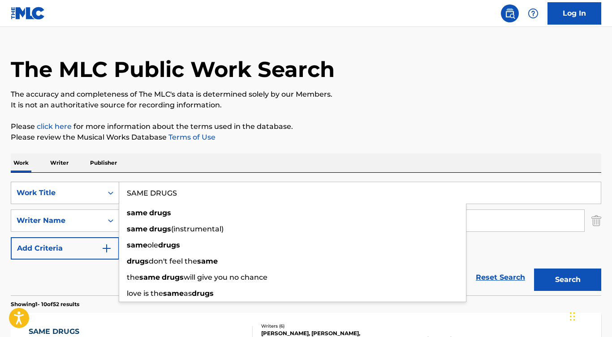
paste input "Midnight Sun"
type input "Midnight Sun"
click at [568, 280] on button "Search" at bounding box center [567, 280] width 67 height 22
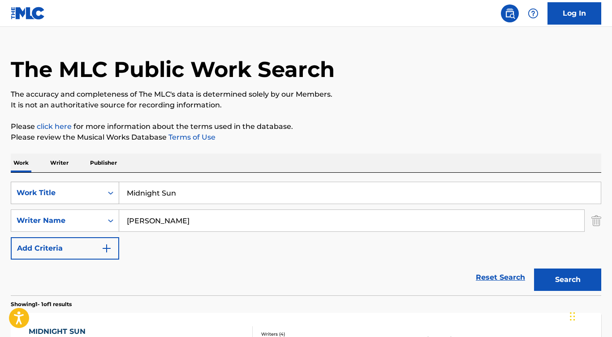
click at [568, 280] on button "Search" at bounding box center [567, 280] width 67 height 22
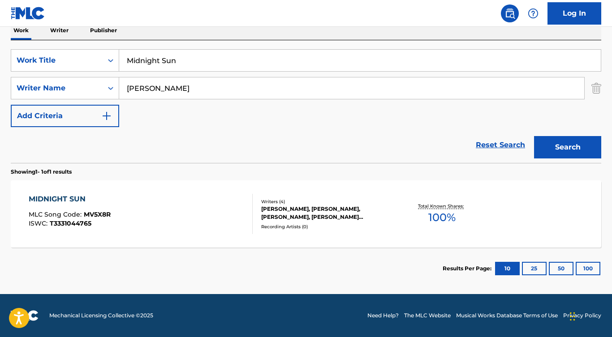
scroll to position [150, 0]
click at [72, 196] on div "MIDNIGHT SUN" at bounding box center [70, 199] width 82 height 11
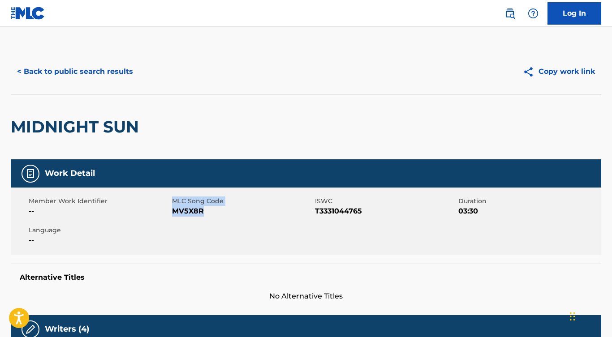
drag, startPoint x: 170, startPoint y: 216, endPoint x: 215, endPoint y: 216, distance: 44.8
click at [215, 216] on div "Member Work Identifier -- MLC Song Code MV5X8R ISWC T3331044765 Duration 03:30 …" at bounding box center [306, 221] width 590 height 67
click at [215, 216] on span "MV5X8R" at bounding box center [242, 211] width 141 height 11
drag, startPoint x: 211, startPoint y: 212, endPoint x: 173, endPoint y: 211, distance: 38.1
click at [173, 211] on span "MV5X8R" at bounding box center [242, 211] width 141 height 11
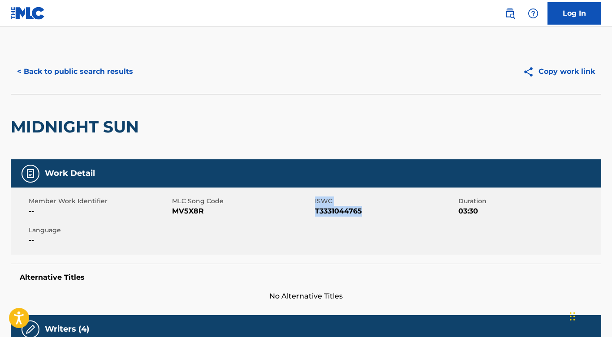
drag, startPoint x: 312, startPoint y: 209, endPoint x: 368, endPoint y: 210, distance: 56.5
click at [368, 210] on div "Member Work Identifier -- MLC Song Code MV5X8R ISWC T3331044765 Duration 03:30 …" at bounding box center [306, 221] width 590 height 67
click at [368, 210] on span "T3331044765" at bounding box center [385, 211] width 141 height 11
drag, startPoint x: 369, startPoint y: 211, endPoint x: 317, endPoint y: 211, distance: 52.0
click at [317, 211] on span "T3331044765" at bounding box center [385, 211] width 141 height 11
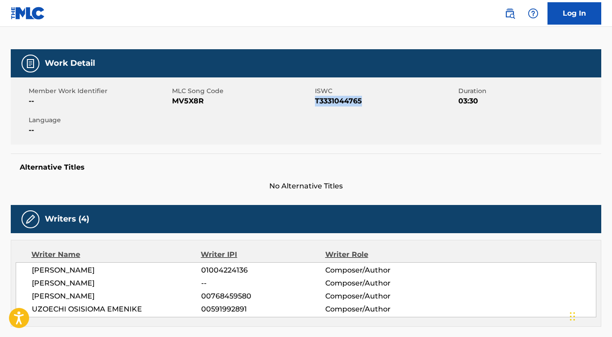
scroll to position [131, 0]
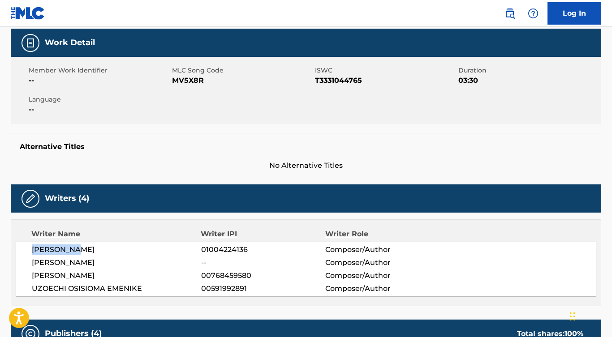
drag, startPoint x: 95, startPoint y: 247, endPoint x: 24, endPoint y: 249, distance: 70.4
click at [24, 249] on div "HELENA GAO 01004224136 Composer/Author MARGO WILDMAN -- Composer/Author ZARA MA…" at bounding box center [306, 269] width 581 height 55
drag, startPoint x: 118, startPoint y: 278, endPoint x: 30, endPoint y: 276, distance: 88.3
click at [29, 278] on div "HELENA GAO 01004224136 Composer/Author MARGO WILDMAN -- Composer/Author ZARA MA…" at bounding box center [306, 269] width 581 height 55
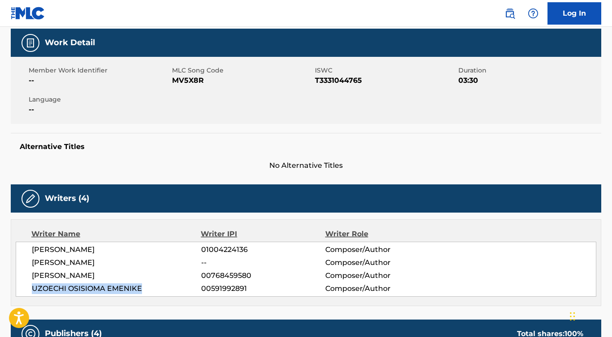
drag, startPoint x: 142, startPoint y: 288, endPoint x: 25, endPoint y: 283, distance: 117.9
click at [23, 288] on div "HELENA GAO 01004224136 Composer/Author MARGO WILDMAN -- Composer/Author ZARA MA…" at bounding box center [306, 269] width 581 height 55
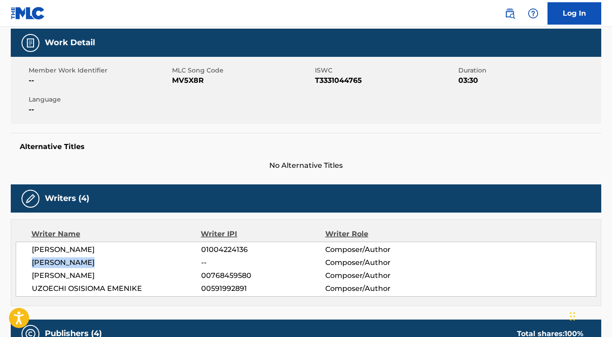
drag, startPoint x: 103, startPoint y: 262, endPoint x: 19, endPoint y: 262, distance: 84.7
click at [19, 262] on div "HELENA GAO 01004224136 Composer/Author MARGO WILDMAN -- Composer/Author ZARA MA…" at bounding box center [306, 269] width 581 height 55
drag, startPoint x: 95, startPoint y: 247, endPoint x: 30, endPoint y: 247, distance: 64.1
click at [30, 247] on div "HELENA GAO 01004224136 Composer/Author MARGO WILDMAN -- Composer/Author ZARA MA…" at bounding box center [306, 269] width 581 height 55
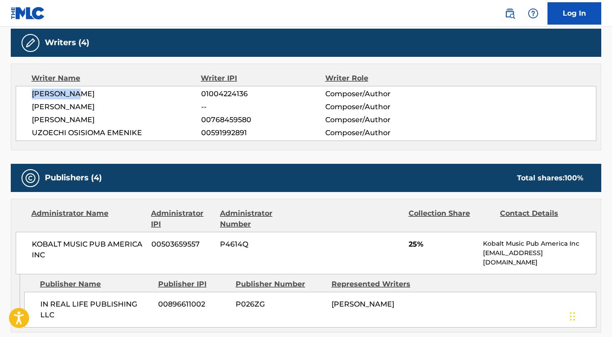
scroll to position [331, 0]
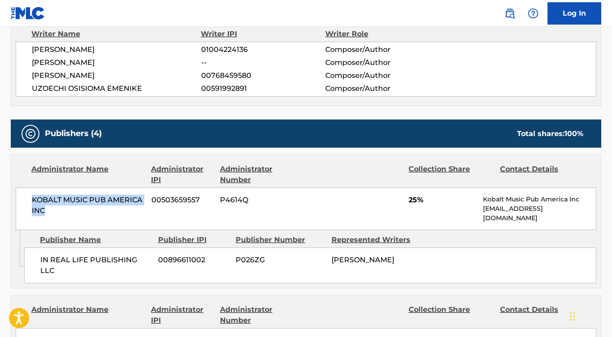
drag, startPoint x: 52, startPoint y: 222, endPoint x: 32, endPoint y: 198, distance: 31.8
click at [32, 198] on div "KOBALT MUSIC PUB AMERICA INC 00503659557 P4614Q 25% Kobalt Music Pub America In…" at bounding box center [306, 209] width 581 height 43
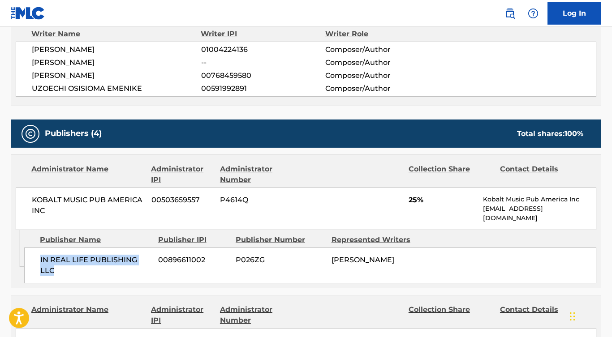
drag, startPoint x: 153, startPoint y: 261, endPoint x: 34, endPoint y: 259, distance: 119.6
click at [34, 259] on div "IN REAL LIFE PUBLISHING LLC 00896611002 P026ZG MARGO WILDMAN" at bounding box center [310, 266] width 572 height 36
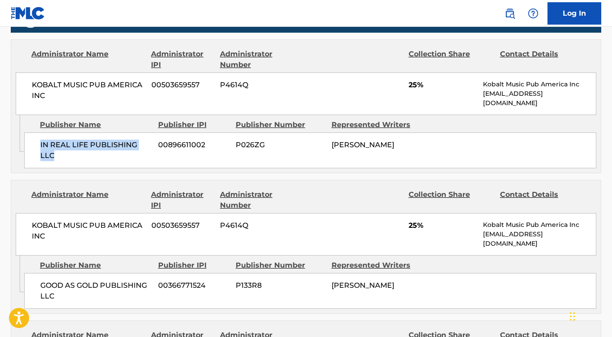
scroll to position [513, 0]
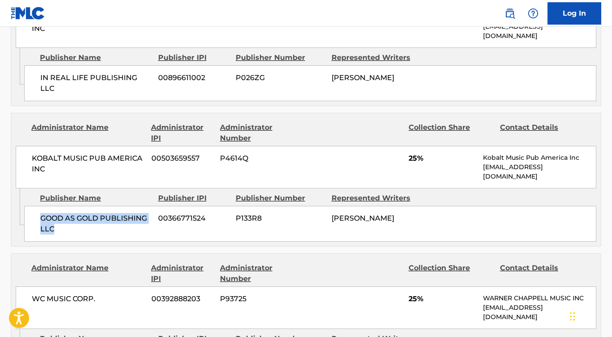
drag, startPoint x: 69, startPoint y: 222, endPoint x: 35, endPoint y: 207, distance: 36.9
click at [35, 207] on div "GOOD AS GOLD PUBLISHING LLC 00366771524 P133R8 HELENA GAO" at bounding box center [310, 224] width 572 height 36
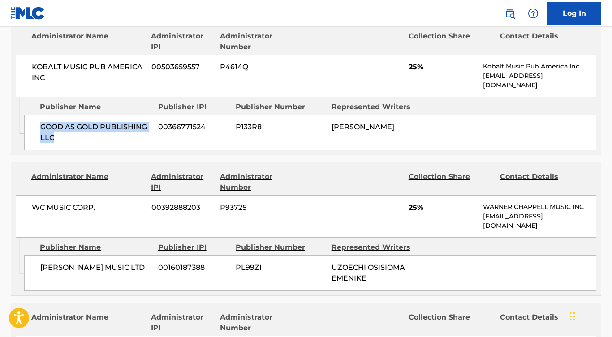
scroll to position [644, 0]
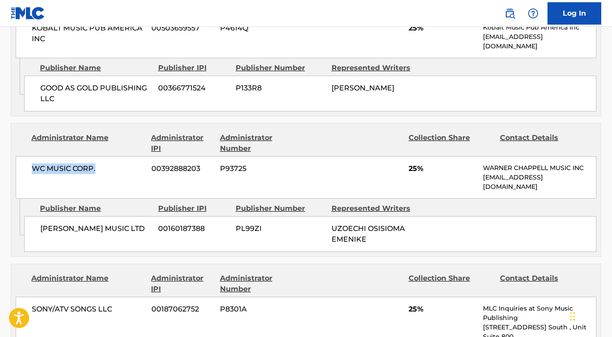
drag, startPoint x: 101, startPoint y: 161, endPoint x: 23, endPoint y: 157, distance: 78.5
click at [23, 157] on div "WC MUSIC CORP. 00392888203 P93725 25% WARNER CHAPPELL MUSIC INC MLC_Inquiries@w…" at bounding box center [306, 177] width 581 height 43
drag, startPoint x: 59, startPoint y: 230, endPoint x: 28, endPoint y: 219, distance: 33.3
click at [28, 219] on div "WARNER CHAPPELL MUSIC LTD 00160187388 PL99ZI UZOECHI OSISIOMA EMENIKE" at bounding box center [310, 234] width 572 height 36
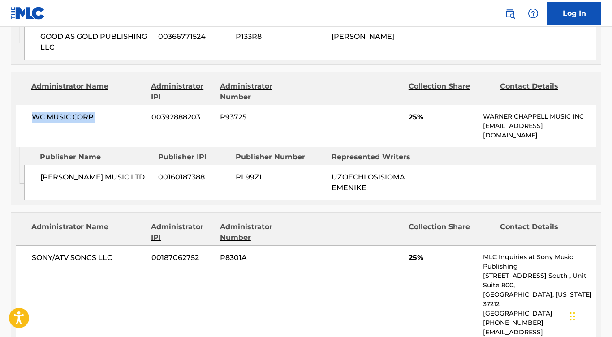
scroll to position [733, 0]
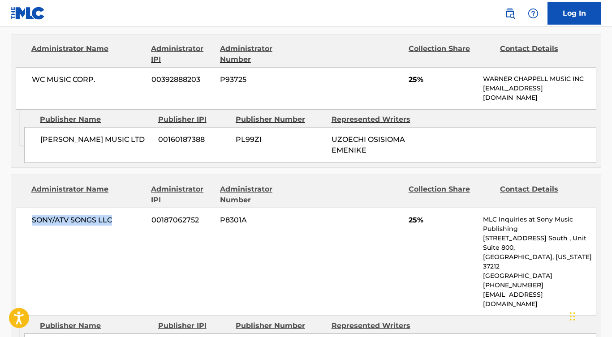
drag, startPoint x: 117, startPoint y: 208, endPoint x: 17, endPoint y: 207, distance: 100.4
click at [17, 208] on div "SONY/ATV SONGS LLC 00187062752 P8301A 25% MLC Inquiries at Sony Music Publishin…" at bounding box center [306, 262] width 581 height 108
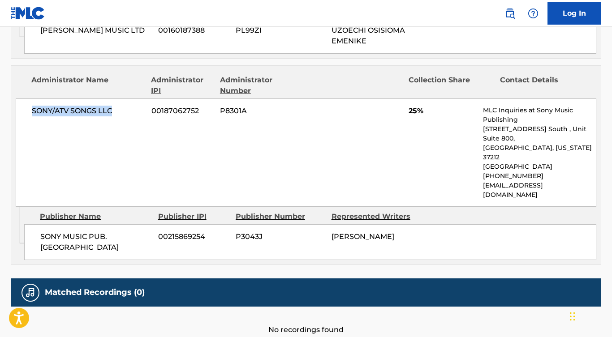
scroll to position [862, 0]
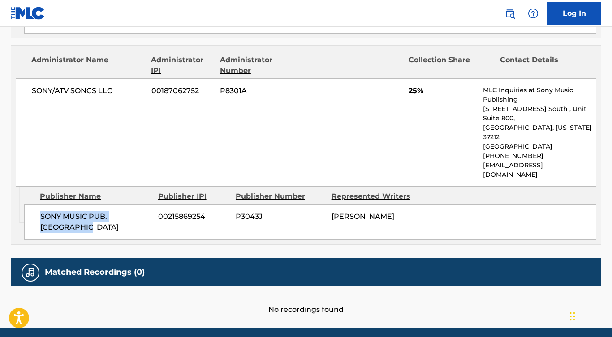
drag, startPoint x: 107, startPoint y: 192, endPoint x: 36, endPoint y: 185, distance: 71.1
click at [36, 204] on div "SONY MUSIC PUB. SCANDINAVIA 00215869254 P3043J ZARA MARIA LARSSON" at bounding box center [310, 222] width 572 height 36
